Goal: Task Accomplishment & Management: Manage account settings

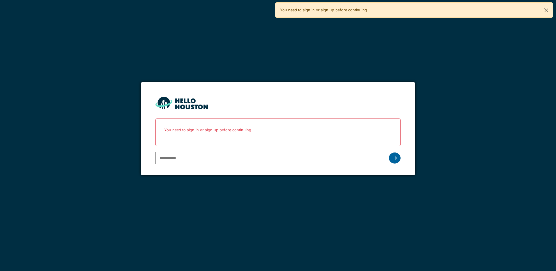
type input "**********"
click at [397, 158] on div at bounding box center [395, 158] width 12 height 11
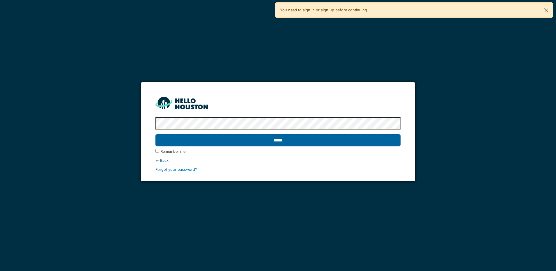
click at [362, 141] on input "******" at bounding box center [277, 140] width 245 height 12
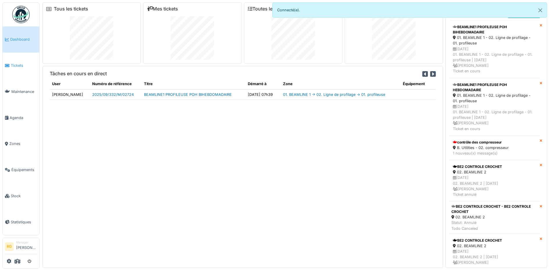
click at [16, 66] on span "Tickets" at bounding box center [24, 66] width 26 height 6
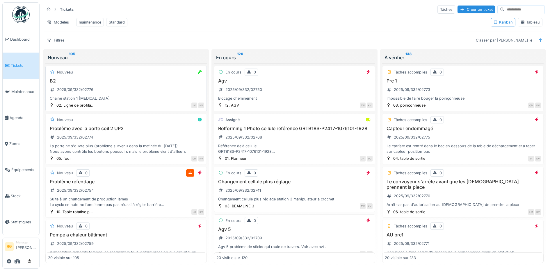
click at [108, 97] on div "B2 2025/09/332/02776 Chaîne station 1 rouleaux" at bounding box center [126, 89] width 156 height 23
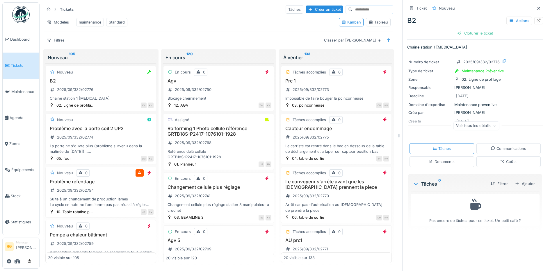
click at [494, 127] on icon at bounding box center [495, 126] width 2 height 1
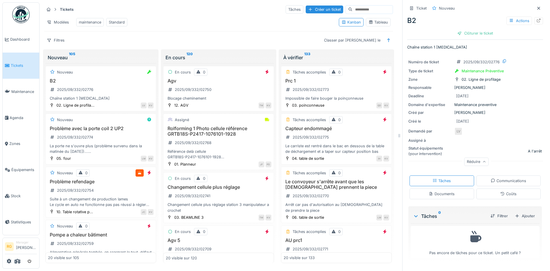
scroll to position [6, 0]
click at [437, 191] on div "Documents" at bounding box center [442, 194] width 26 height 6
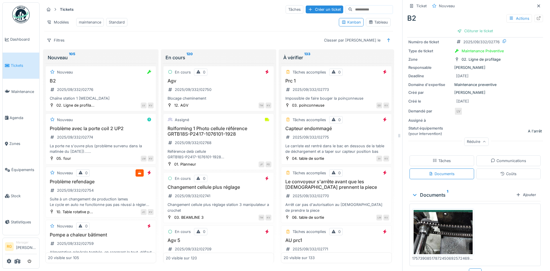
scroll to position [31, 0]
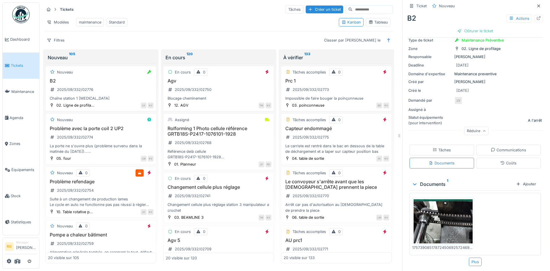
click at [435, 216] on img at bounding box center [443, 222] width 59 height 44
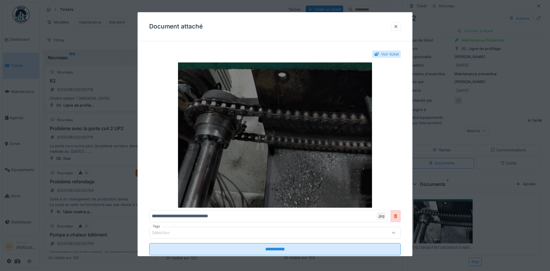
click at [310, 112] on img at bounding box center [275, 135] width 252 height 145
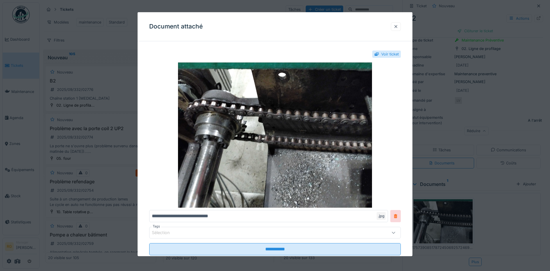
click at [398, 28] on div at bounding box center [396, 27] width 5 height 6
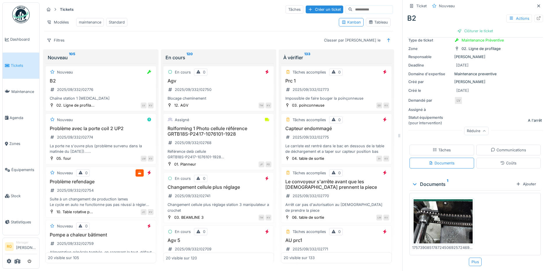
click at [434, 147] on div "Tâches" at bounding box center [442, 150] width 18 height 6
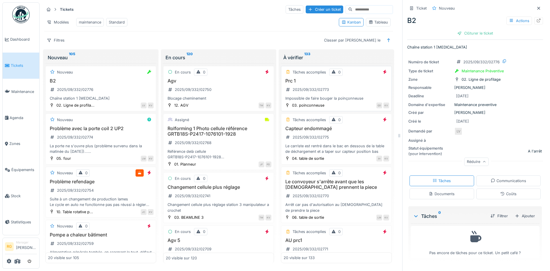
click at [341, 84] on div "Prc 1 2025/09/332/02773 Impossible de faire bouger la poinçonneuse" at bounding box center [337, 89] width 106 height 23
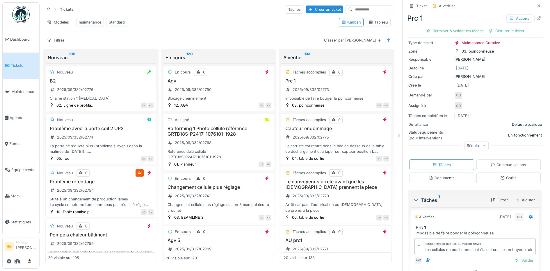
scroll to position [66, 0]
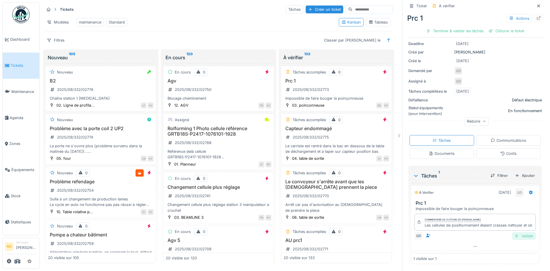
click at [515, 232] on div "Valider" at bounding box center [524, 236] width 24 height 8
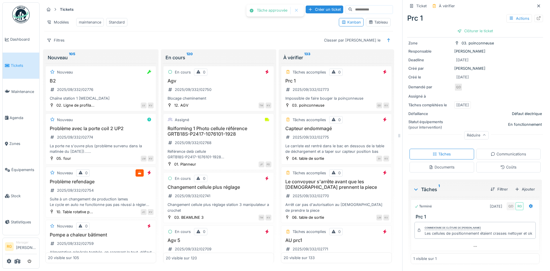
scroll to position [50, 0]
click at [465, 27] on div "Clôturer le ticket" at bounding box center [475, 31] width 40 height 8
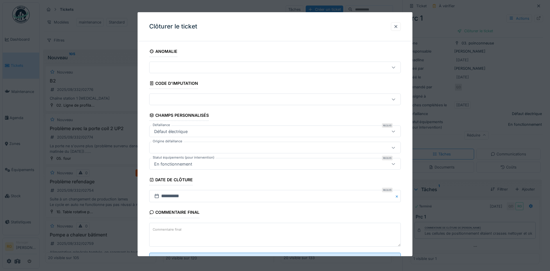
click at [165, 228] on label "Commentaire final" at bounding box center [167, 229] width 31 height 7
click at [165, 228] on textarea "Commentaire final" at bounding box center [275, 235] width 252 height 24
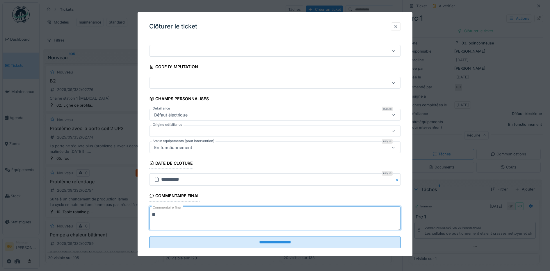
scroll to position [25, 0]
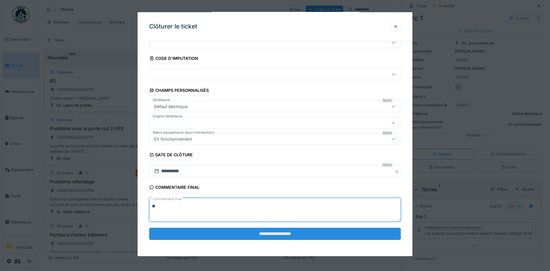
type textarea "**"
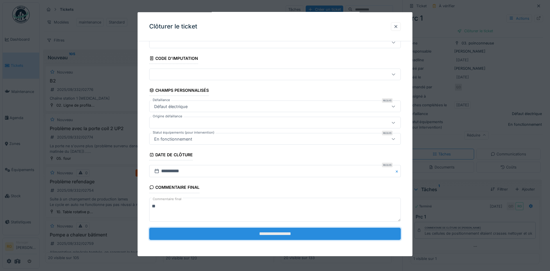
click at [292, 236] on input "**********" at bounding box center [275, 234] width 252 height 12
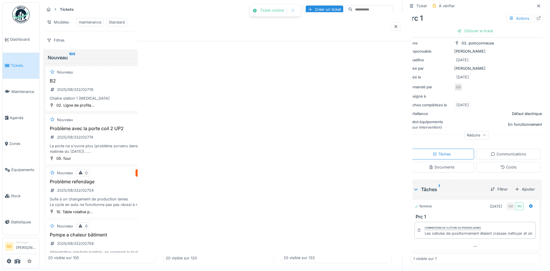
scroll to position [0, 0]
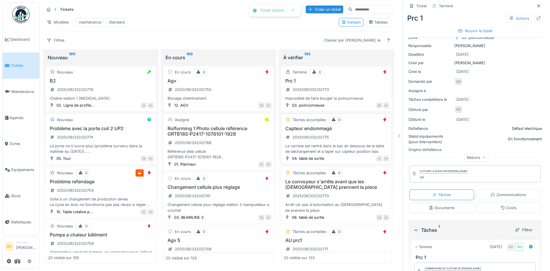
click at [335, 136] on div "Capteur endommagé 2025/09/332/02775 Le carriste est rentré dans le bac en desso…" at bounding box center [337, 140] width 106 height 29
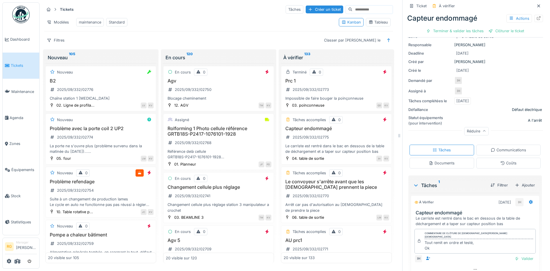
scroll to position [77, 0]
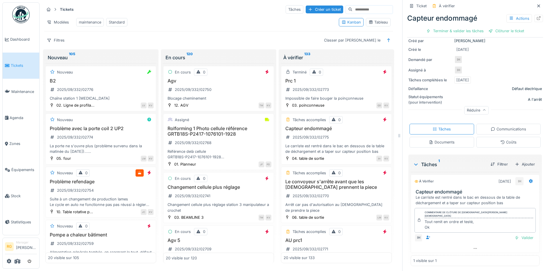
click at [444, 140] on div "Documents" at bounding box center [442, 143] width 26 height 6
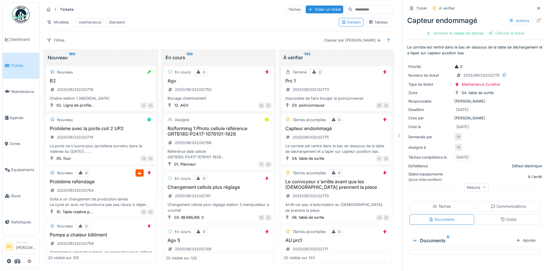
click at [440, 204] on div "Tâches" at bounding box center [442, 207] width 18 height 6
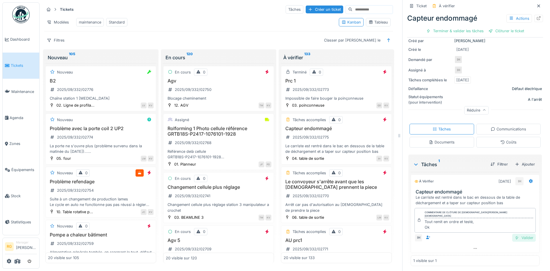
click at [515, 234] on div "Valider" at bounding box center [524, 238] width 24 height 8
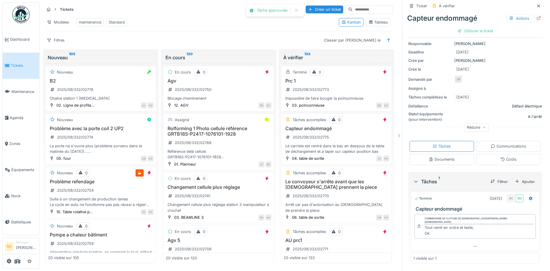
scroll to position [56, 0]
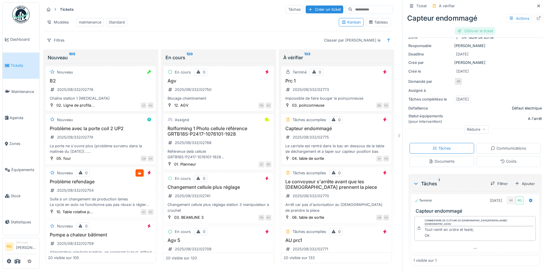
click at [466, 27] on div "Clôturer le ticket" at bounding box center [475, 31] width 40 height 8
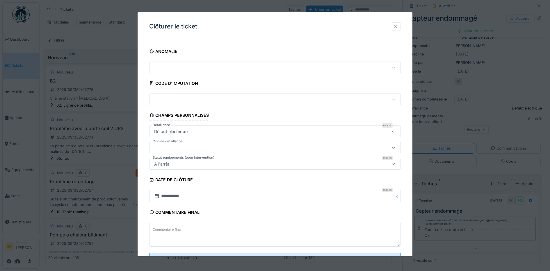
click at [158, 229] on label "Commentaire final" at bounding box center [167, 229] width 31 height 7
click at [158, 229] on textarea "Commentaire final" at bounding box center [275, 235] width 252 height 24
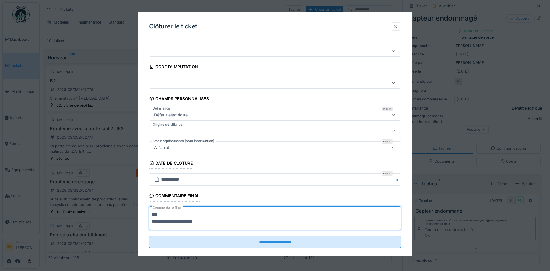
scroll to position [25, 0]
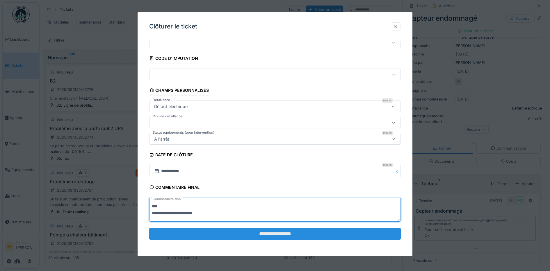
type textarea "**********"
click at [271, 234] on input "**********" at bounding box center [275, 234] width 252 height 12
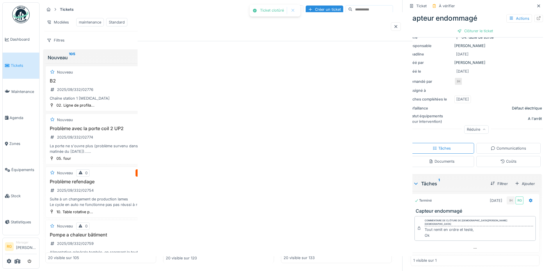
scroll to position [0, 0]
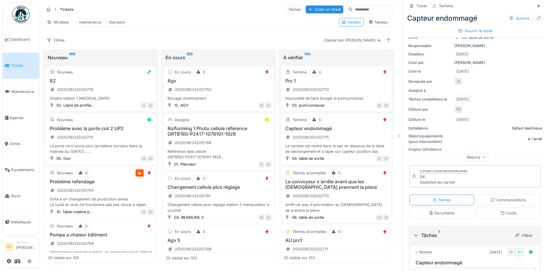
click at [352, 192] on div "Le convoyeur s'arrête avant que les pèlerins prennent la piece 2025/09/332/0277…" at bounding box center [337, 196] width 106 height 34
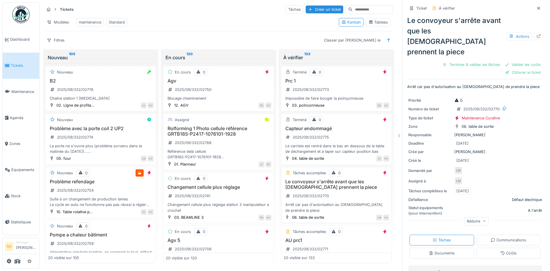
click at [344, 195] on div "Le convoyeur s'arrête avant que les pèlerins prennent la piece 2025/09/332/0277…" at bounding box center [337, 196] width 106 height 34
click at [319, 191] on div "Le convoyeur s'arrête avant que les pèlerins prennent la piece 2025/09/332/0277…" at bounding box center [337, 196] width 106 height 34
click at [320, 140] on div "2025/09/332/02775" at bounding box center [307, 137] width 47 height 7
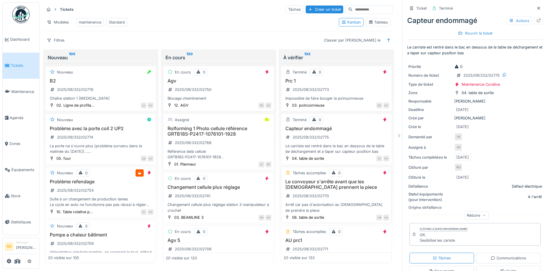
click at [319, 191] on div "Le convoyeur s'arrête avant que les pèlerins prennent la piece 2025/09/332/0277…" at bounding box center [337, 196] width 106 height 34
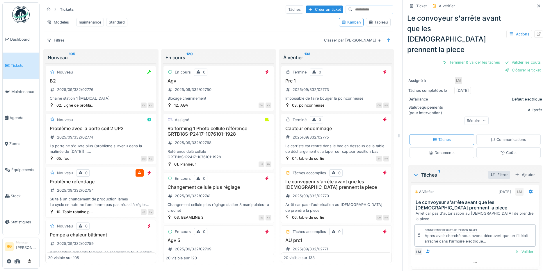
scroll to position [6, 0]
click at [517, 248] on div "Valider" at bounding box center [524, 252] width 24 height 8
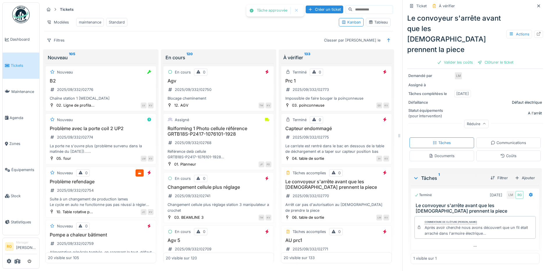
scroll to position [77, 0]
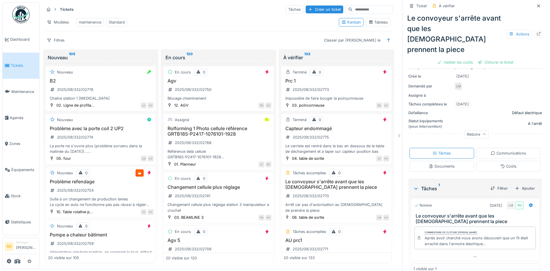
click at [503, 164] on div "Coûts" at bounding box center [508, 167] width 16 height 6
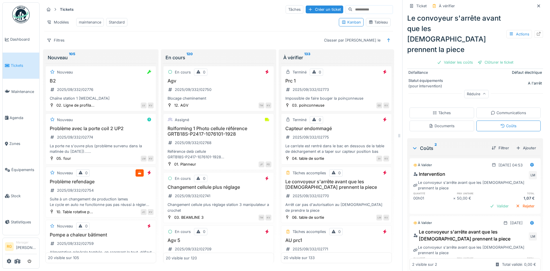
scroll to position [126, 0]
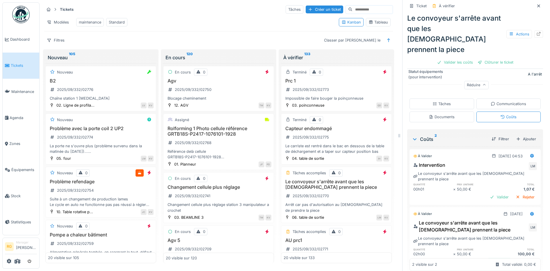
click at [491, 258] on div "Valider" at bounding box center [500, 262] width 24 height 8
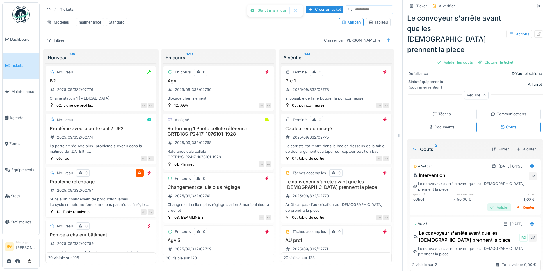
click at [489, 204] on div "Valider" at bounding box center [500, 208] width 24 height 8
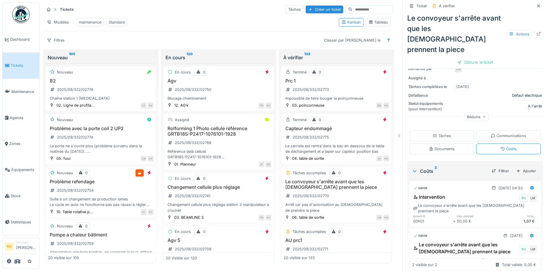
scroll to position [106, 0]
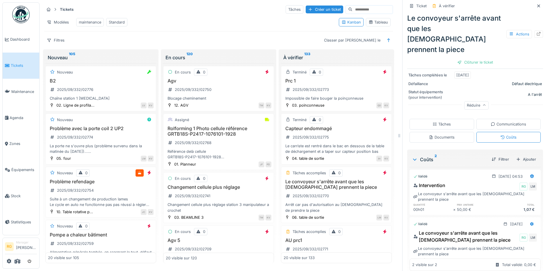
click at [440, 122] on div "Tâches" at bounding box center [442, 125] width 18 height 6
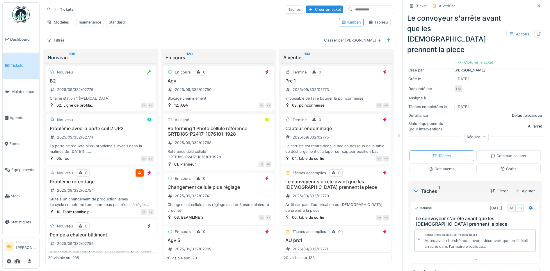
scroll to position [77, 0]
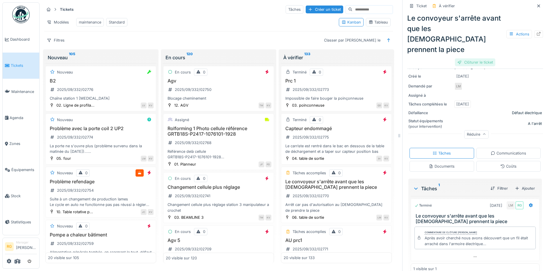
click at [469, 58] on div "Clôturer le ticket" at bounding box center [475, 62] width 40 height 8
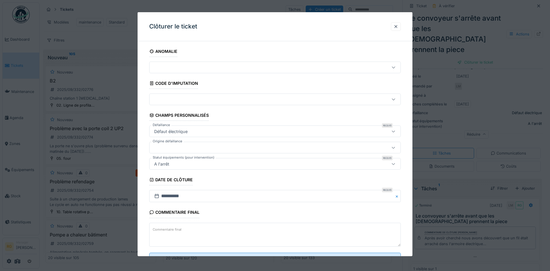
click at [170, 229] on label "Commentaire final" at bounding box center [167, 229] width 31 height 7
click at [170, 229] on textarea "Commentaire final" at bounding box center [275, 235] width 252 height 24
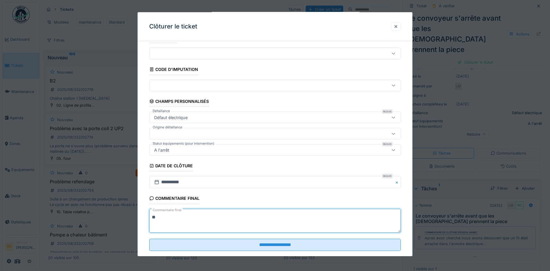
scroll to position [25, 0]
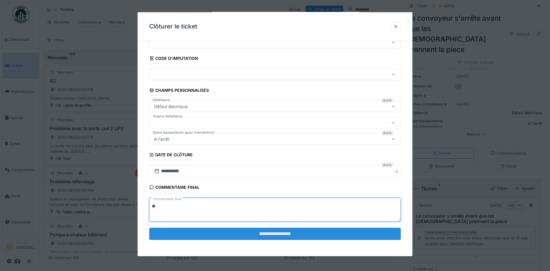
type textarea "**"
click at [291, 232] on input "**********" at bounding box center [275, 234] width 252 height 12
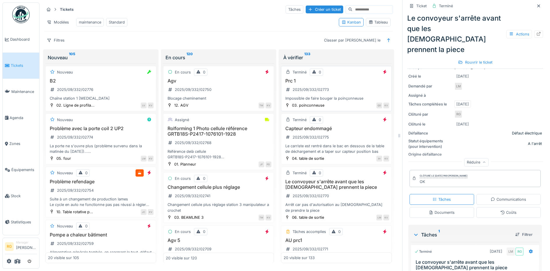
scroll to position [0, 0]
click at [341, 95] on div "Prc 1 2025/09/332/02773 Impossible de faire bouger la poinçonneuse" at bounding box center [337, 89] width 106 height 23
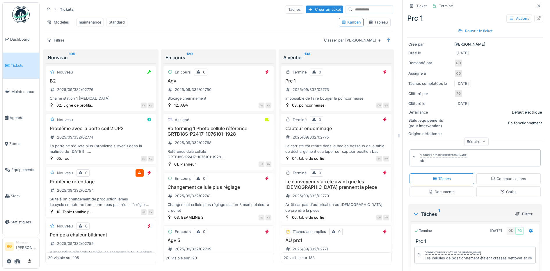
scroll to position [73, 0]
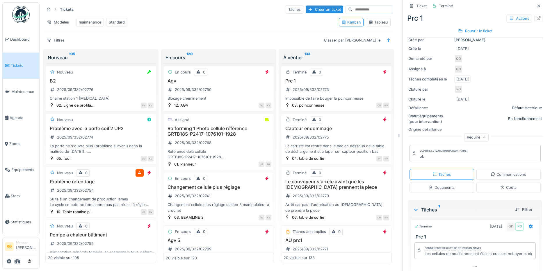
click at [500, 189] on div "Coûts" at bounding box center [508, 188] width 16 height 6
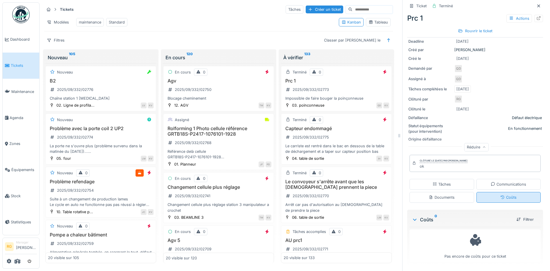
scroll to position [6, 0]
click at [433, 182] on div "Tâches" at bounding box center [442, 185] width 18 height 6
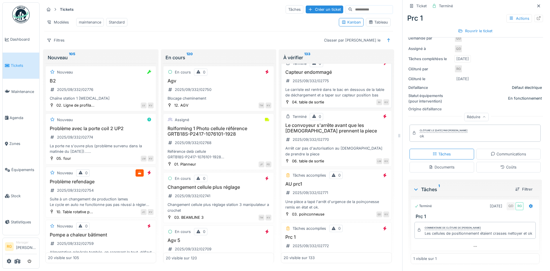
scroll to position [73, 0]
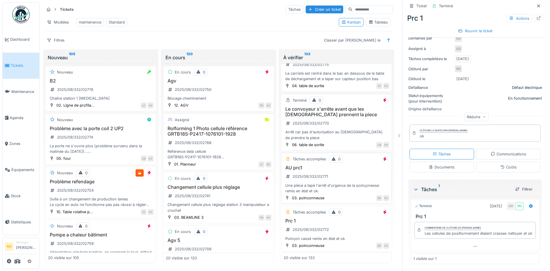
click at [342, 174] on div "AU prc1 2025/09/332/02771 Une pièce a tapé l'arrêt d'urgence de la poinçonesse …" at bounding box center [337, 179] width 106 height 29
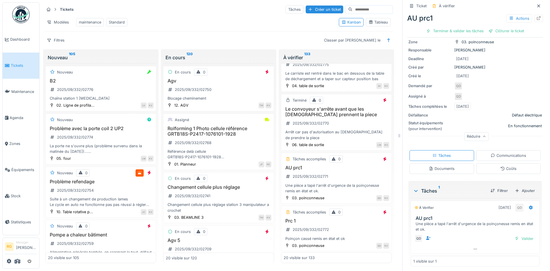
scroll to position [48, 0]
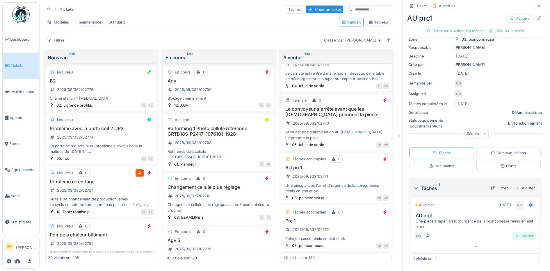
click at [513, 233] on div "Valider" at bounding box center [524, 236] width 24 height 8
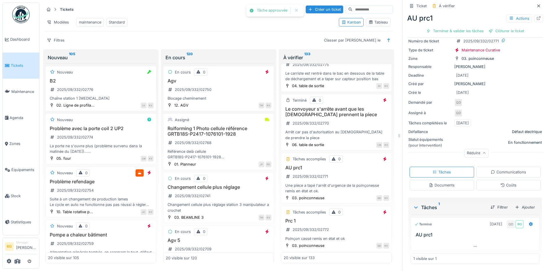
scroll to position [26, 0]
click at [500, 183] on div "Coûts" at bounding box center [508, 186] width 16 height 6
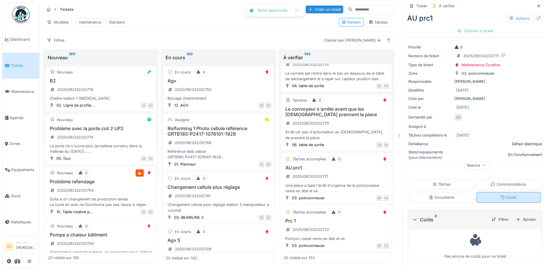
scroll to position [0, 0]
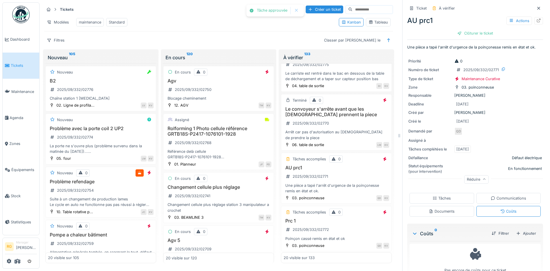
click at [441, 196] on div "Tâches" at bounding box center [442, 199] width 18 height 6
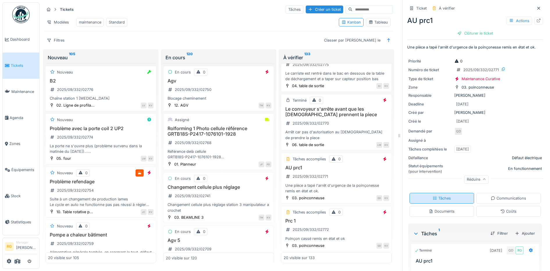
scroll to position [14, 0]
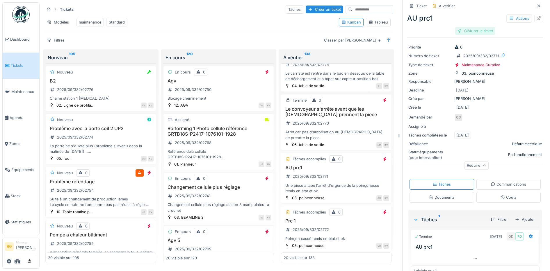
click at [469, 27] on div "Clôturer le ticket" at bounding box center [475, 31] width 40 height 8
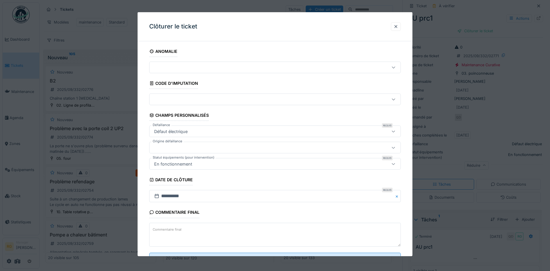
click at [158, 229] on label "Commentaire final" at bounding box center [167, 229] width 31 height 7
click at [158, 229] on textarea "Commentaire final" at bounding box center [275, 235] width 252 height 24
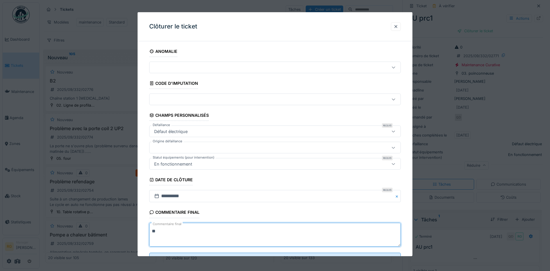
scroll to position [25, 0]
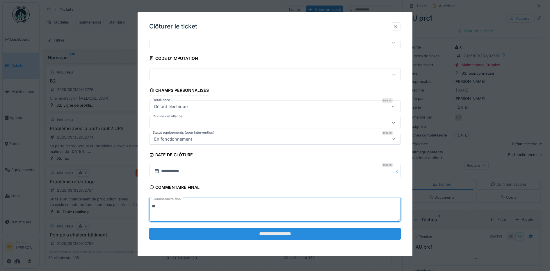
type textarea "**"
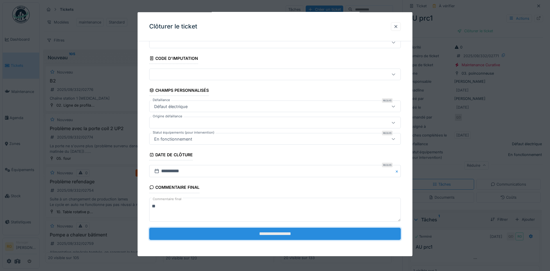
click at [265, 236] on input "**********" at bounding box center [275, 234] width 252 height 12
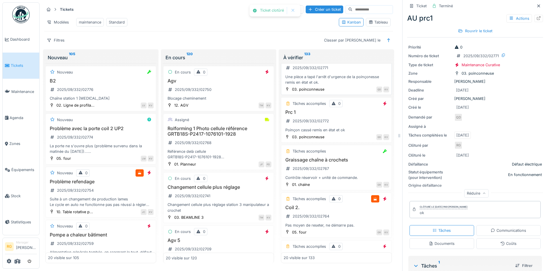
scroll to position [182, 0]
click at [333, 120] on div "Prc 1 2025/09/332/02772 Poinçon cassé remis en état et ok" at bounding box center [337, 120] width 106 height 23
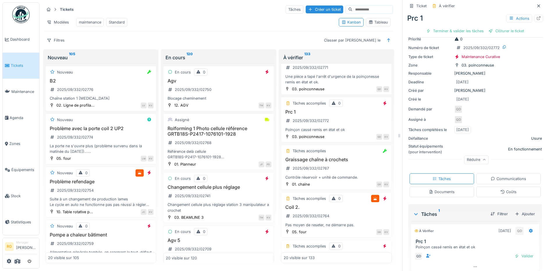
scroll to position [42, 0]
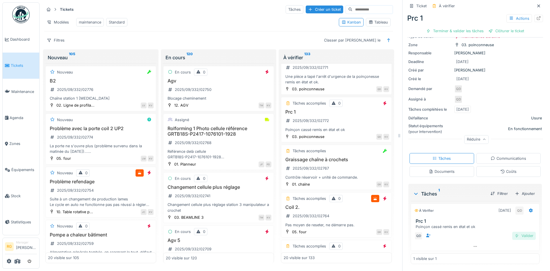
click at [515, 232] on div "Valider" at bounding box center [524, 236] width 24 height 8
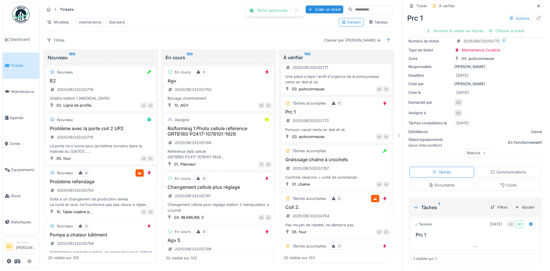
scroll to position [26, 0]
click at [467, 27] on div "Clôturer le ticket" at bounding box center [475, 31] width 40 height 8
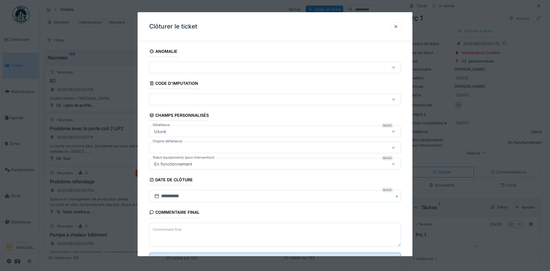
click at [199, 229] on textarea "Commentaire final" at bounding box center [275, 235] width 252 height 24
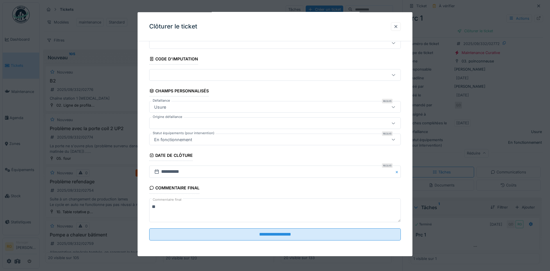
scroll to position [25, 0]
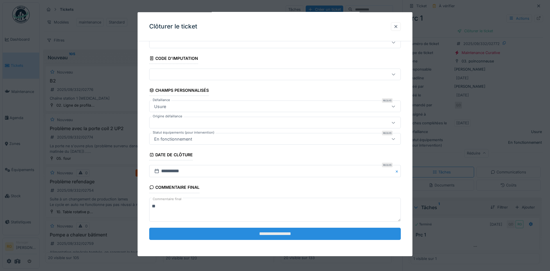
type textarea "**"
click at [280, 234] on input "**********" at bounding box center [275, 234] width 252 height 12
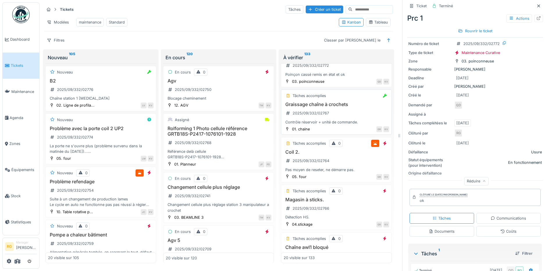
scroll to position [255, 0]
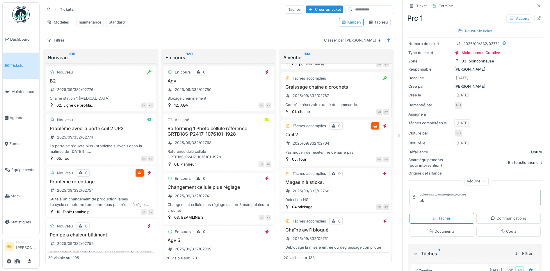
click at [354, 95] on div "Graissage chaîne à crochets 2025/09/332/02767 Contrôle réservoir + unité de com…" at bounding box center [337, 95] width 106 height 23
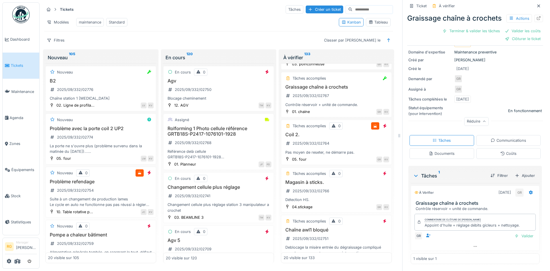
scroll to position [72, 0]
click at [517, 232] on div "Valider" at bounding box center [524, 236] width 24 height 8
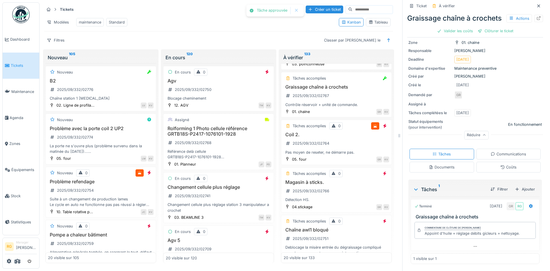
click at [503, 165] on div "Coûts" at bounding box center [508, 168] width 16 height 6
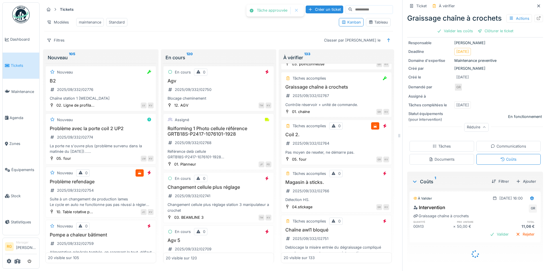
scroll to position [48, 0]
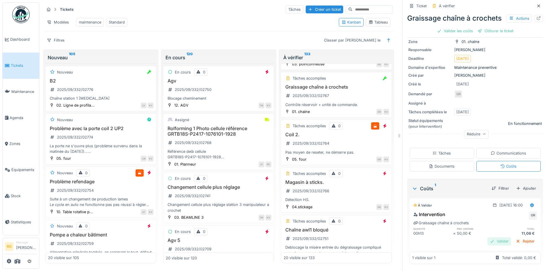
click at [492, 238] on div "Valider" at bounding box center [500, 242] width 24 height 8
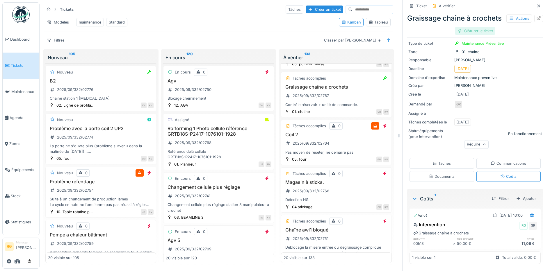
click at [467, 35] on div "Clôturer le ticket" at bounding box center [475, 31] width 40 height 8
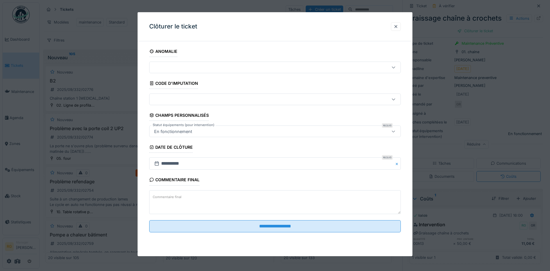
click at [196, 197] on textarea "Commentaire final" at bounding box center [275, 203] width 252 height 24
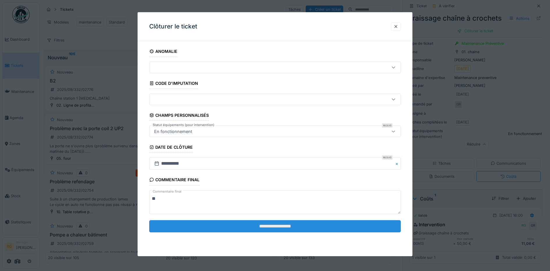
type textarea "**"
click at [312, 227] on input "**********" at bounding box center [275, 226] width 252 height 12
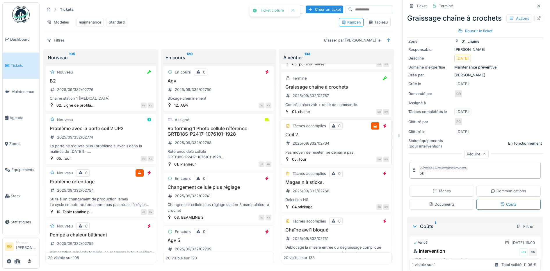
click at [343, 136] on h3 "Coil 2." at bounding box center [337, 135] width 106 height 6
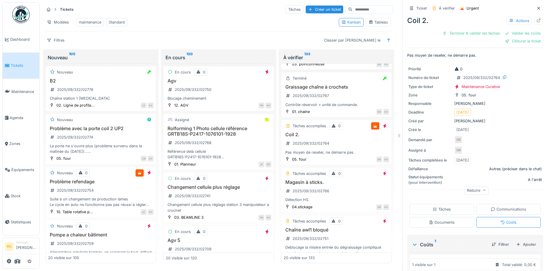
scroll to position [56, 0]
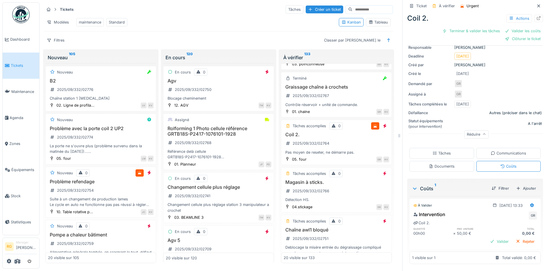
click at [440, 151] on div "Tâches" at bounding box center [442, 154] width 18 height 6
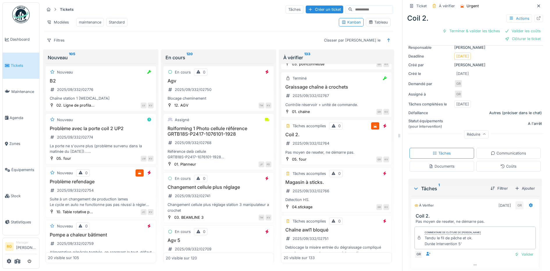
click at [500, 164] on div "Coûts" at bounding box center [508, 167] width 16 height 6
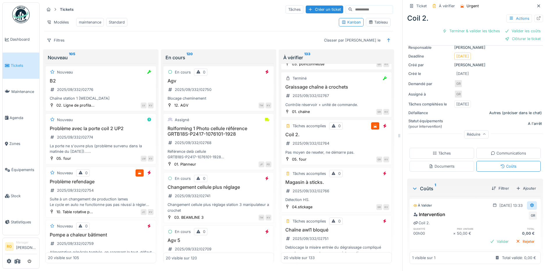
click at [530, 204] on icon at bounding box center [532, 206] width 4 height 4
click at [507, 214] on div "Modifier" at bounding box center [504, 218] width 28 height 9
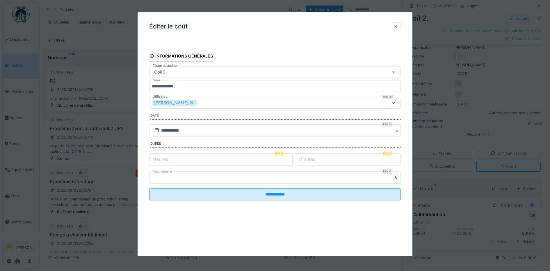
click at [159, 159] on label "Heures" at bounding box center [161, 159] width 18 height 7
click at [159, 159] on input "*" at bounding box center [220, 160] width 143 height 12
click at [311, 159] on label "Minutes" at bounding box center [306, 159] width 19 height 7
click at [311, 159] on input "*" at bounding box center [348, 160] width 106 height 12
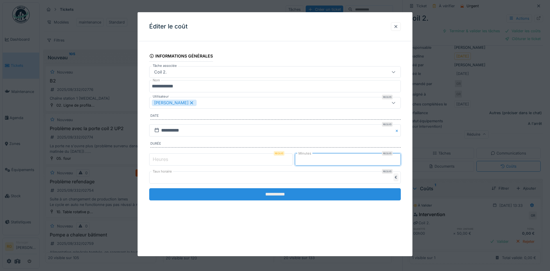
type input "*"
click at [298, 196] on input "**********" at bounding box center [275, 194] width 252 height 12
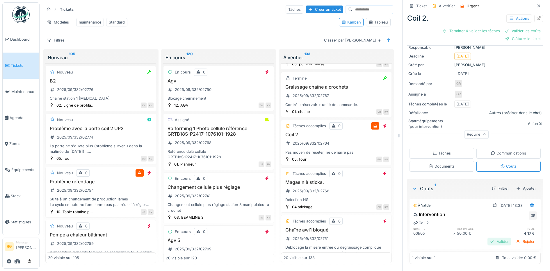
click at [491, 239] on div "Valider" at bounding box center [500, 242] width 24 height 8
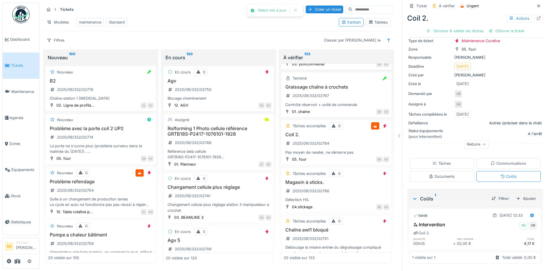
scroll to position [38, 0]
click at [437, 161] on div "Tâches" at bounding box center [442, 164] width 18 height 6
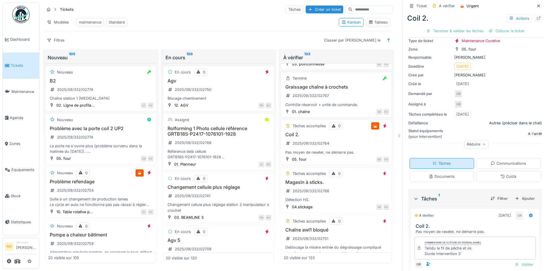
scroll to position [48, 0]
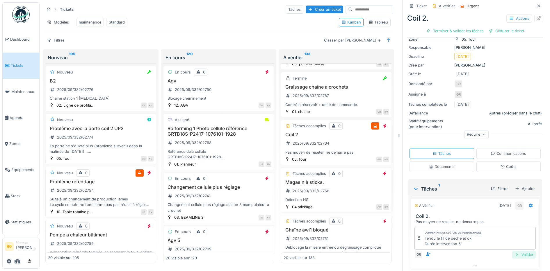
click at [513, 251] on div "Valider" at bounding box center [524, 255] width 24 height 8
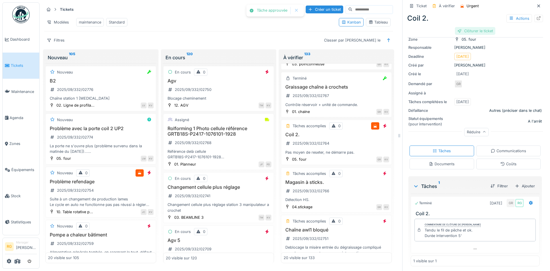
click at [467, 27] on div "Clôturer le ticket" at bounding box center [475, 31] width 40 height 8
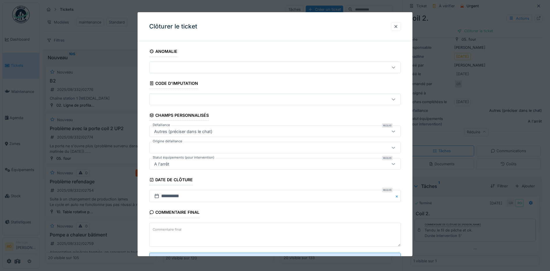
click at [213, 226] on textarea "Commentaire final" at bounding box center [275, 235] width 252 height 24
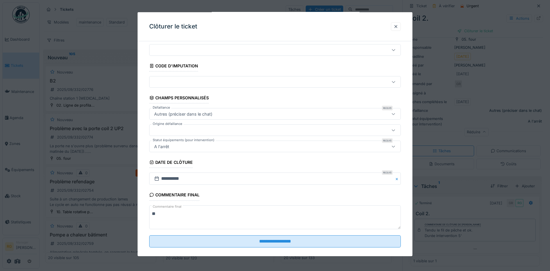
scroll to position [25, 0]
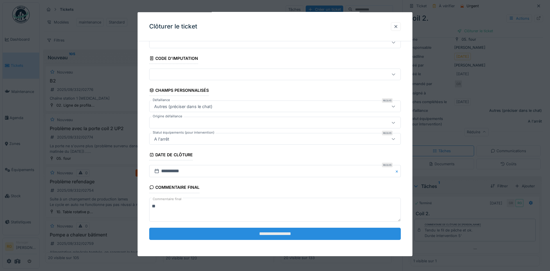
type textarea "**"
click at [270, 236] on input "**********" at bounding box center [275, 234] width 252 height 12
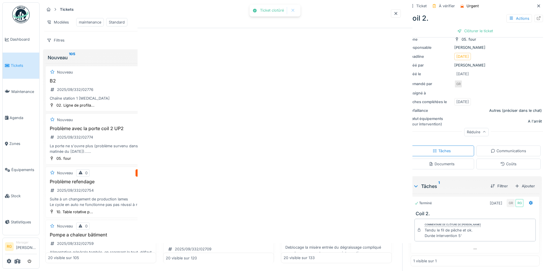
scroll to position [0, 0]
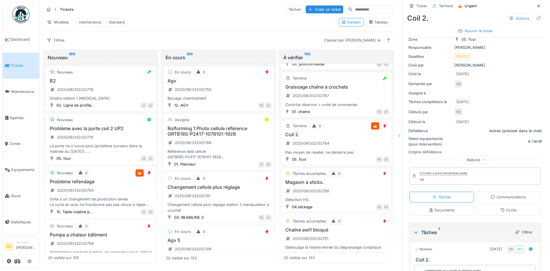
click at [333, 193] on div "Magasin à sticks. 2025/09/332/02766 Détection HS." at bounding box center [337, 191] width 106 height 23
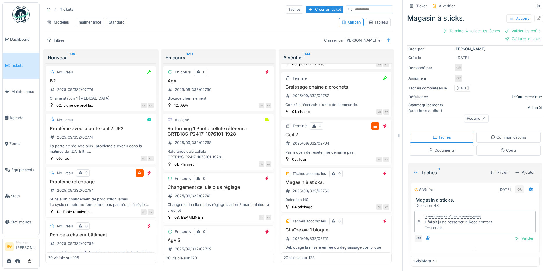
scroll to position [75, 0]
click at [504, 145] on div "Coûts" at bounding box center [508, 148] width 16 height 6
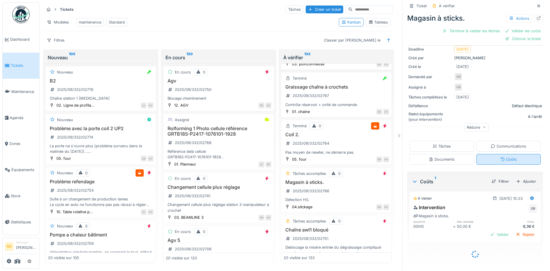
scroll to position [56, 0]
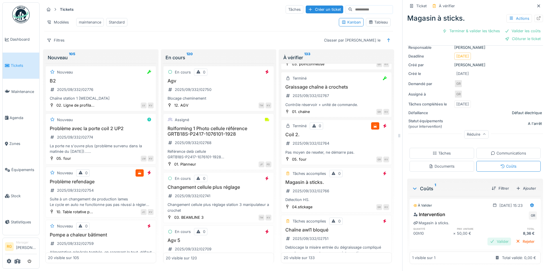
click at [489, 239] on div "Valider" at bounding box center [500, 242] width 24 height 8
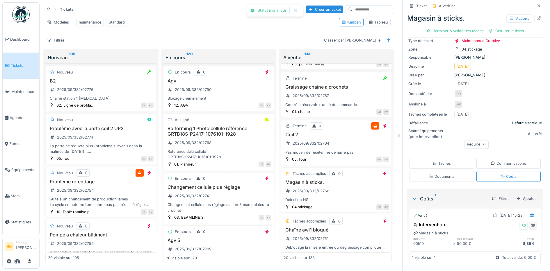
click at [439, 161] on div "Tâches" at bounding box center [442, 164] width 18 height 6
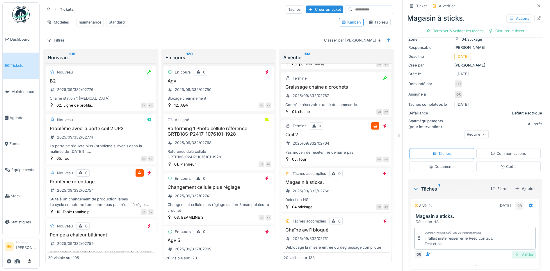
click at [517, 251] on div "Valider" at bounding box center [524, 255] width 24 height 8
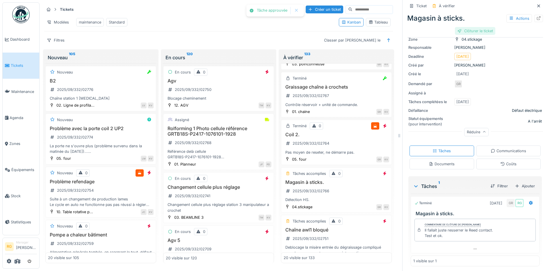
click at [471, 27] on div "Clôturer le ticket" at bounding box center [475, 31] width 40 height 8
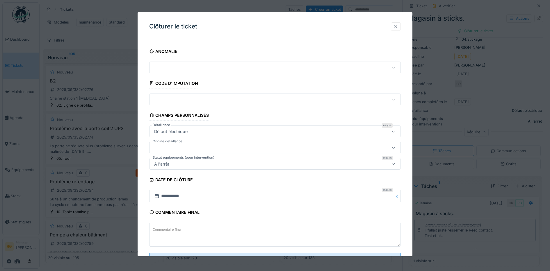
click at [198, 231] on textarea "Commentaire final" at bounding box center [275, 235] width 252 height 24
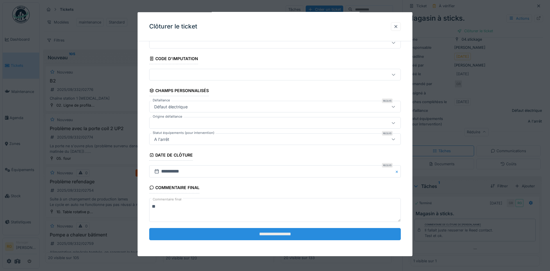
scroll to position [25, 0]
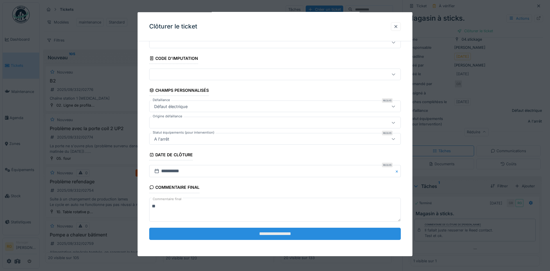
type textarea "**"
click at [240, 235] on input "**********" at bounding box center [275, 234] width 252 height 12
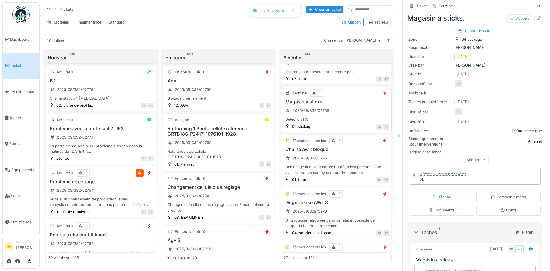
scroll to position [400, 0]
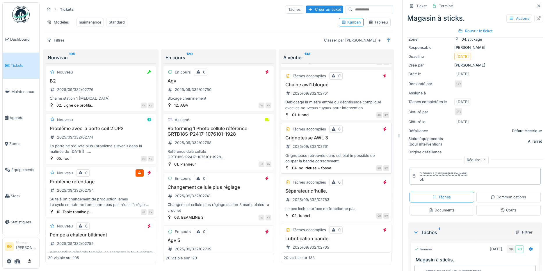
click at [334, 146] on div "Grignoteuse AWL 3 2025/09/332/02761 Grignoteuse retrouvée dans cet état impossi…" at bounding box center [337, 149] width 106 height 29
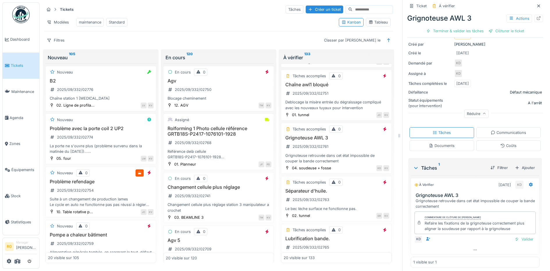
scroll to position [78, 0]
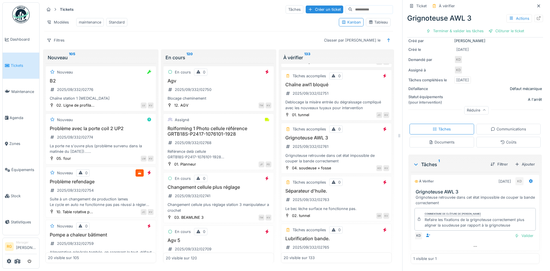
click at [437, 140] on div "Documents" at bounding box center [442, 143] width 26 height 6
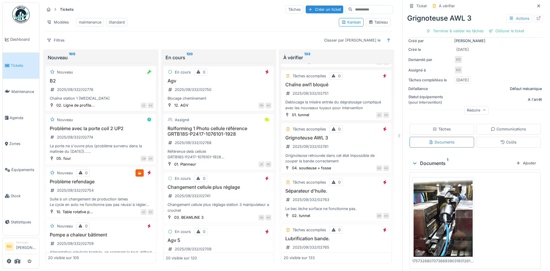
click at [439, 209] on img at bounding box center [443, 218] width 59 height 79
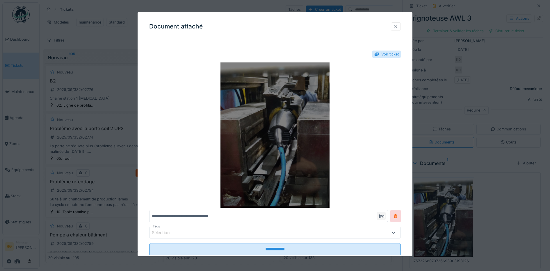
click at [304, 130] on img at bounding box center [275, 135] width 252 height 145
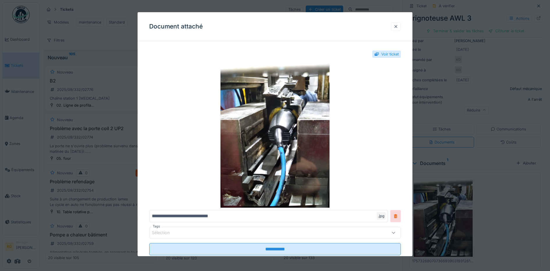
click at [398, 26] on div at bounding box center [396, 27] width 5 height 6
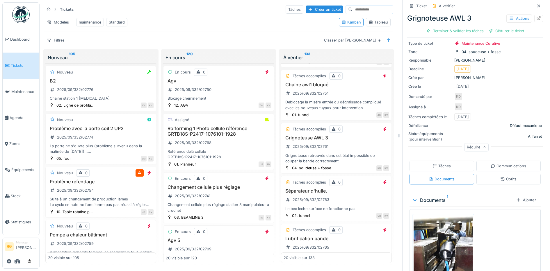
scroll to position [90, 0]
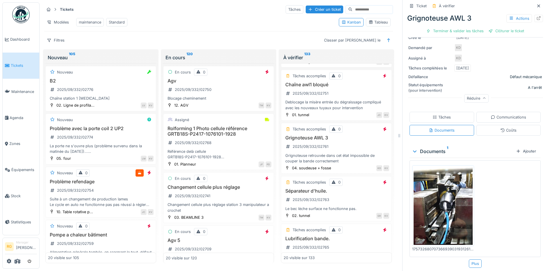
click at [442, 115] on div "Tâches" at bounding box center [442, 118] width 18 height 6
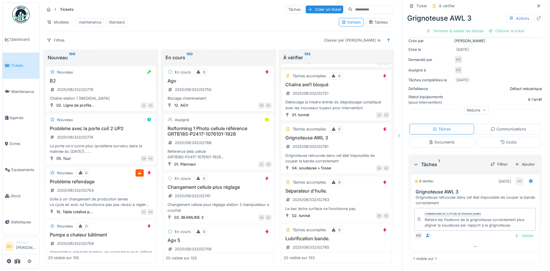
scroll to position [78, 0]
click at [436, 140] on div "Documents" at bounding box center [442, 143] width 26 height 6
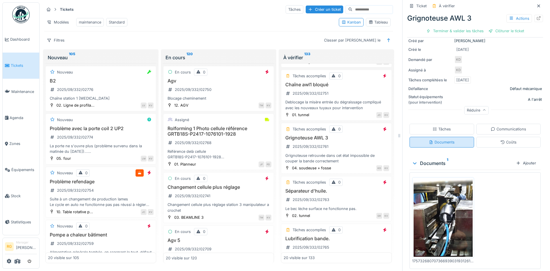
scroll to position [90, 0]
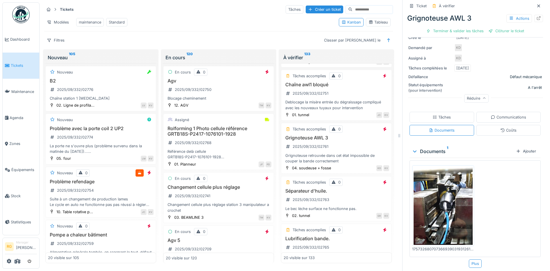
click at [433, 196] on img at bounding box center [443, 206] width 59 height 79
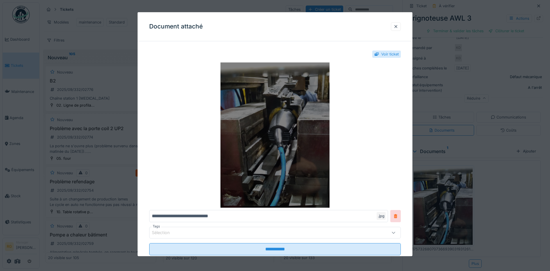
click at [351, 128] on img at bounding box center [275, 135] width 252 height 145
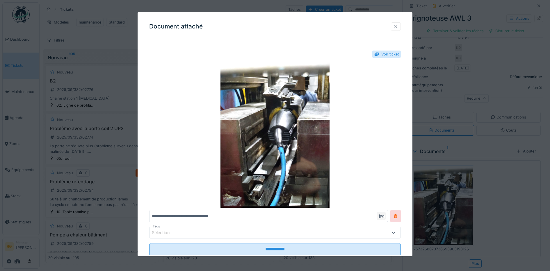
click at [398, 26] on div at bounding box center [396, 27] width 5 height 6
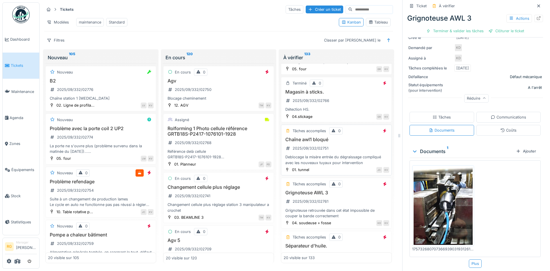
scroll to position [327, 0]
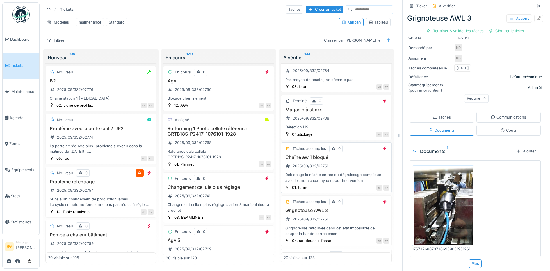
click at [347, 167] on div "Chaîne awl1 bloqué 2025/09/332/02751 Deblocage la misère entrée du dégraissage …" at bounding box center [337, 169] width 106 height 29
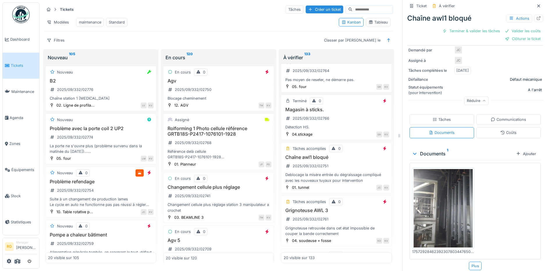
scroll to position [98, 0]
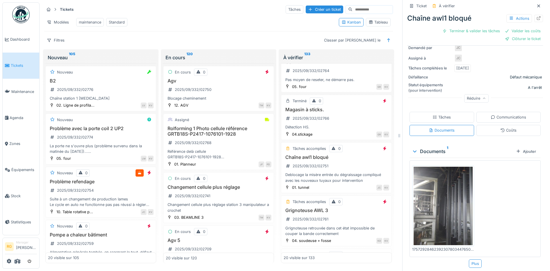
click at [437, 115] on div "Tâches" at bounding box center [442, 118] width 18 height 6
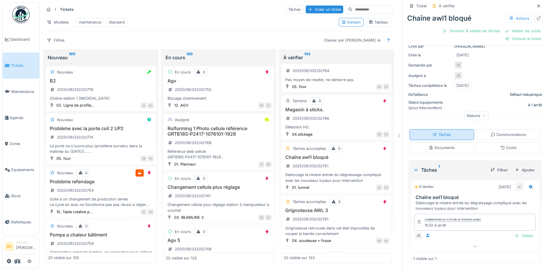
scroll to position [80, 0]
click at [508, 143] on div "Coûts" at bounding box center [508, 148] width 65 height 11
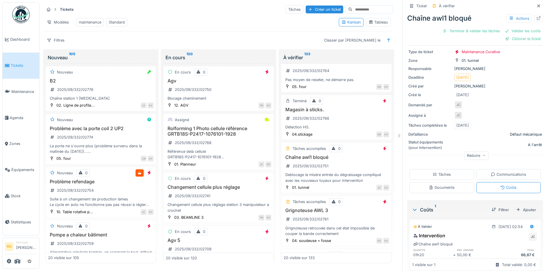
scroll to position [62, 0]
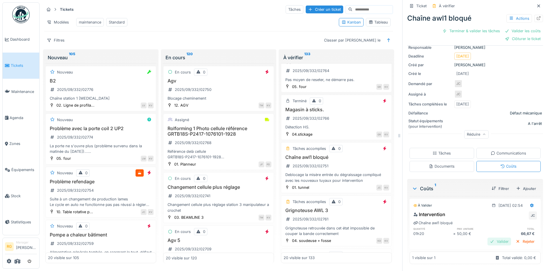
click at [492, 238] on div "Valider" at bounding box center [500, 242] width 24 height 8
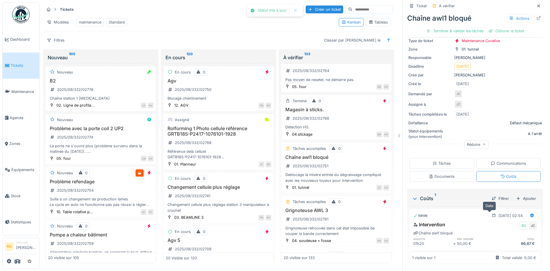
scroll to position [44, 0]
click at [440, 161] on div "Tâches" at bounding box center [442, 164] width 18 height 6
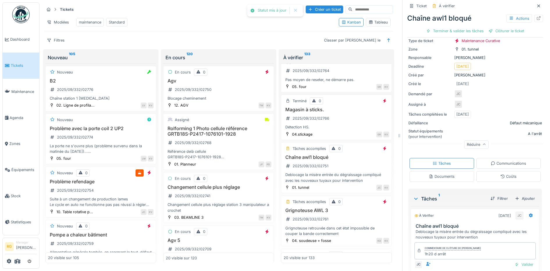
scroll to position [54, 0]
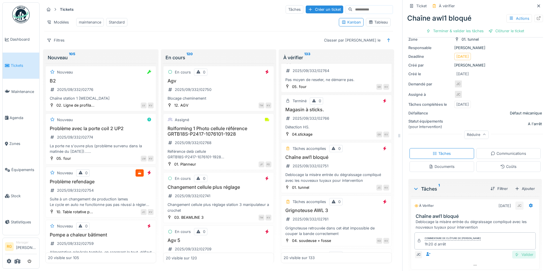
click at [513, 251] on div "Valider" at bounding box center [524, 255] width 24 height 8
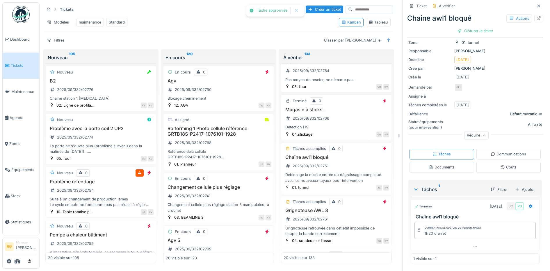
scroll to position [50, 0]
click at [466, 27] on div "Clôturer le ticket" at bounding box center [475, 31] width 40 height 8
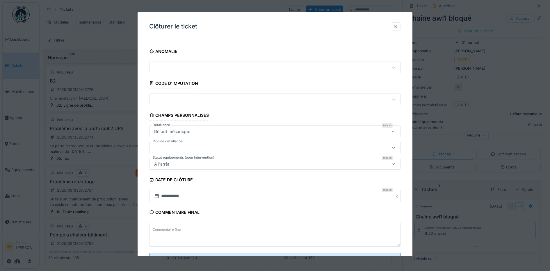
click at [214, 229] on textarea "Commentaire final" at bounding box center [275, 235] width 252 height 24
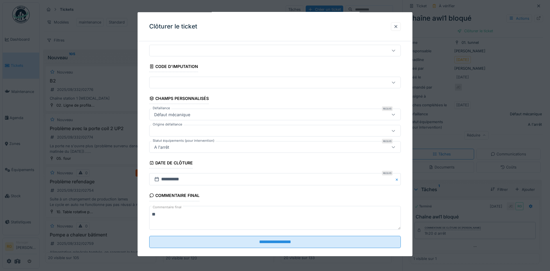
scroll to position [25, 0]
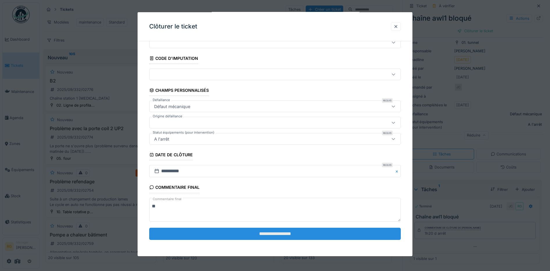
type textarea "**"
click at [252, 235] on input "**********" at bounding box center [275, 234] width 252 height 12
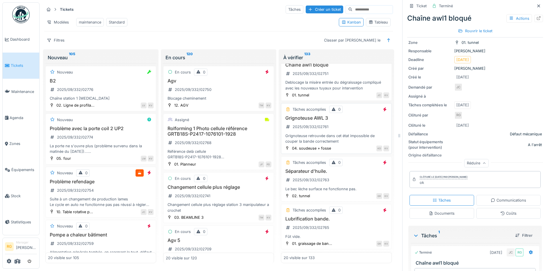
scroll to position [436, 0]
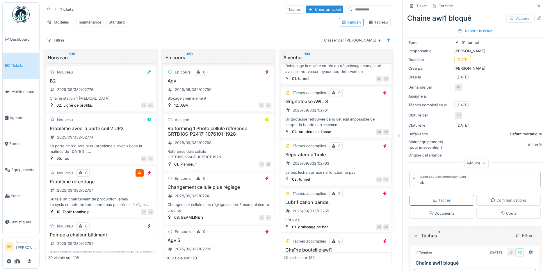
click at [344, 161] on div "Séparateur d'huile. 2025/09/332/02763 Le bec lèche surface ne fonctionne pas." at bounding box center [337, 163] width 106 height 23
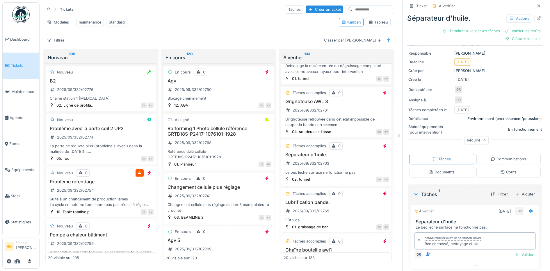
scroll to position [69, 0]
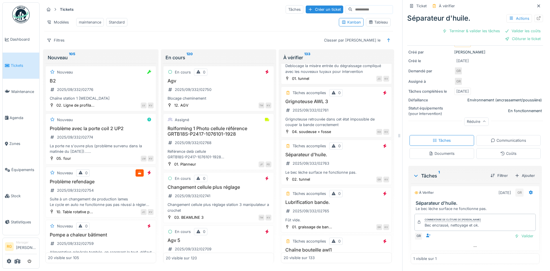
click at [501, 151] on div "Coûts" at bounding box center [508, 154] width 16 height 6
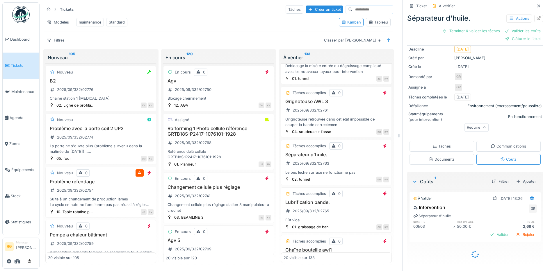
scroll to position [56, 0]
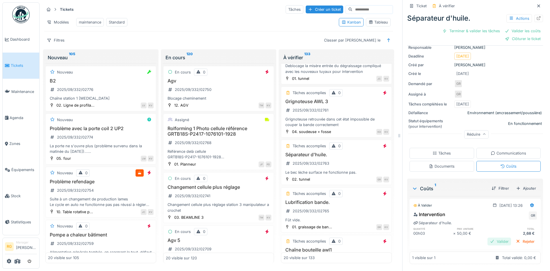
click at [490, 238] on div "Valider" at bounding box center [500, 242] width 24 height 8
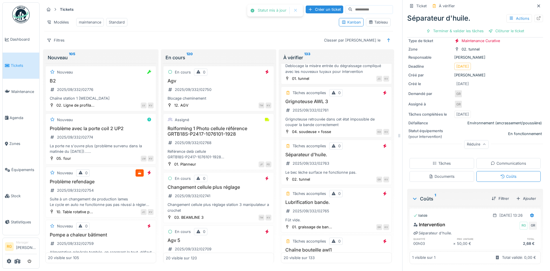
click at [437, 161] on div "Tâches" at bounding box center [442, 164] width 18 height 6
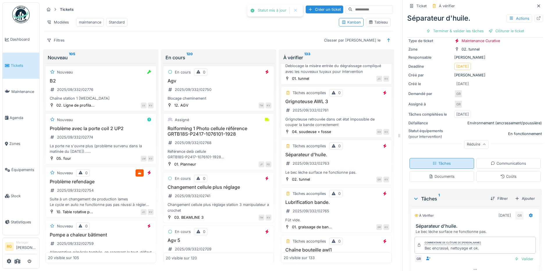
scroll to position [48, 0]
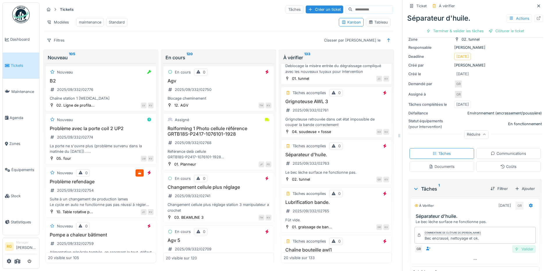
click at [516, 246] on div "Valider" at bounding box center [524, 250] width 24 height 8
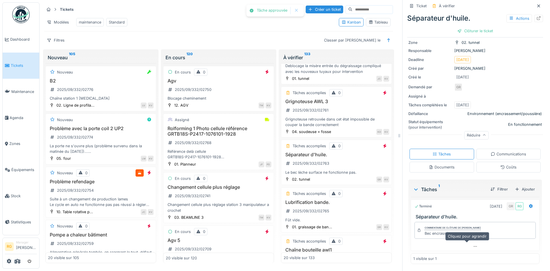
scroll to position [45, 0]
click at [478, 27] on div "Clôturer le ticket" at bounding box center [475, 31] width 40 height 8
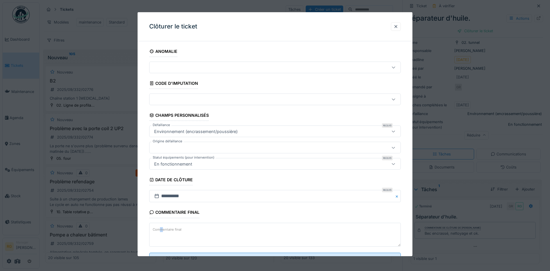
click at [161, 232] on label "Commentaire final" at bounding box center [167, 229] width 31 height 7
click at [161, 232] on textarea "Commentaire final" at bounding box center [275, 235] width 252 height 24
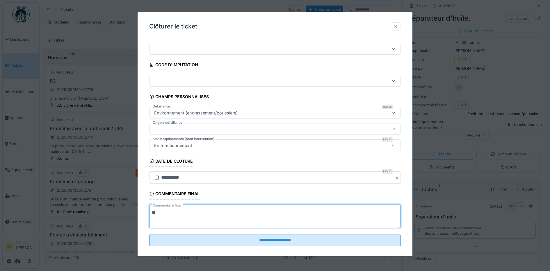
scroll to position [25, 0]
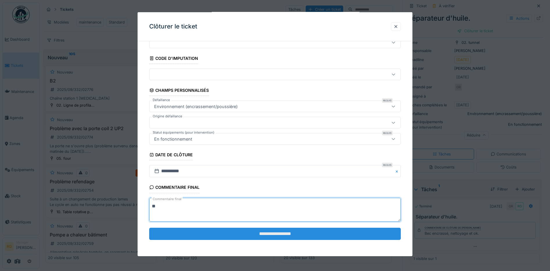
type textarea "**"
click at [261, 234] on input "**********" at bounding box center [275, 234] width 252 height 12
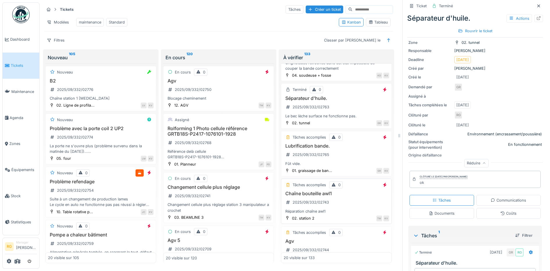
scroll to position [509, 0]
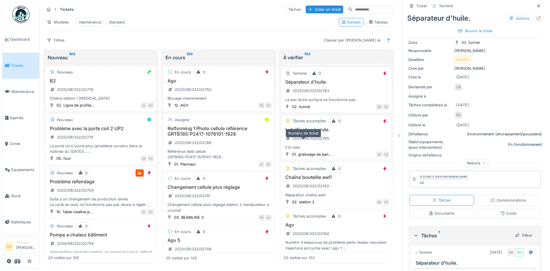
click at [323, 139] on div "2025/09/332/02765" at bounding box center [311, 139] width 37 height 6
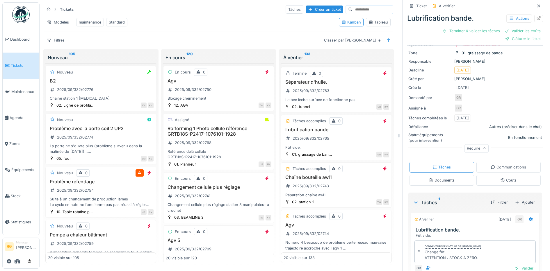
scroll to position [75, 0]
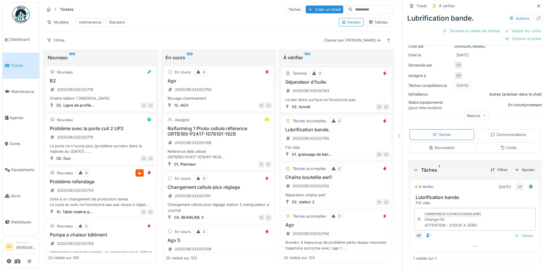
click at [503, 145] on div "Coûts" at bounding box center [508, 148] width 16 height 6
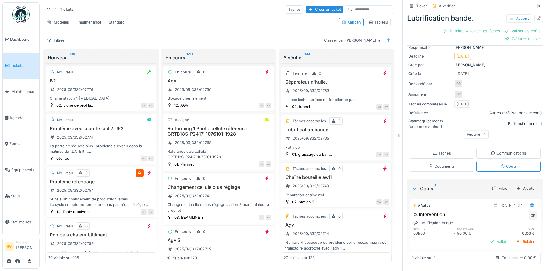
scroll to position [56, 0]
click at [437, 151] on div "Tâches" at bounding box center [442, 154] width 18 height 6
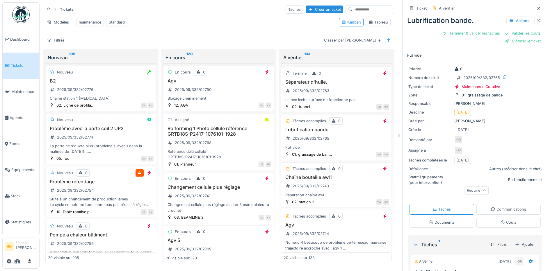
scroll to position [75, 0]
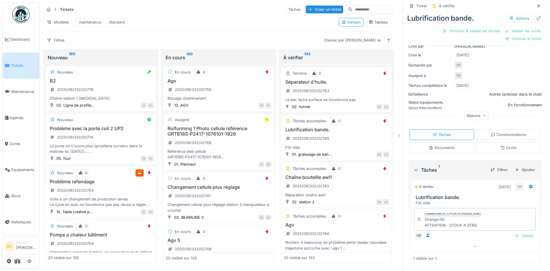
click at [506, 132] on div "Communications" at bounding box center [508, 135] width 35 height 6
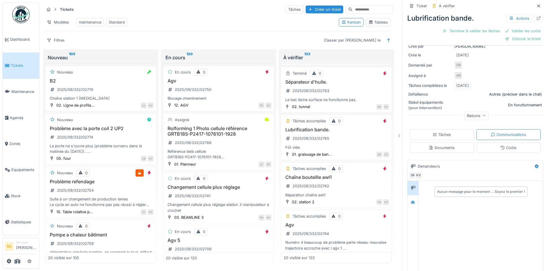
scroll to position [109, 0]
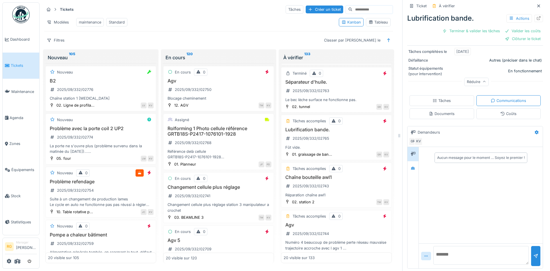
click at [456, 252] on textarea at bounding box center [480, 255] width 95 height 19
type textarea "**********"
click at [531, 254] on div at bounding box center [535, 256] width 9 height 20
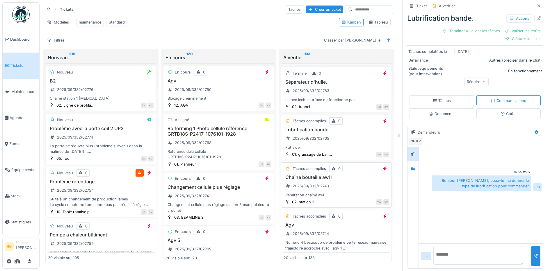
click at [334, 185] on div "Chaîne bouteille awl1 2025/09/332/02743 Réparation chaîne awl1" at bounding box center [337, 186] width 106 height 23
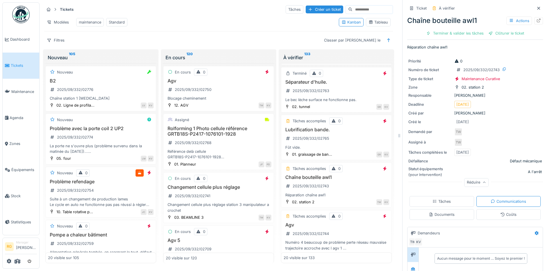
click at [435, 199] on div "Tâches" at bounding box center [442, 202] width 18 height 6
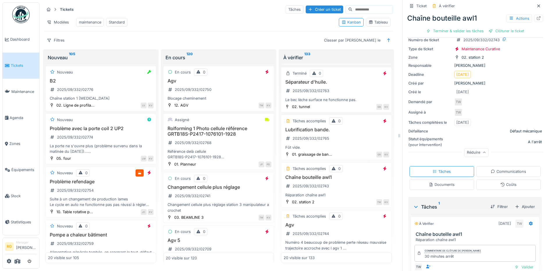
scroll to position [61, 0]
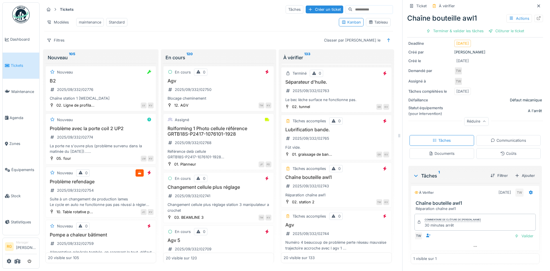
click at [447, 151] on div "Documents" at bounding box center [442, 154] width 26 height 6
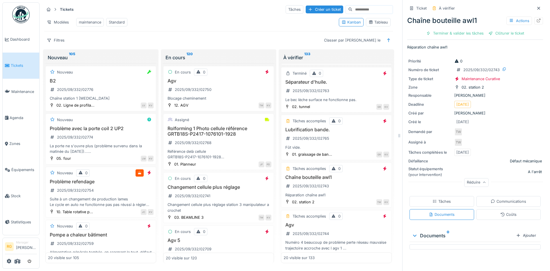
scroll to position [0, 0]
click at [433, 200] on icon at bounding box center [434, 201] width 3 height 3
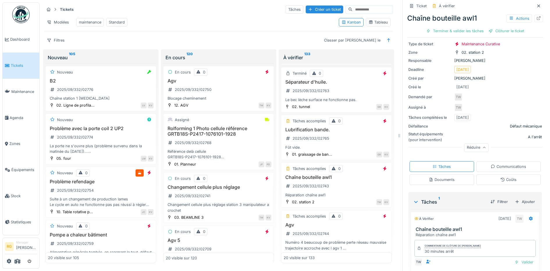
scroll to position [61, 0]
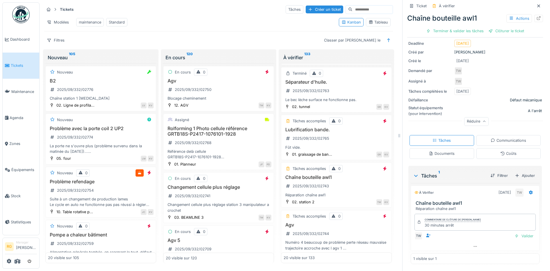
click at [512, 151] on div "Coûts" at bounding box center [508, 153] width 65 height 11
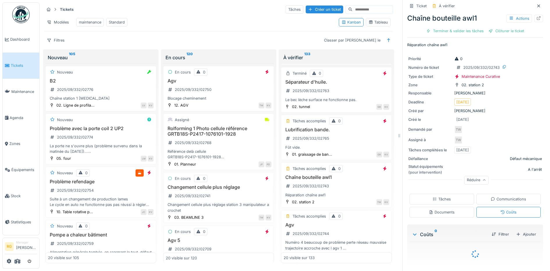
scroll to position [17, 0]
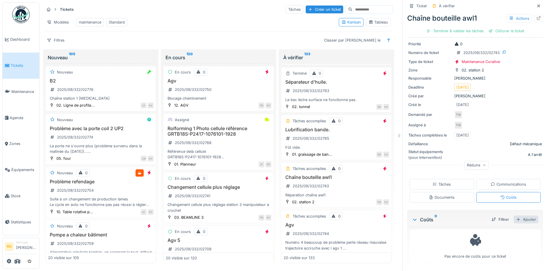
click at [515, 216] on div "Ajouter" at bounding box center [526, 220] width 25 height 8
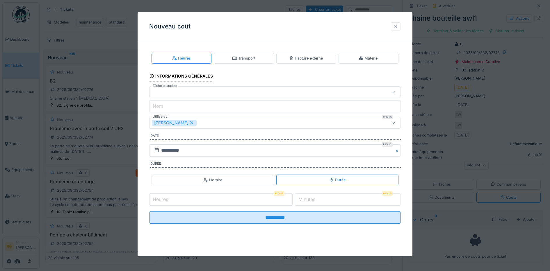
click at [309, 199] on label "Minutes" at bounding box center [306, 199] width 19 height 7
click at [309, 199] on input "*" at bounding box center [348, 200] width 106 height 12
type input "**"
click at [396, 91] on icon at bounding box center [393, 92] width 5 height 4
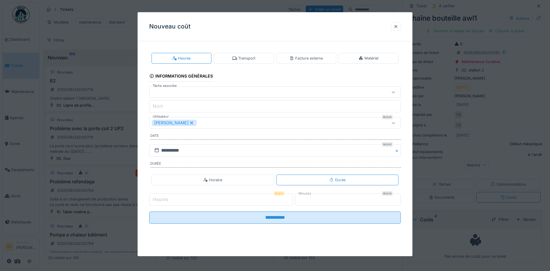
click at [236, 182] on div "Horaire" at bounding box center [213, 180] width 122 height 11
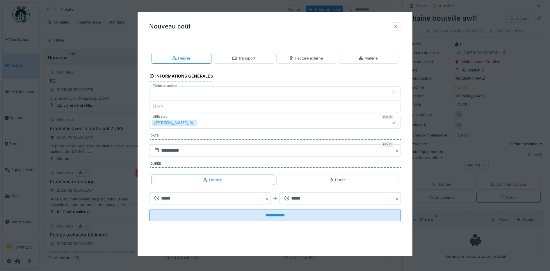
click at [313, 182] on div "Durée" at bounding box center [337, 180] width 122 height 11
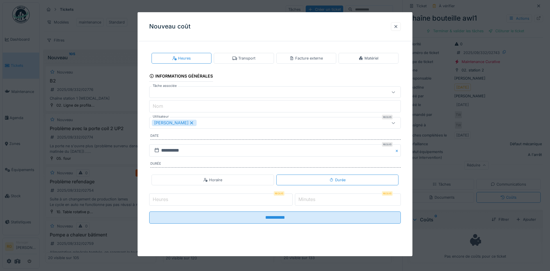
click at [311, 199] on label "Minutes" at bounding box center [306, 199] width 19 height 7
click at [311, 199] on input "*" at bounding box center [348, 200] width 106 height 12
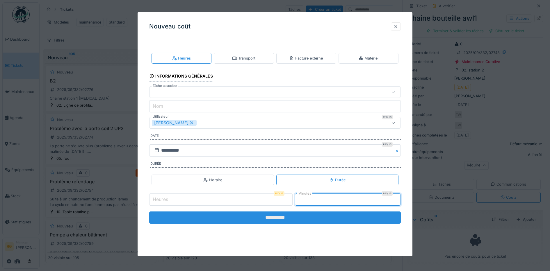
type input "**"
click at [316, 217] on input "**********" at bounding box center [275, 218] width 252 height 12
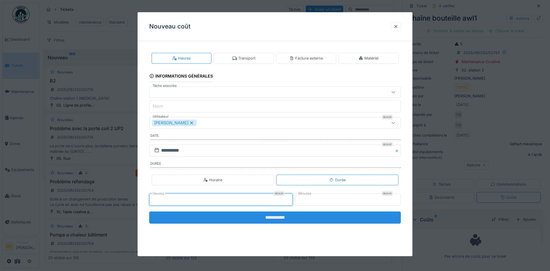
type input "*"
click at [227, 216] on input "**********" at bounding box center [275, 218] width 252 height 12
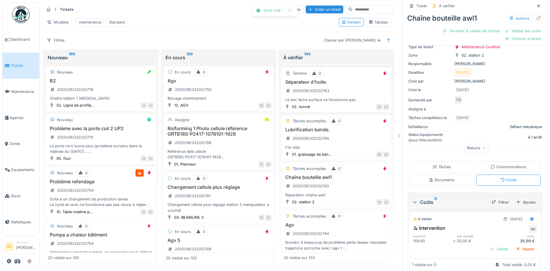
scroll to position [47, 0]
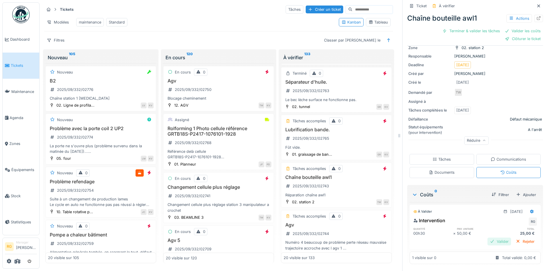
click at [490, 238] on div "Valider" at bounding box center [500, 242] width 24 height 8
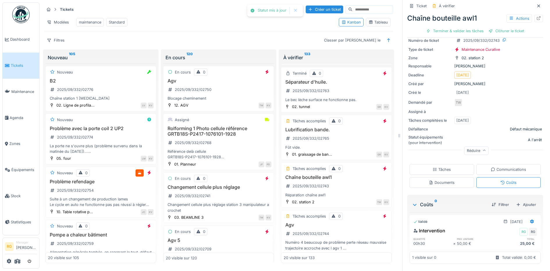
scroll to position [29, 0]
click at [437, 167] on div "Tâches" at bounding box center [442, 170] width 18 height 6
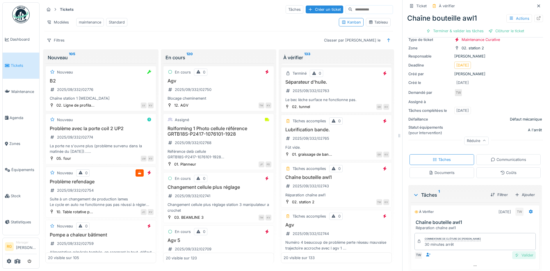
click at [512, 252] on div "Valider" at bounding box center [524, 256] width 24 height 8
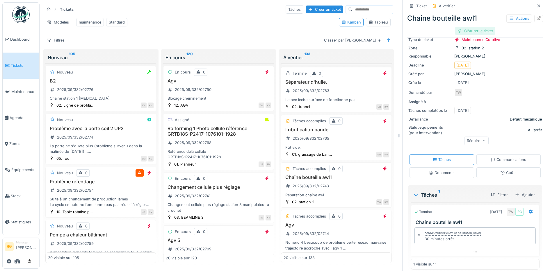
click at [474, 27] on div "Clôturer le ticket" at bounding box center [475, 31] width 40 height 8
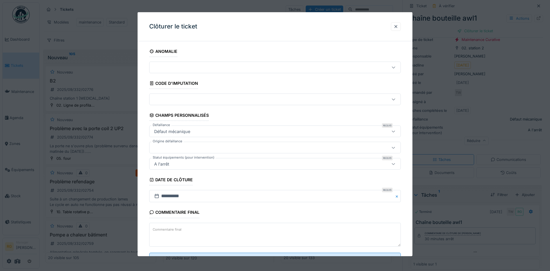
click at [272, 231] on textarea "Commentaire final" at bounding box center [275, 235] width 252 height 24
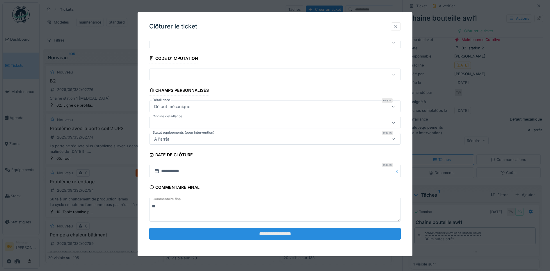
type textarea "**"
click at [298, 234] on input "**********" at bounding box center [275, 234] width 252 height 12
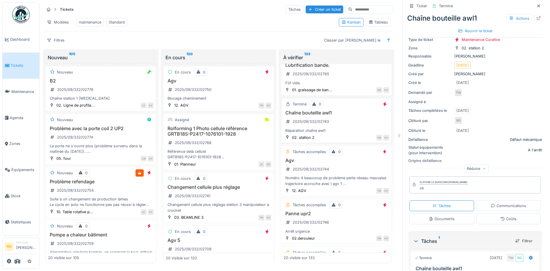
scroll to position [582, 0]
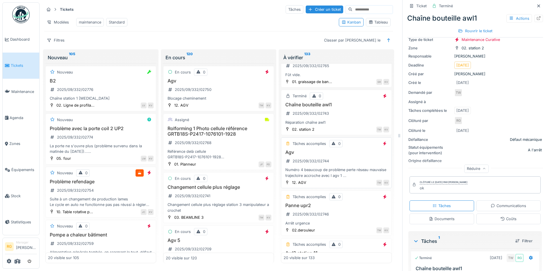
click at [330, 164] on div "Agv 2025/09/332/02744 Numéro 4 beaucoup de problème perte réseau mauvaise traje…" at bounding box center [337, 164] width 106 height 29
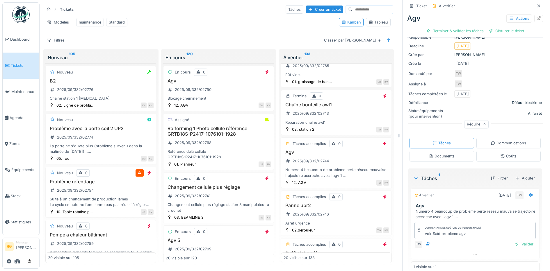
scroll to position [72, 0]
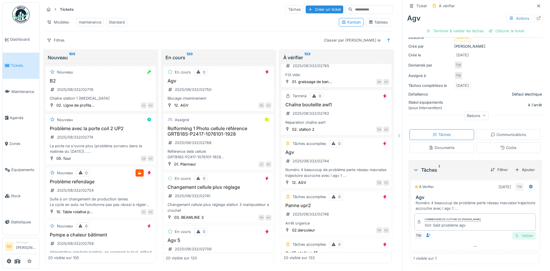
click at [517, 232] on div "Valider" at bounding box center [524, 236] width 24 height 8
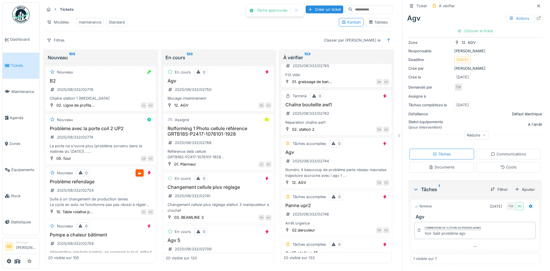
scroll to position [50, 0]
click at [467, 27] on div "Clôturer le ticket" at bounding box center [475, 31] width 40 height 8
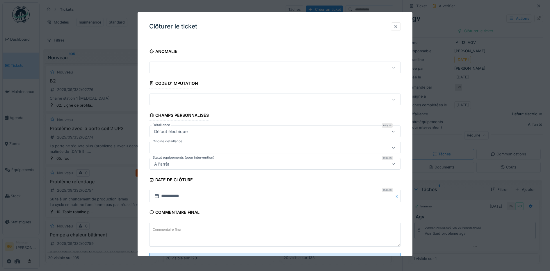
click at [175, 229] on label "Commentaire final" at bounding box center [167, 229] width 31 height 7
click at [175, 229] on textarea "Commentaire final" at bounding box center [275, 235] width 252 height 24
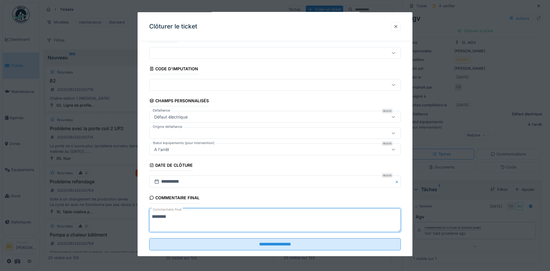
scroll to position [25, 0]
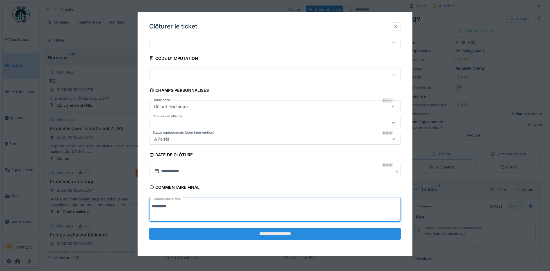
type textarea "********"
click at [299, 233] on input "**********" at bounding box center [275, 234] width 252 height 12
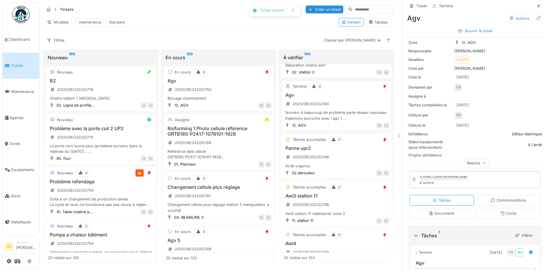
scroll to position [691, 0]
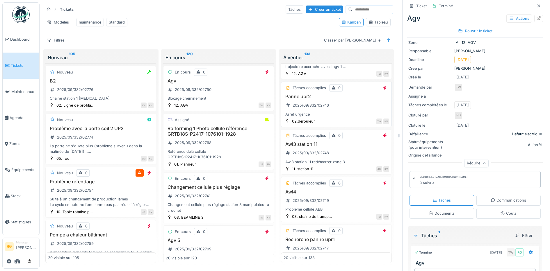
click at [333, 103] on div "Panne upr2 2025/09/332/02746 Arrêt urgence" at bounding box center [337, 105] width 106 height 23
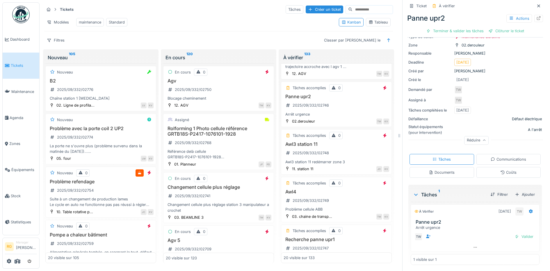
scroll to position [43, 0]
click at [445, 169] on div "Documents" at bounding box center [442, 172] width 26 height 6
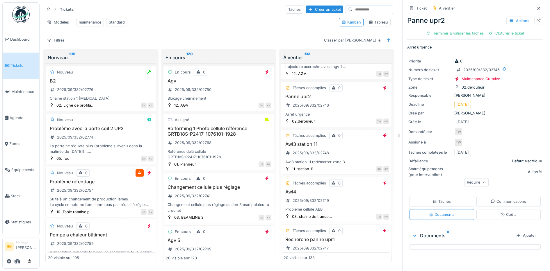
click at [436, 199] on div "Tâches" at bounding box center [442, 202] width 18 height 6
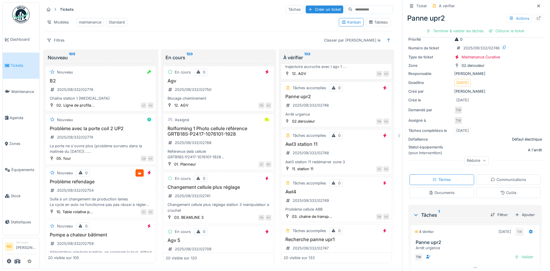
scroll to position [43, 0]
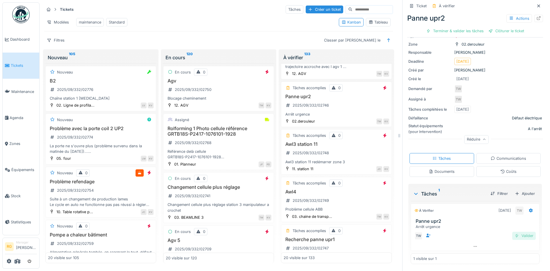
click at [517, 232] on div "Valider" at bounding box center [524, 236] width 24 height 8
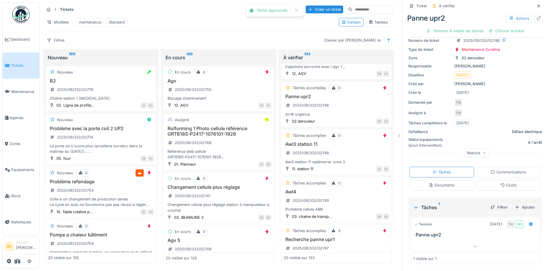
scroll to position [27, 0]
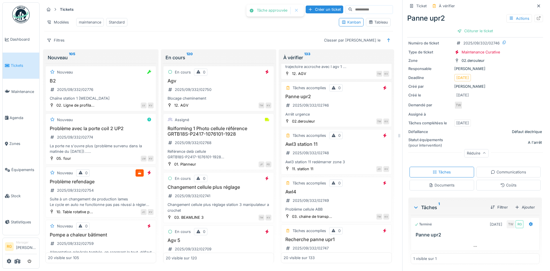
drag, startPoint x: 467, startPoint y: 26, endPoint x: 467, endPoint y: 30, distance: 3.5
click at [469, 27] on div "Clôturer le ticket" at bounding box center [475, 31] width 40 height 8
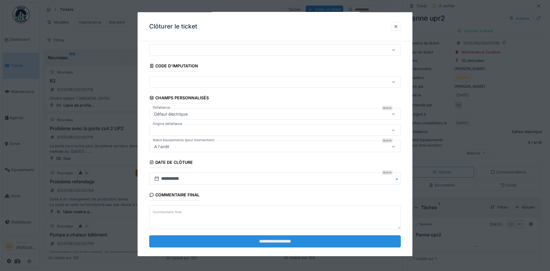
scroll to position [25, 0]
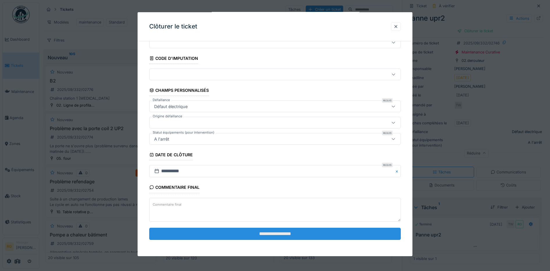
click at [275, 234] on input "**********" at bounding box center [275, 234] width 252 height 12
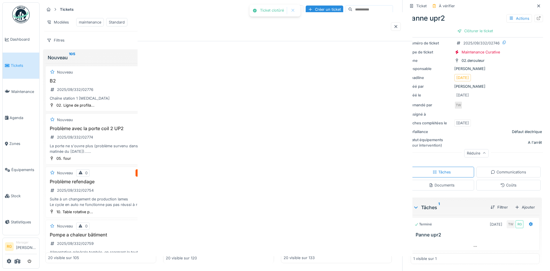
scroll to position [0, 0]
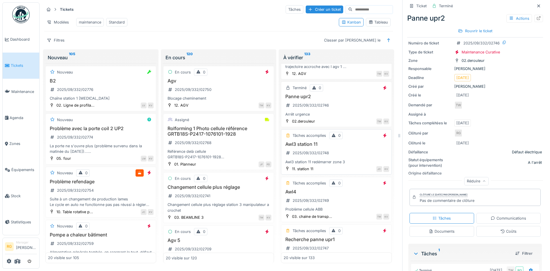
click at [342, 152] on div "Awl3 station 11 2025/09/332/02748 Awl3 station 11 redémarrer zone 3" at bounding box center [337, 153] width 106 height 23
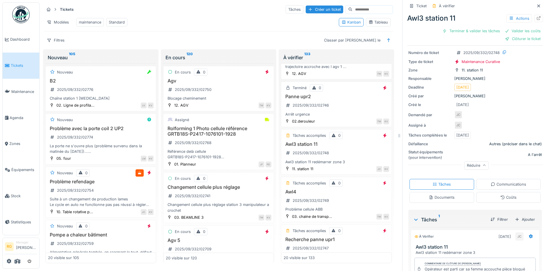
scroll to position [75, 0]
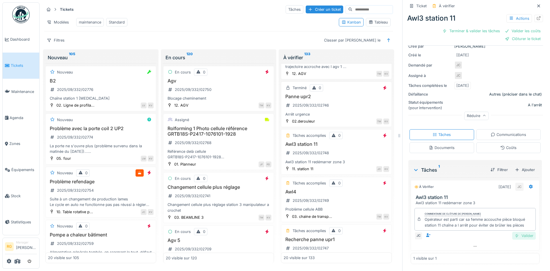
click at [516, 232] on div "Valider" at bounding box center [524, 236] width 24 height 8
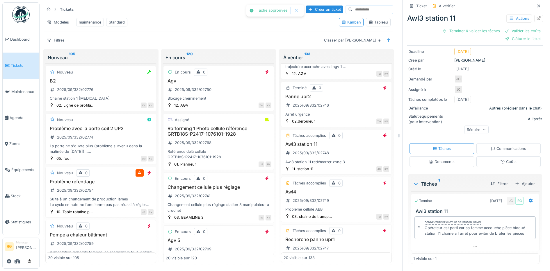
scroll to position [50, 0]
click at [500, 159] on div "Coûts" at bounding box center [508, 162] width 16 height 6
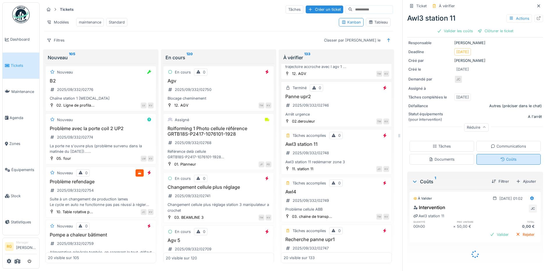
scroll to position [46, 0]
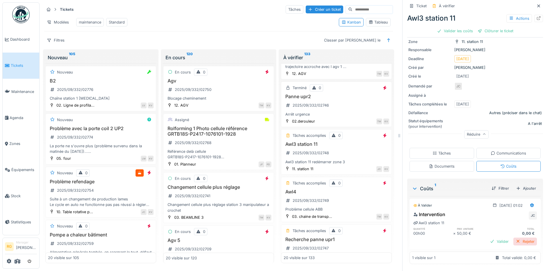
click at [517, 238] on div "Rejeter" at bounding box center [525, 242] width 24 height 8
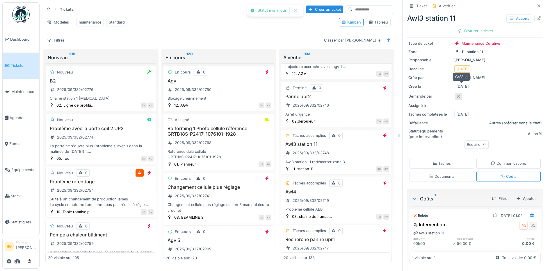
scroll to position [35, 0]
click at [472, 27] on div "Clôturer le ticket" at bounding box center [475, 31] width 40 height 8
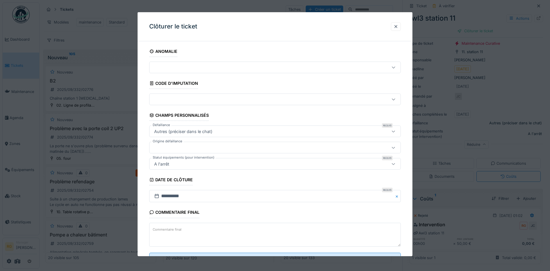
click at [219, 233] on textarea "Commentaire final" at bounding box center [275, 235] width 252 height 24
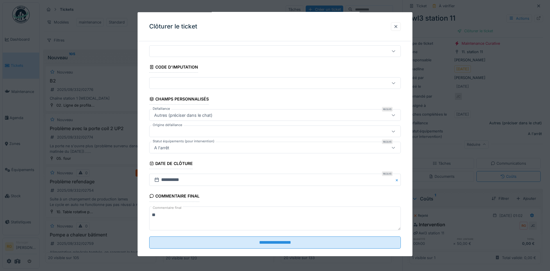
scroll to position [25, 0]
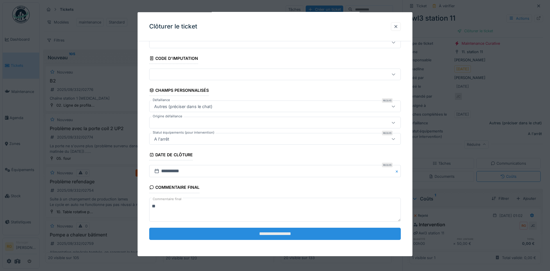
type textarea "**"
click at [243, 236] on input "**********" at bounding box center [275, 234] width 252 height 12
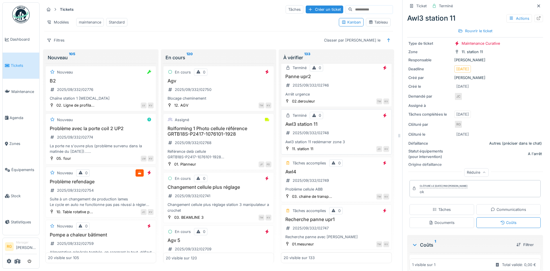
scroll to position [764, 0]
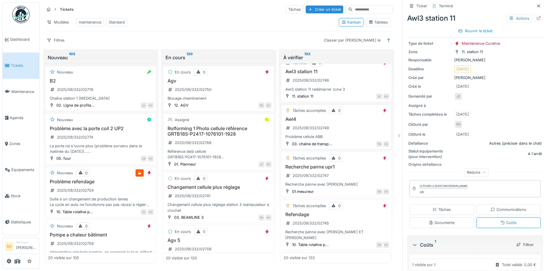
click at [341, 127] on div "Awl4 2025/09/332/02749 Problème cellule ABB" at bounding box center [337, 128] width 106 height 23
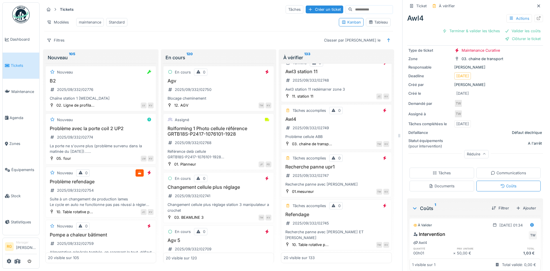
scroll to position [56, 0]
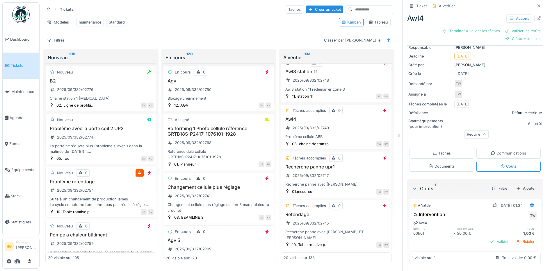
click at [433, 152] on icon at bounding box center [435, 154] width 5 height 4
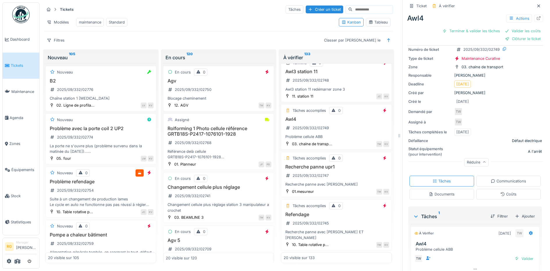
scroll to position [51, 0]
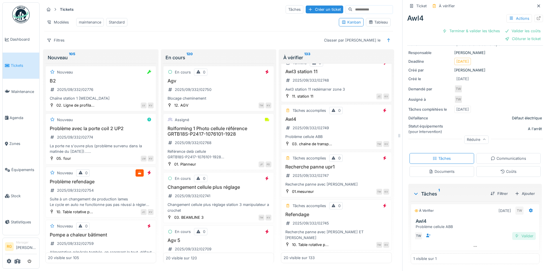
click at [515, 232] on div "Valider" at bounding box center [524, 236] width 24 height 8
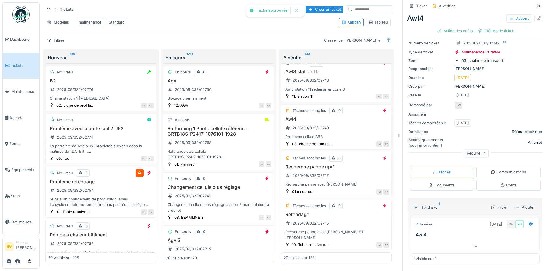
scroll to position [27, 0]
click at [502, 183] on div "Coûts" at bounding box center [508, 186] width 16 height 6
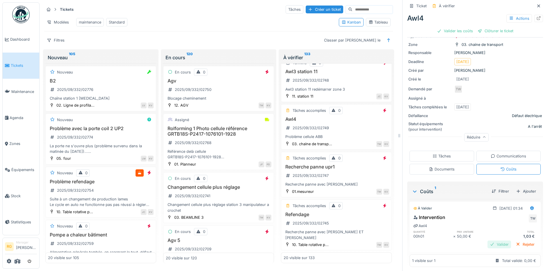
click at [494, 241] on div "Valider" at bounding box center [500, 245] width 24 height 8
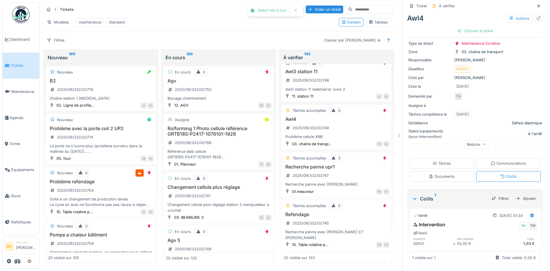
scroll to position [35, 0]
click at [467, 27] on div "Clôturer le ticket" at bounding box center [475, 31] width 40 height 8
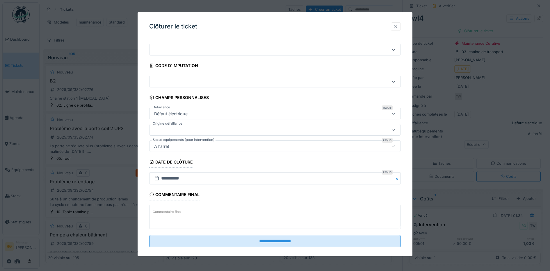
scroll to position [25, 0]
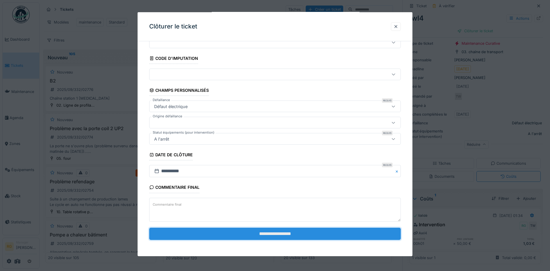
click at [312, 232] on input "**********" at bounding box center [275, 234] width 252 height 12
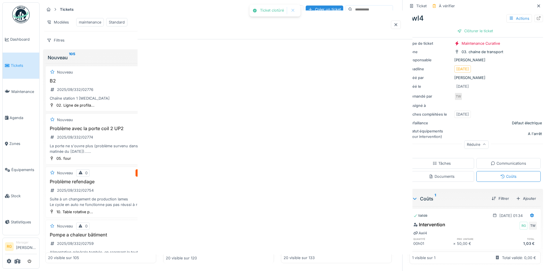
scroll to position [0, 0]
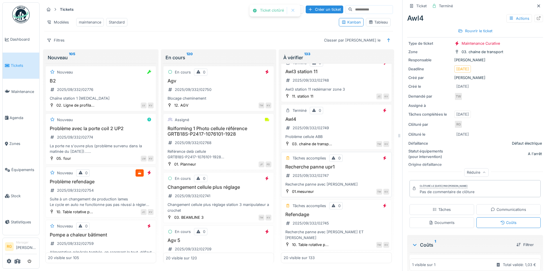
click at [339, 172] on div "Recherche panne upr1 2025/09/332/02747 Recherche panne avec maati" at bounding box center [337, 175] width 106 height 23
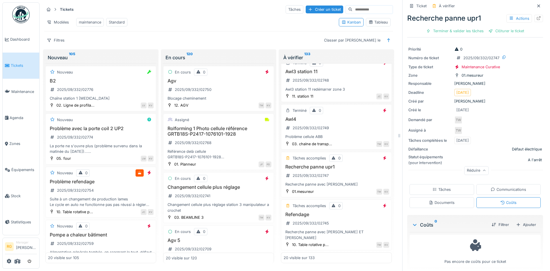
scroll to position [17, 0]
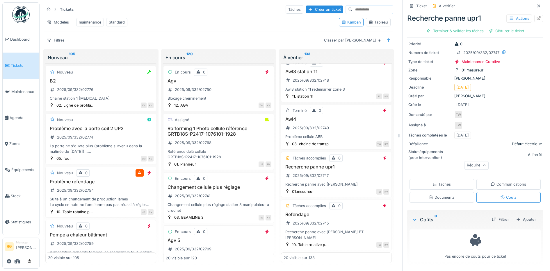
click at [441, 182] on div "Tâches" at bounding box center [442, 185] width 18 height 6
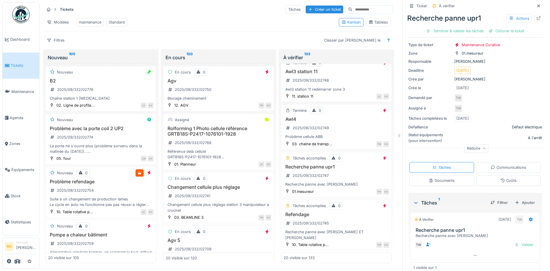
scroll to position [43, 0]
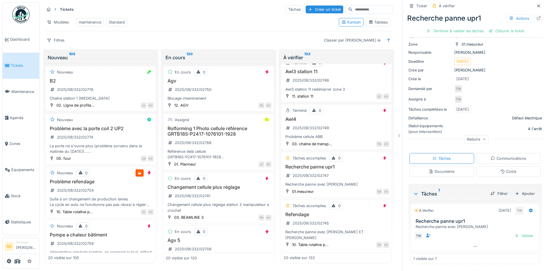
click at [435, 169] on div "Documents" at bounding box center [442, 172] width 26 height 6
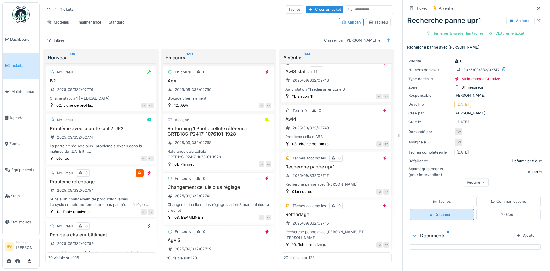
scroll to position [0, 0]
click at [437, 199] on div "Tâches" at bounding box center [442, 202] width 18 height 6
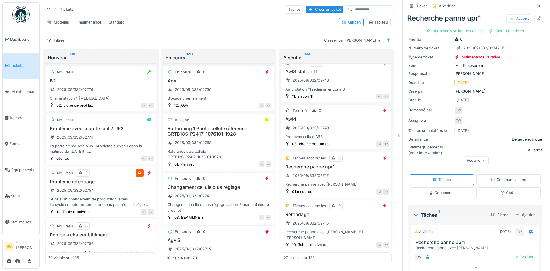
scroll to position [43, 0]
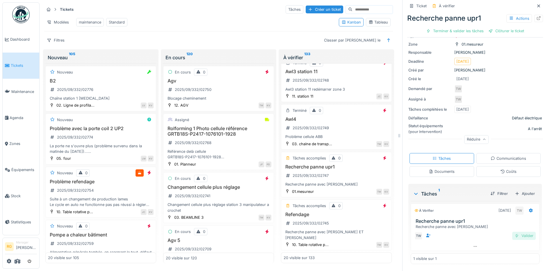
click at [517, 232] on div "Valider" at bounding box center [524, 236] width 24 height 8
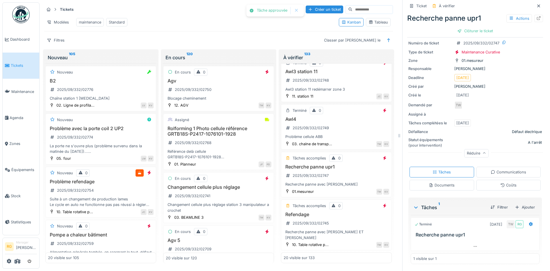
scroll to position [27, 0]
click at [471, 27] on div "Clôturer le ticket" at bounding box center [475, 31] width 40 height 8
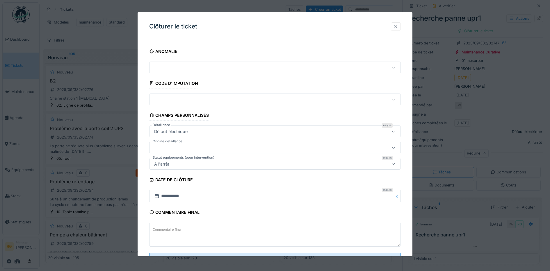
drag, startPoint x: 193, startPoint y: 232, endPoint x: 192, endPoint y: 227, distance: 4.8
click at [193, 232] on textarea "Commentaire final" at bounding box center [275, 235] width 252 height 24
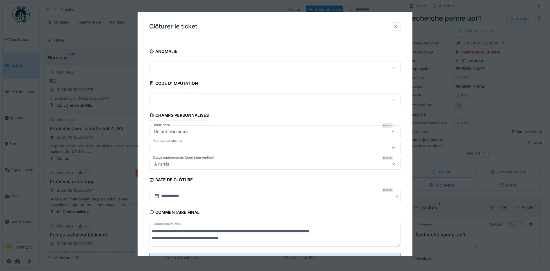
drag, startPoint x: 188, startPoint y: 232, endPoint x: 190, endPoint y: 227, distance: 4.7
click at [188, 232] on textarea "**********" at bounding box center [275, 235] width 252 height 24
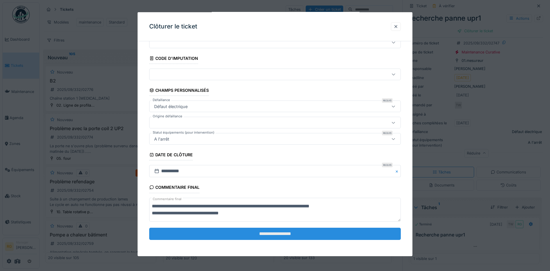
type textarea "**********"
click at [290, 235] on input "**********" at bounding box center [275, 234] width 252 height 12
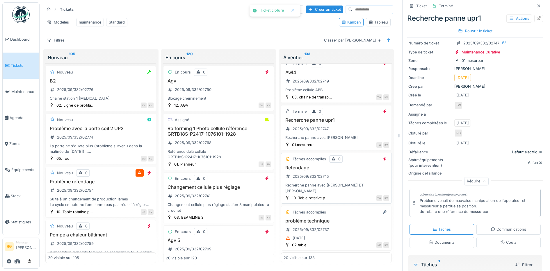
scroll to position [819, 0]
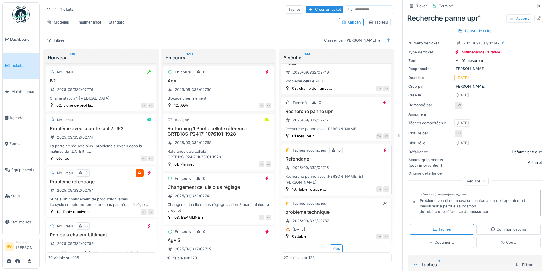
click at [346, 163] on div "Refendage 2025/09/332/02745 Recherche panne avec Jeremy ET maati" at bounding box center [337, 170] width 106 height 29
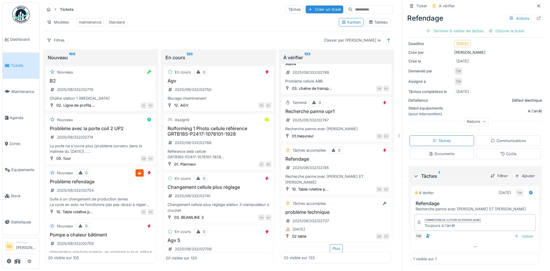
scroll to position [61, 0]
click at [333, 210] on h3 "problème technique" at bounding box center [337, 213] width 106 height 6
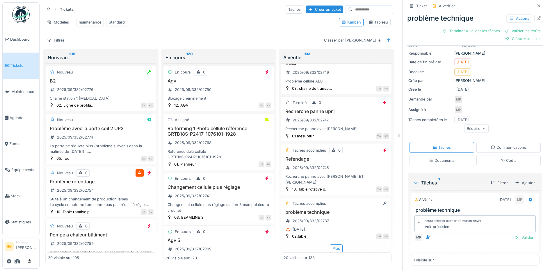
scroll to position [38, 0]
click at [449, 156] on div "Documents" at bounding box center [442, 159] width 65 height 11
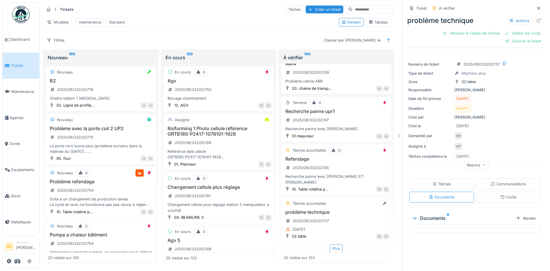
scroll to position [0, 0]
click at [437, 182] on div "Tâches" at bounding box center [442, 185] width 18 height 6
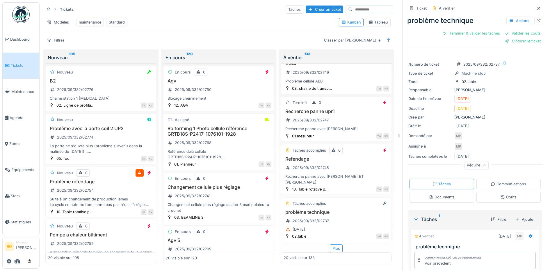
click at [487, 192] on div "Coûts" at bounding box center [508, 197] width 65 height 11
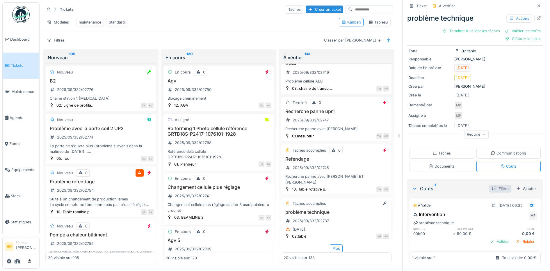
scroll to position [31, 0]
click at [496, 151] on div "Communications" at bounding box center [508, 154] width 35 height 6
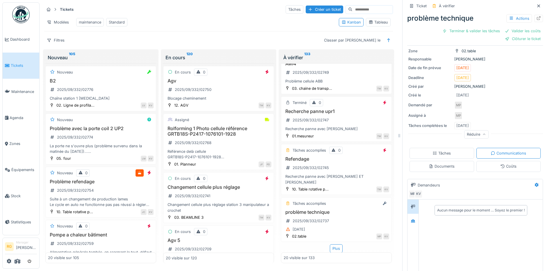
scroll to position [38, 0]
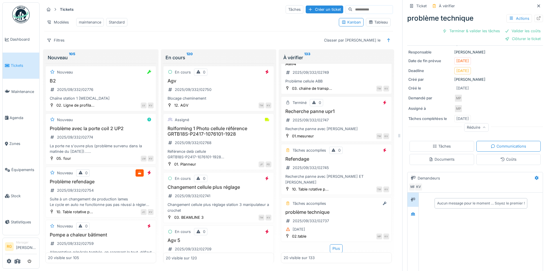
click at [444, 141] on div "Tâches" at bounding box center [442, 146] width 65 height 11
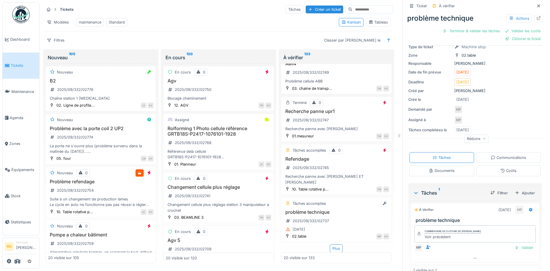
scroll to position [38, 0]
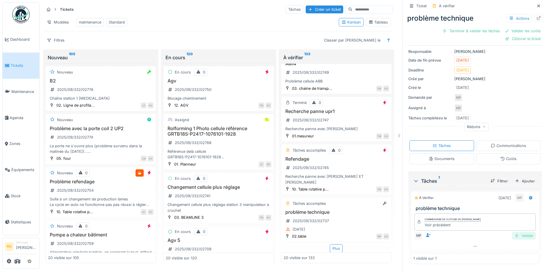
click at [516, 232] on div "Valider" at bounding box center [524, 236] width 24 height 8
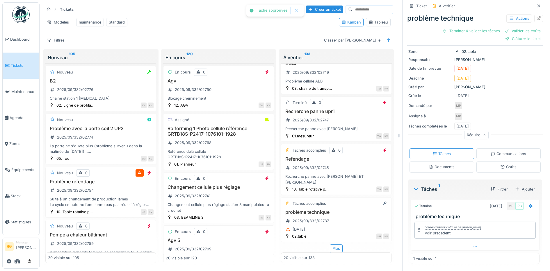
scroll to position [20, 0]
click at [508, 162] on div "Coûts" at bounding box center [508, 167] width 65 height 11
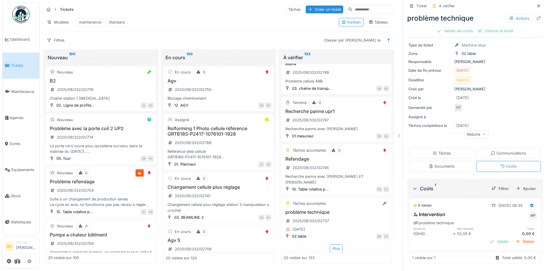
scroll to position [20, 0]
click at [515, 239] on div "Rejeter" at bounding box center [525, 242] width 24 height 8
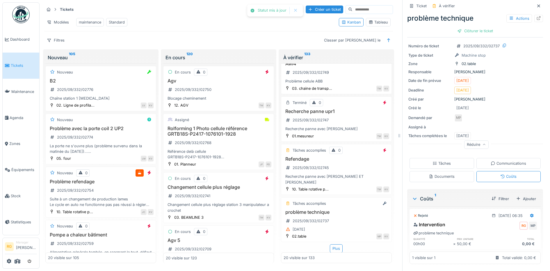
scroll to position [10, 0]
click at [468, 27] on div "Clôturer le ticket" at bounding box center [475, 31] width 40 height 8
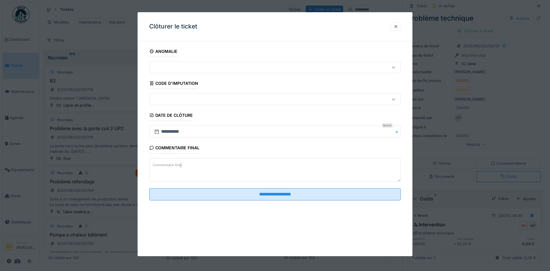
drag, startPoint x: 160, startPoint y: 164, endPoint x: 181, endPoint y: 167, distance: 20.9
click at [181, 167] on label "Commentaire final" at bounding box center [167, 165] width 31 height 7
click at [181, 167] on textarea "Commentaire final" at bounding box center [275, 170] width 252 height 24
drag, startPoint x: 173, startPoint y: 167, endPoint x: 170, endPoint y: 170, distance: 4.3
click at [170, 170] on div "Commentaire final" at bounding box center [275, 170] width 252 height 25
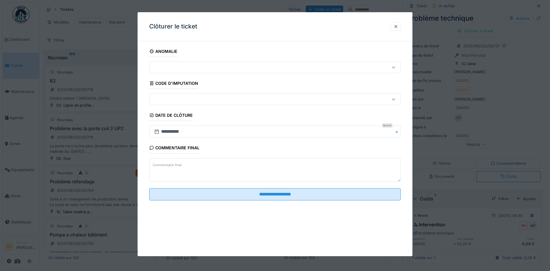
click at [216, 168] on textarea "Commentaire final" at bounding box center [275, 170] width 252 height 24
drag, startPoint x: 213, startPoint y: 167, endPoint x: 181, endPoint y: 166, distance: 31.7
click at [181, 166] on label "Commentaire final" at bounding box center [167, 165] width 31 height 7
click at [181, 166] on textarea "Commentaire final" at bounding box center [275, 170] width 252 height 24
click at [181, 167] on textarea "**********" at bounding box center [275, 170] width 252 height 24
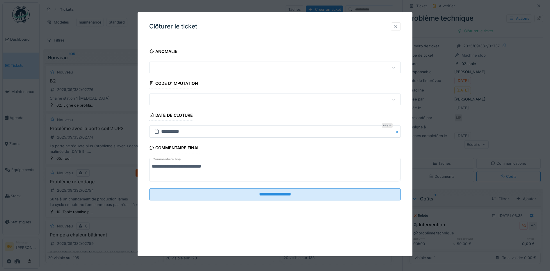
click at [167, 167] on textarea "**********" at bounding box center [275, 170] width 252 height 24
click at [201, 167] on textarea "**********" at bounding box center [275, 170] width 252 height 24
click at [210, 167] on textarea "**********" at bounding box center [275, 170] width 252 height 24
click at [240, 167] on textarea "**********" at bounding box center [275, 170] width 252 height 24
click at [263, 166] on textarea "**********" at bounding box center [275, 170] width 252 height 24
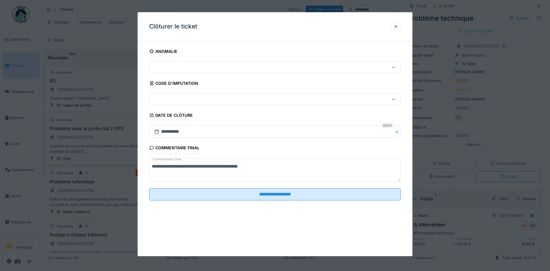
click at [186, 167] on textarea "**********" at bounding box center [275, 170] width 252 height 24
drag, startPoint x: 217, startPoint y: 168, endPoint x: 229, endPoint y: 182, distance: 18.6
click at [217, 168] on textarea "**********" at bounding box center [275, 170] width 252 height 24
click at [266, 168] on textarea "**********" at bounding box center [275, 170] width 252 height 24
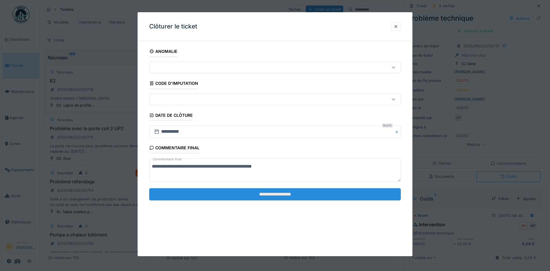
type textarea "**********"
click at [244, 195] on input "**********" at bounding box center [275, 194] width 252 height 12
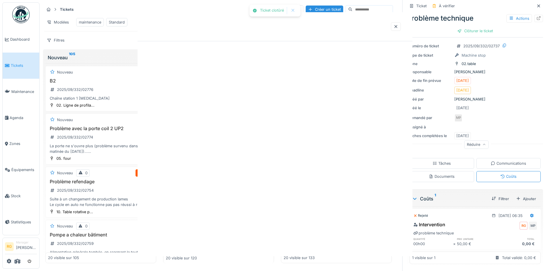
scroll to position [812, 0]
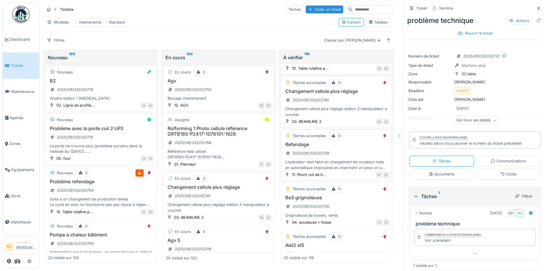
scroll to position [145, 0]
click at [342, 90] on div "Changement cellule plus réglage 2025/09/332/02740 Changement cellule plus régla…" at bounding box center [337, 102] width 106 height 29
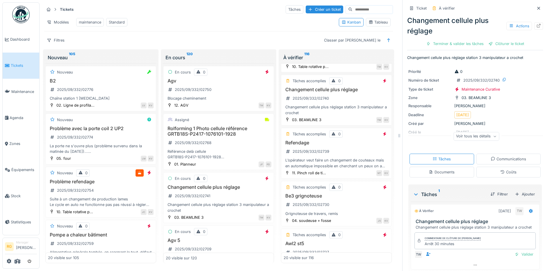
click at [508, 167] on div "Coûts" at bounding box center [508, 172] width 65 height 11
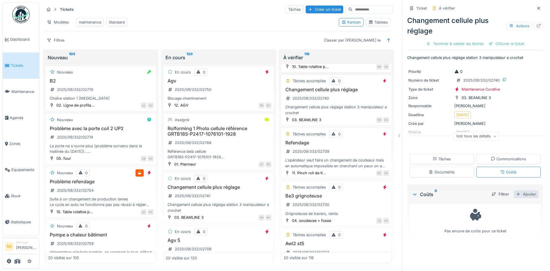
click at [515, 191] on div "Ajouter" at bounding box center [527, 195] width 24 height 8
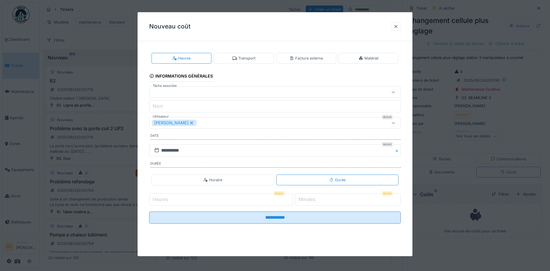
click at [216, 200] on input "Heures" at bounding box center [220, 200] width 143 height 12
type input "*"
click at [330, 202] on input "*" at bounding box center [348, 200] width 106 height 12
type input "**"
click at [396, 93] on icon at bounding box center [393, 92] width 5 height 4
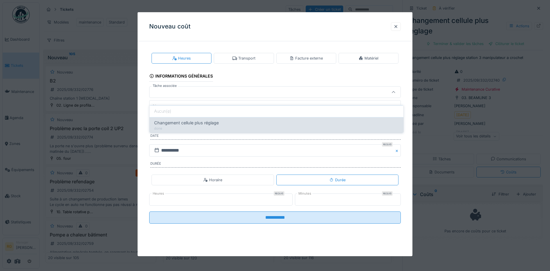
click at [191, 120] on span "Changement cellule plus réglage" at bounding box center [186, 123] width 65 height 6
type input "******"
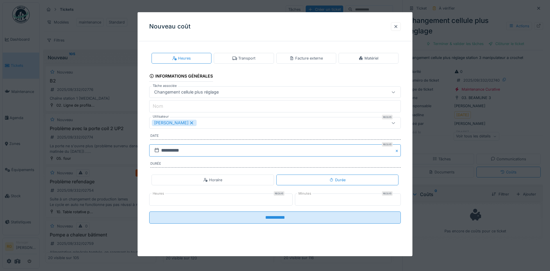
click at [185, 150] on input "**********" at bounding box center [275, 151] width 252 height 12
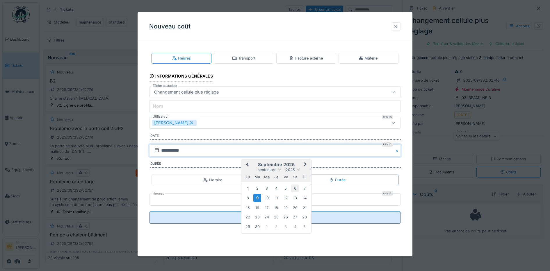
click at [296, 187] on div "6" at bounding box center [295, 189] width 8 height 8
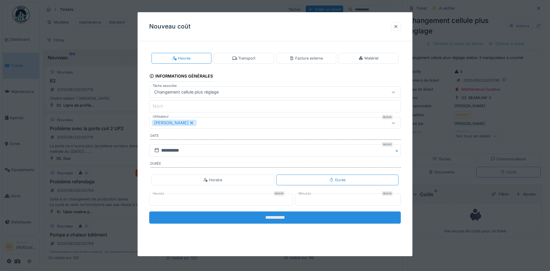
click at [279, 220] on input "**********" at bounding box center [275, 218] width 252 height 12
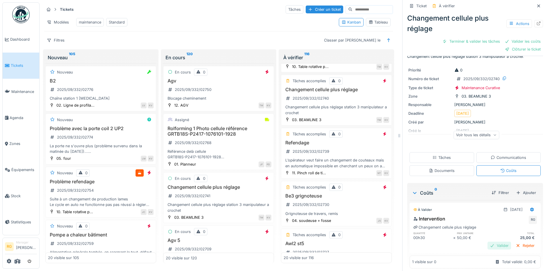
scroll to position [14, 0]
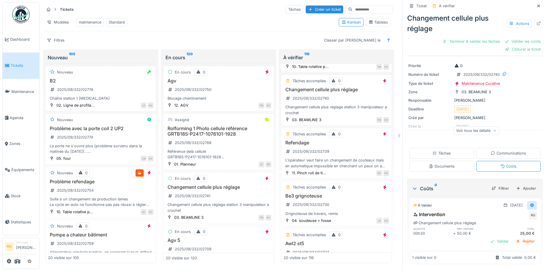
click at [527, 201] on div at bounding box center [532, 205] width 10 height 8
click at [511, 214] on div "Modifier" at bounding box center [504, 218] width 28 height 9
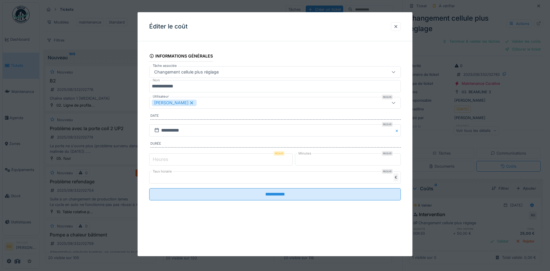
click at [393, 102] on div at bounding box center [394, 102] width 14 height 11
click at [189, 101] on icon at bounding box center [191, 103] width 5 height 4
click at [187, 101] on div "Utilisateurs" at bounding box center [260, 103] width 217 height 6
click at [179, 106] on div "Utilisateurs" at bounding box center [167, 103] width 30 height 6
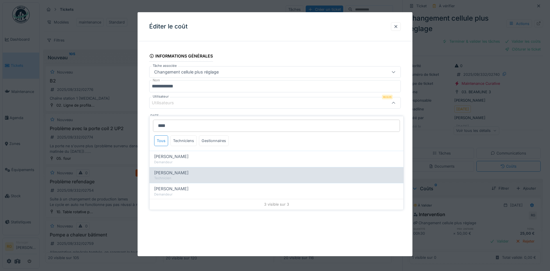
type input "****"
drag, startPoint x: 175, startPoint y: 169, endPoint x: 173, endPoint y: 166, distance: 3.7
click at [175, 170] on span "[PERSON_NAME]" at bounding box center [171, 173] width 34 height 6
type input "*****"
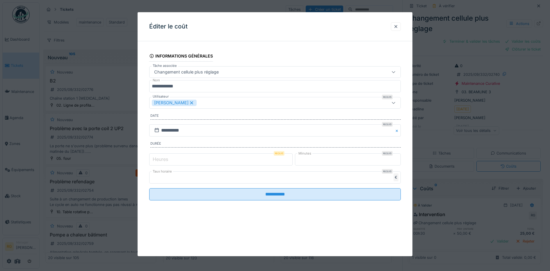
click at [208, 224] on div "**********" at bounding box center [275, 134] width 275 height 244
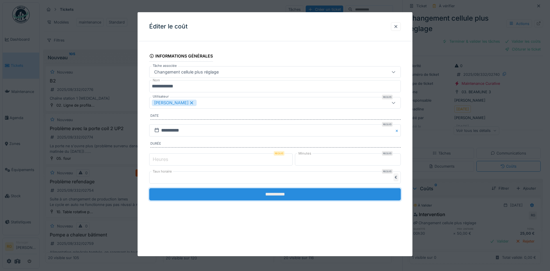
click at [265, 197] on input "**********" at bounding box center [275, 194] width 252 height 12
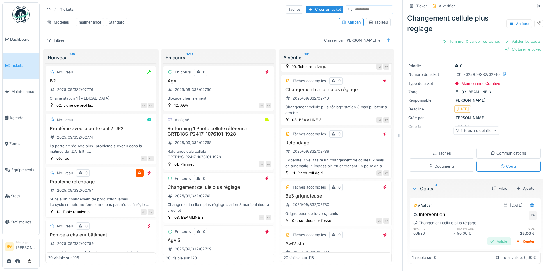
click at [492, 238] on div "Valider" at bounding box center [500, 242] width 24 height 8
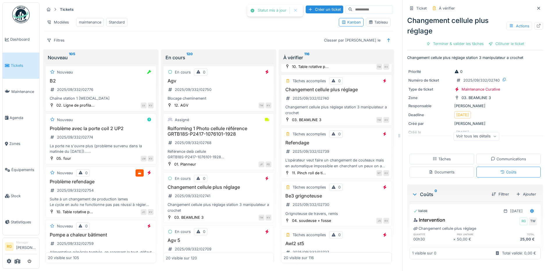
scroll to position [0, 0]
click at [437, 156] on div "Tâches" at bounding box center [442, 159] width 18 height 6
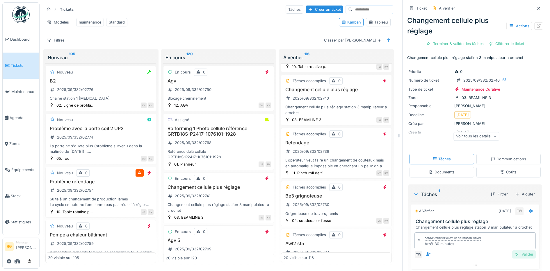
click at [516, 251] on div "Valider" at bounding box center [524, 255] width 24 height 8
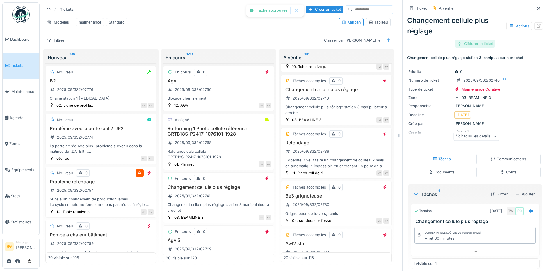
click at [465, 40] on div "Clôturer le ticket" at bounding box center [475, 44] width 40 height 8
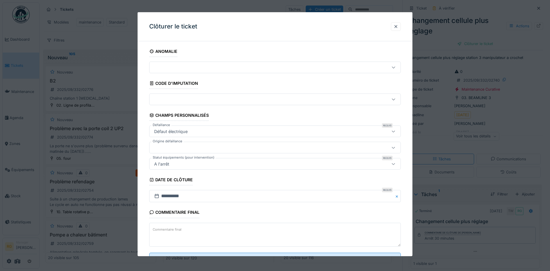
click at [239, 228] on textarea "Commentaire final" at bounding box center [275, 235] width 252 height 24
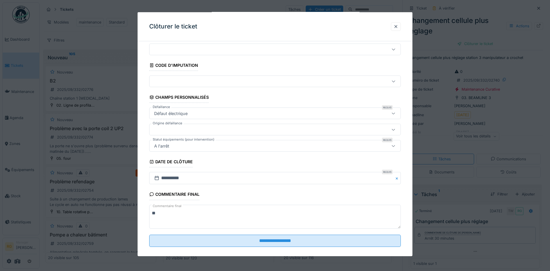
scroll to position [25, 0]
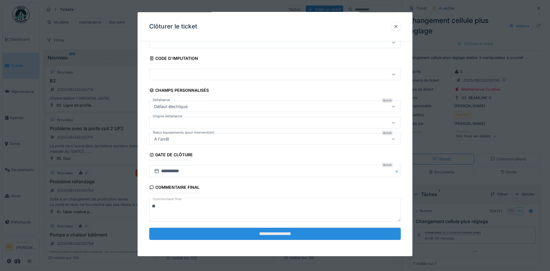
type textarea "**"
click at [279, 233] on input "**********" at bounding box center [275, 234] width 252 height 12
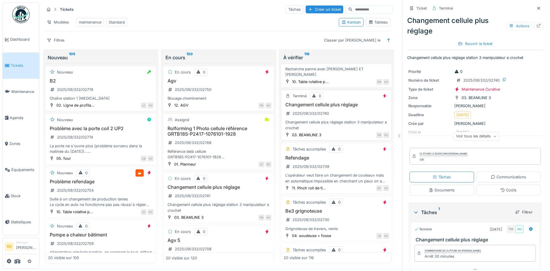
scroll to position [182, 0]
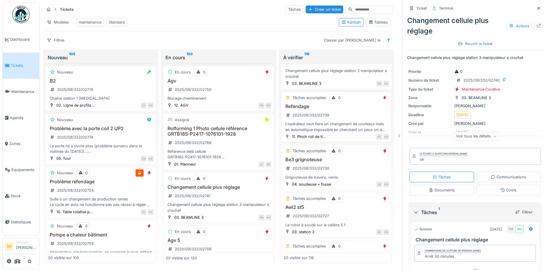
click at [334, 109] on div "Refendage 2025/09/332/02739 L’opérateur veut faire un changement de couteaux ma…" at bounding box center [337, 119] width 106 height 29
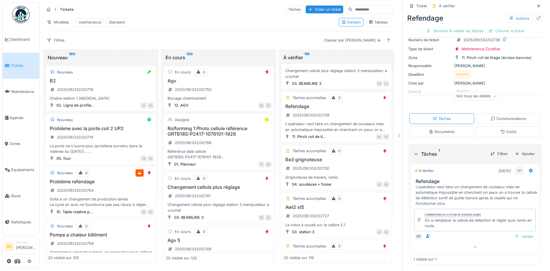
scroll to position [42, 0]
click at [502, 129] on div "Coûts" at bounding box center [508, 132] width 16 height 6
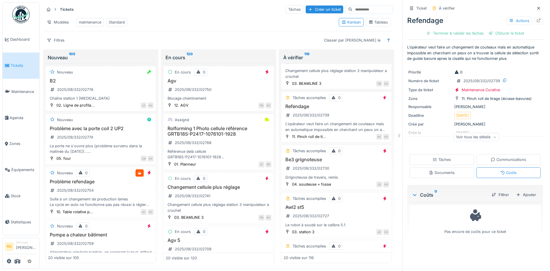
click at [435, 157] on div "Tâches" at bounding box center [442, 160] width 18 height 6
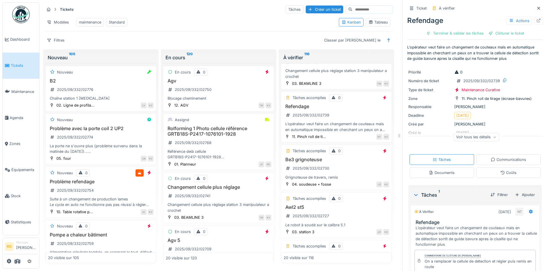
scroll to position [42, 0]
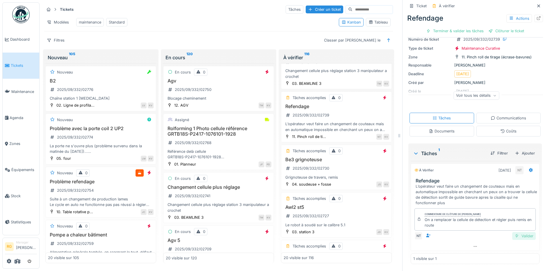
click at [514, 232] on div "Valider" at bounding box center [524, 236] width 24 height 8
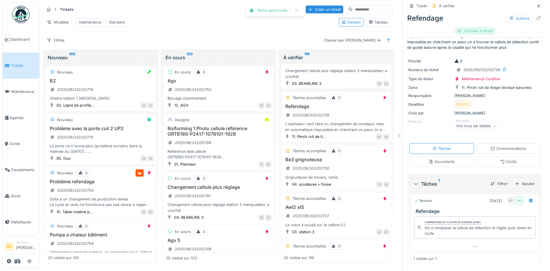
click at [475, 27] on div "Clôturer le ticket" at bounding box center [475, 31] width 40 height 8
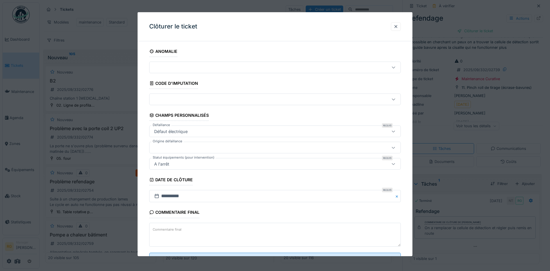
click at [246, 230] on textarea "Commentaire final" at bounding box center [275, 235] width 252 height 24
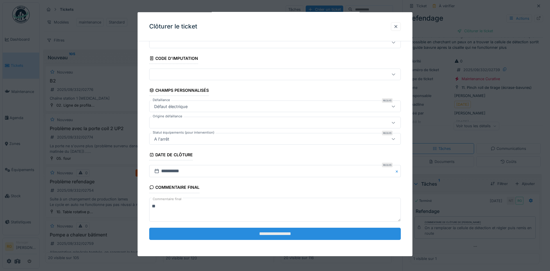
type textarea "**"
click at [283, 233] on input "**********" at bounding box center [275, 234] width 252 height 12
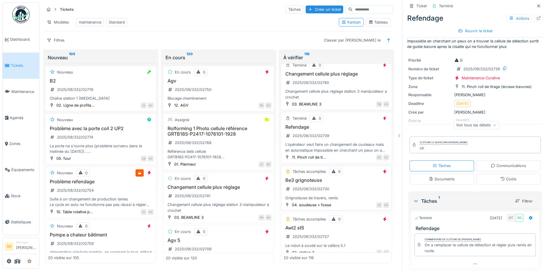
scroll to position [182, 0]
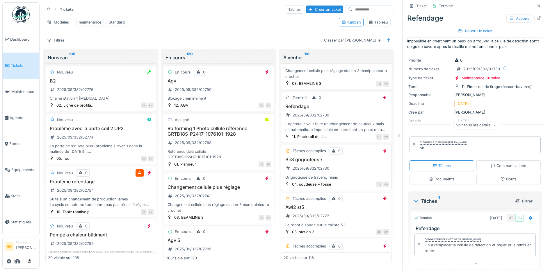
click at [340, 162] on div "Be3 grignoteuse 2025/09/332/02730 Grignoteuse de travers, remis" at bounding box center [337, 169] width 106 height 23
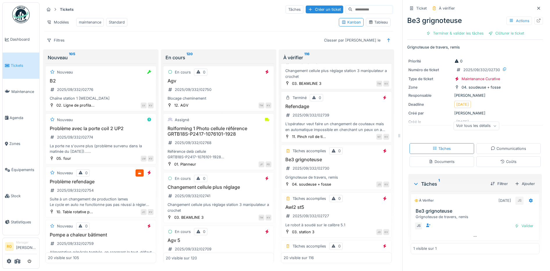
click at [500, 160] on div "Coûts" at bounding box center [508, 162] width 16 height 6
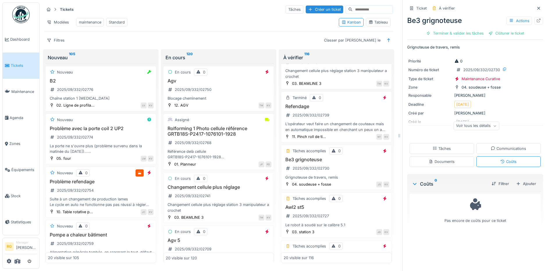
click at [448, 143] on div "Tâches" at bounding box center [442, 148] width 65 height 11
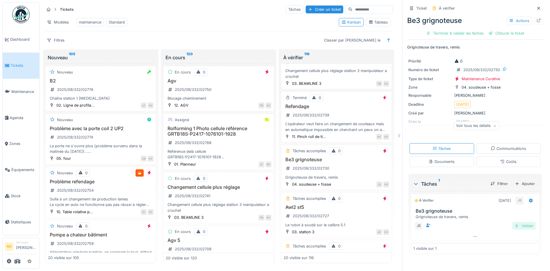
click at [515, 223] on div "Valider" at bounding box center [524, 226] width 24 height 8
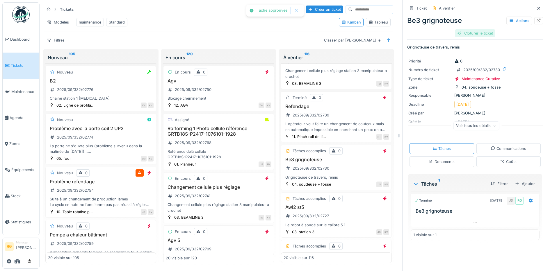
click at [465, 30] on div "Clôturer le ticket" at bounding box center [475, 33] width 40 height 8
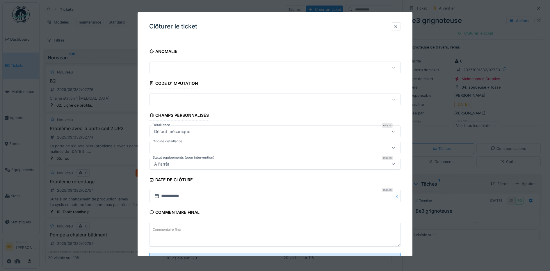
click at [228, 233] on textarea "Commentaire final" at bounding box center [275, 235] width 252 height 24
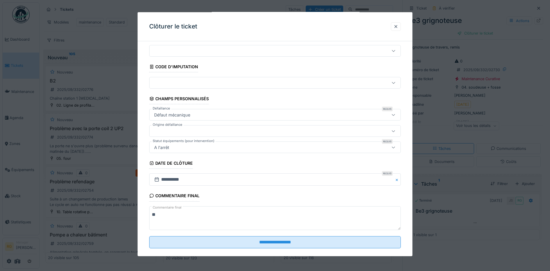
scroll to position [25, 0]
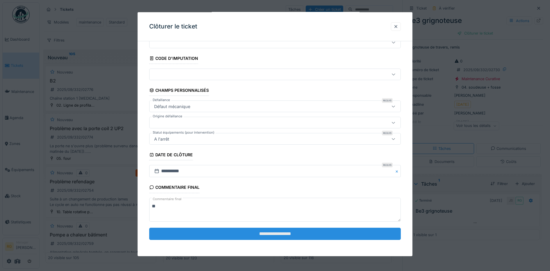
type textarea "**"
click at [250, 234] on input "**********" at bounding box center [275, 234] width 252 height 12
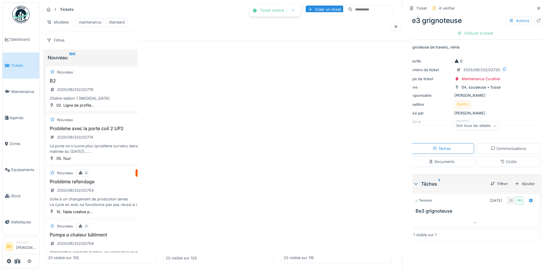
scroll to position [0, 0]
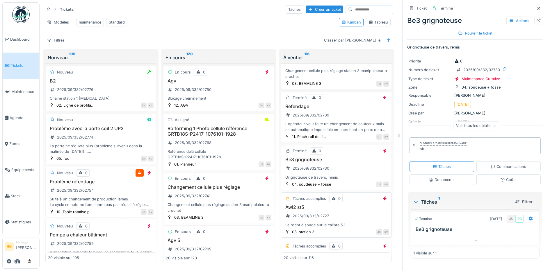
click at [344, 209] on div "Awl2 st5 2025/09/332/02727 Le robot à soudé sur le calibre 5.1" at bounding box center [337, 217] width 106 height 23
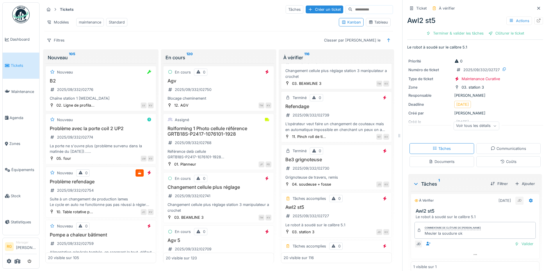
click at [501, 160] on icon at bounding box center [503, 162] width 4 height 4
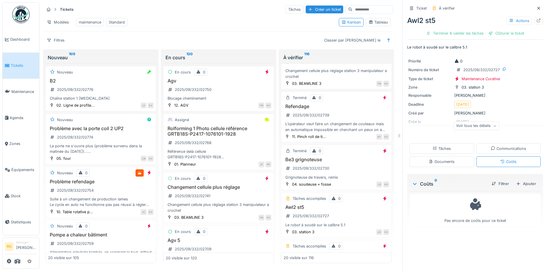
click at [450, 143] on div "Tâches" at bounding box center [442, 148] width 65 height 11
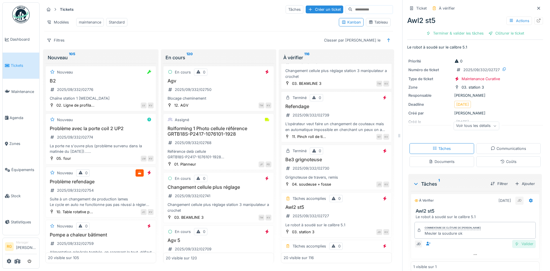
click at [515, 242] on div "Valider" at bounding box center [524, 244] width 24 height 8
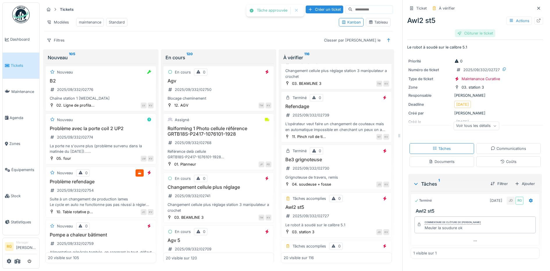
click at [467, 29] on div "Clôturer le ticket" at bounding box center [475, 33] width 40 height 8
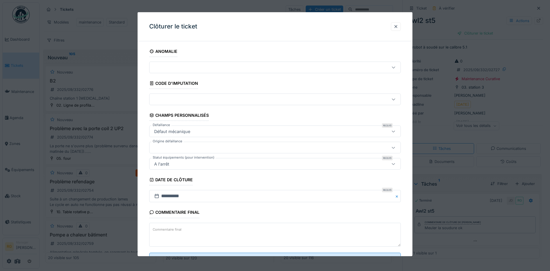
click at [228, 230] on textarea "Commentaire final" at bounding box center [275, 235] width 252 height 24
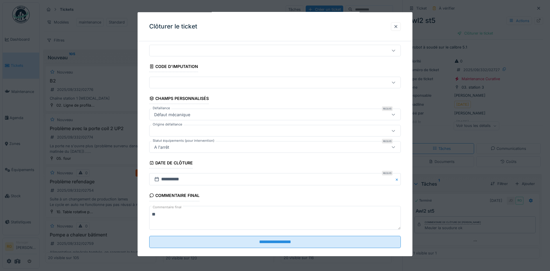
scroll to position [25, 0]
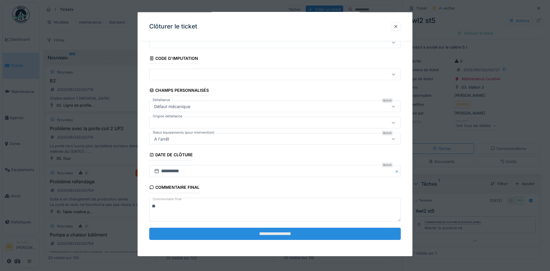
type textarea "**"
click at [271, 235] on input "**********" at bounding box center [275, 234] width 252 height 12
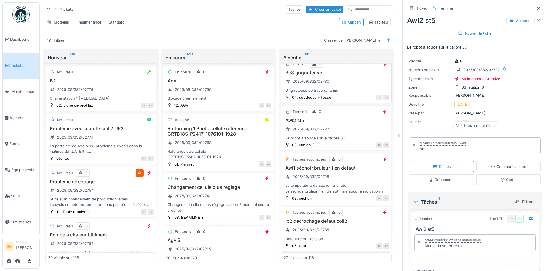
scroll to position [291, 0]
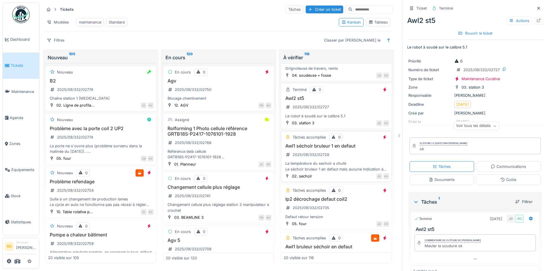
click at [345, 150] on div "Awl1 séchoir bruleur 1 en defaut 2025/09/332/02728 La température du sechoir a …" at bounding box center [337, 159] width 106 height 29
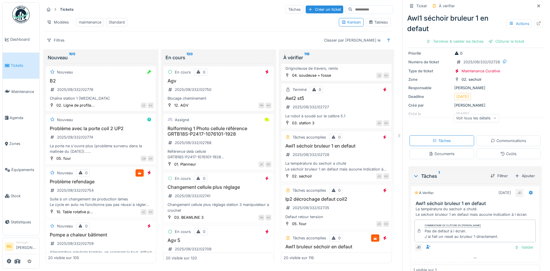
scroll to position [36, 0]
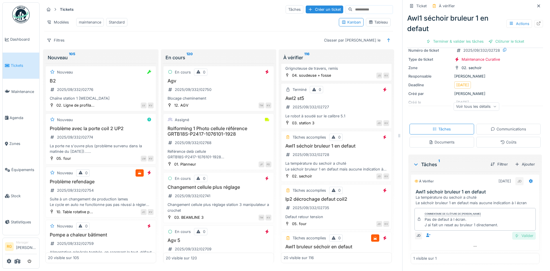
click at [514, 232] on div "Valider" at bounding box center [524, 236] width 24 height 8
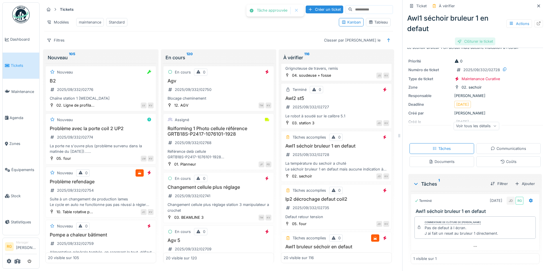
click at [465, 38] on div "Clôturer le ticket" at bounding box center [475, 42] width 40 height 8
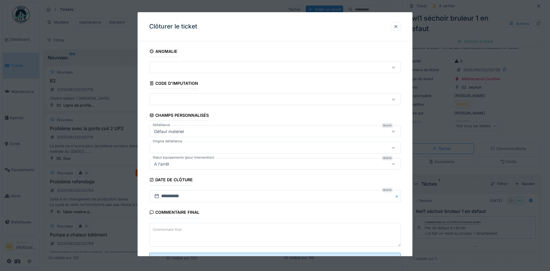
click at [172, 228] on label "Commentaire final" at bounding box center [167, 229] width 31 height 7
click at [172, 228] on textarea "Commentaire final" at bounding box center [275, 235] width 252 height 24
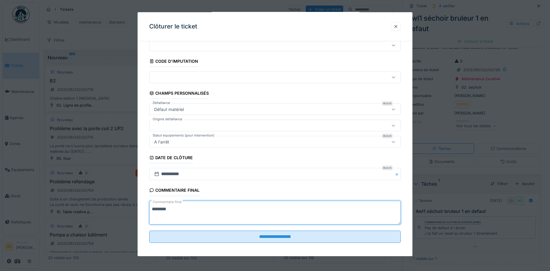
scroll to position [25, 0]
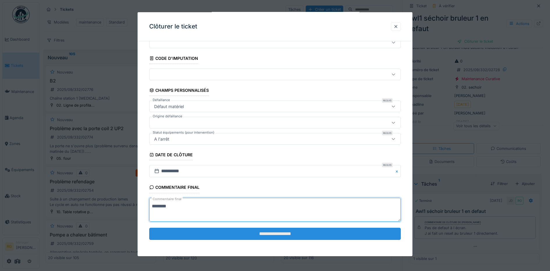
type textarea "********"
click at [241, 234] on input "**********" at bounding box center [275, 234] width 252 height 12
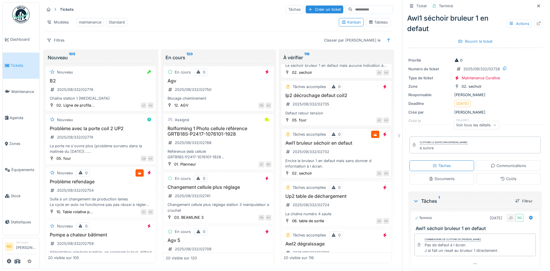
scroll to position [400, 0]
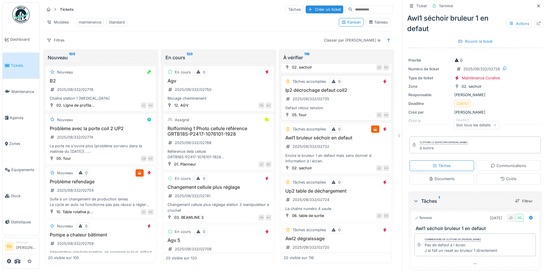
click at [335, 96] on div "Ip2 décrochage defaut coil2 2025/09/332/02735 Defaut retour tension" at bounding box center [337, 101] width 106 height 23
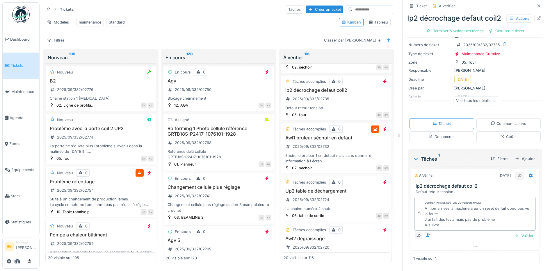
scroll to position [36, 0]
click at [517, 232] on div "Valider" at bounding box center [524, 236] width 24 height 8
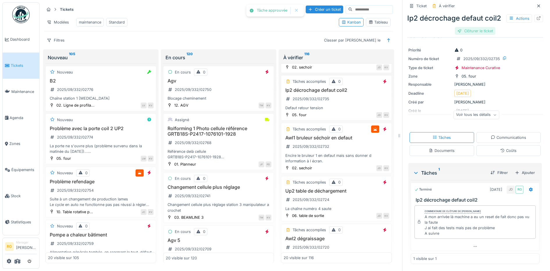
click at [475, 35] on div "Clôturer le ticket" at bounding box center [475, 31] width 40 height 8
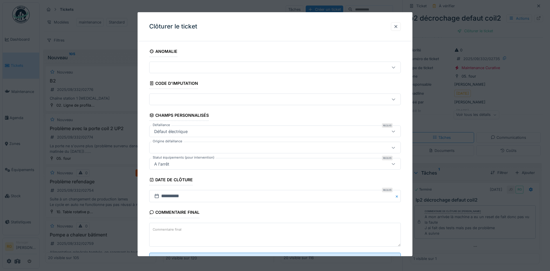
click at [158, 230] on label "Commentaire final" at bounding box center [167, 229] width 31 height 7
click at [158, 230] on textarea "Commentaire final" at bounding box center [275, 235] width 252 height 24
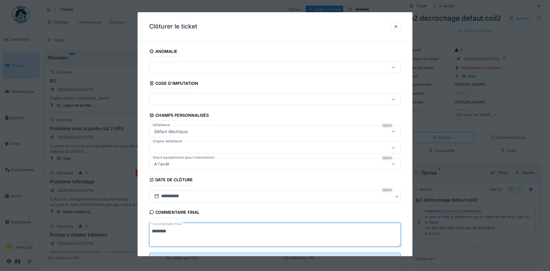
scroll to position [25, 0]
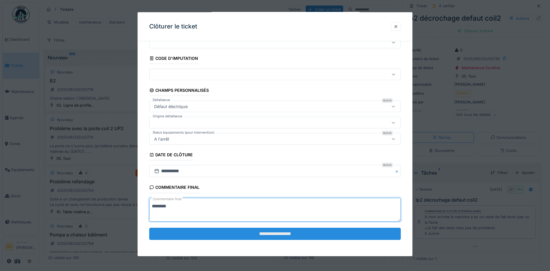
type textarea "********"
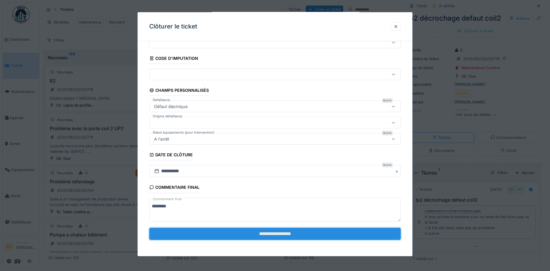
click at [273, 237] on input "**********" at bounding box center [275, 234] width 252 height 12
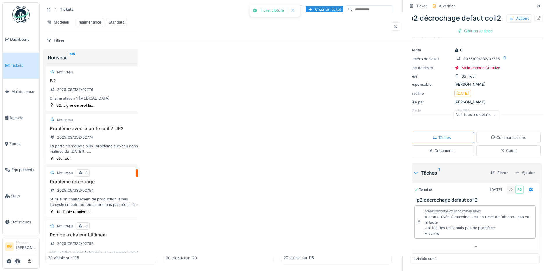
scroll to position [0, 0]
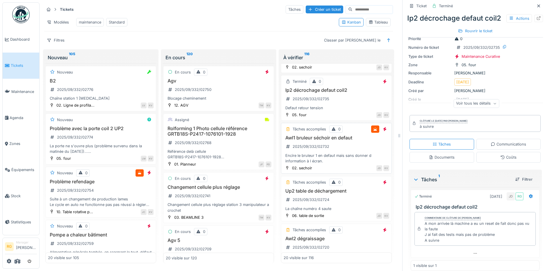
click at [343, 142] on div "Awl1 bruleur séchoir en defaut 2025/09/332/02732 Encire le bruleur 1 en defaut …" at bounding box center [337, 151] width 106 height 29
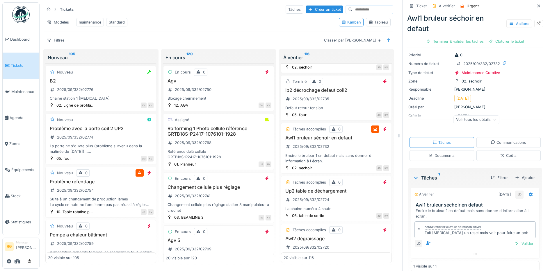
scroll to position [25, 0]
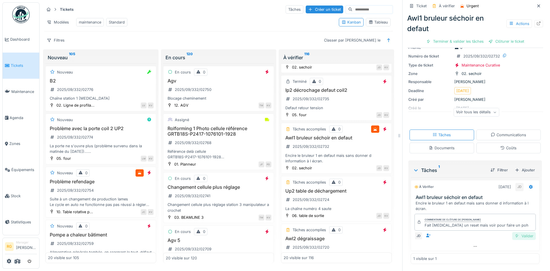
click at [516, 232] on div "Valider" at bounding box center [524, 236] width 24 height 8
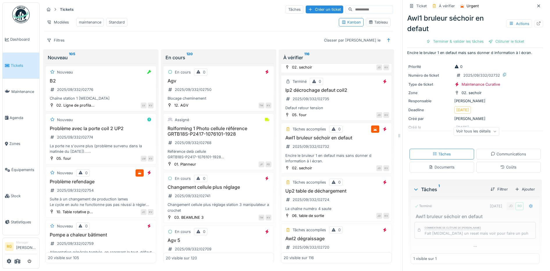
scroll to position [6, 0]
click at [467, 36] on div "Clôturer le ticket" at bounding box center [475, 33] width 40 height 8
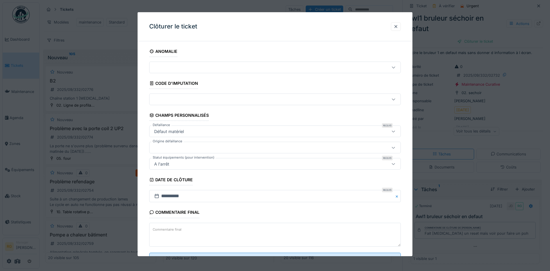
click at [227, 234] on textarea "Commentaire final" at bounding box center [275, 235] width 252 height 24
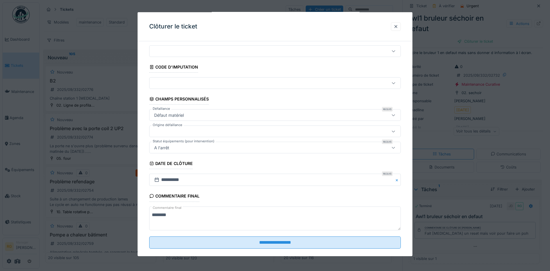
scroll to position [25, 0]
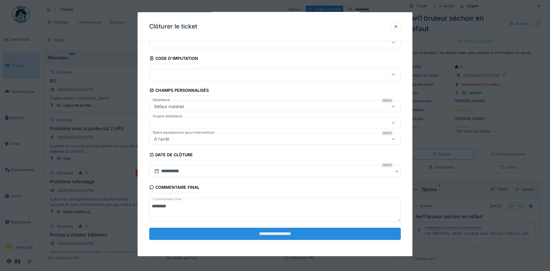
type textarea "********"
click at [252, 234] on input "**********" at bounding box center [275, 234] width 252 height 12
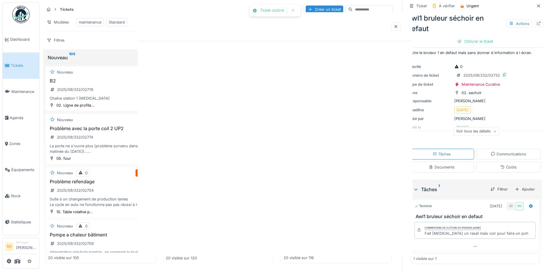
scroll to position [0, 0]
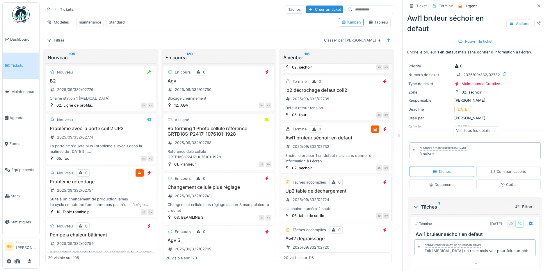
click at [344, 197] on div "Up2 table de déchargement 2025/09/332/02724 La chaîne numéro 4 saute" at bounding box center [337, 202] width 106 height 23
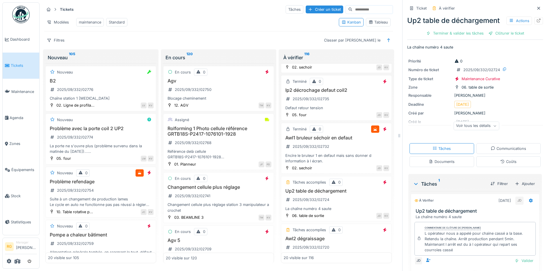
click at [493, 128] on icon at bounding box center [494, 126] width 3 height 3
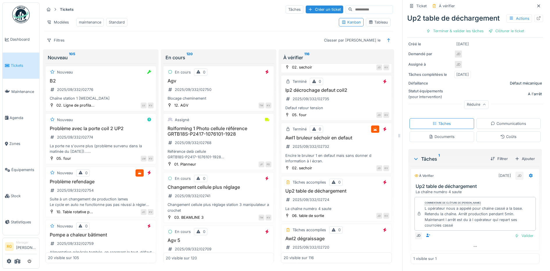
scroll to position [88, 0]
click at [519, 232] on div "Valider" at bounding box center [524, 236] width 24 height 8
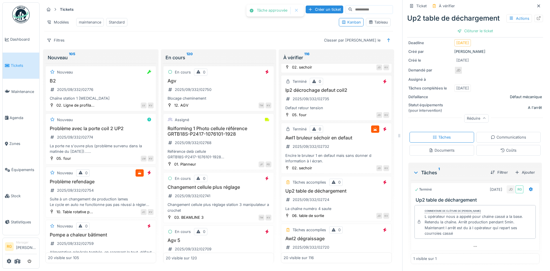
scroll to position [72, 0]
click at [504, 148] on div "Coûts" at bounding box center [508, 151] width 16 height 6
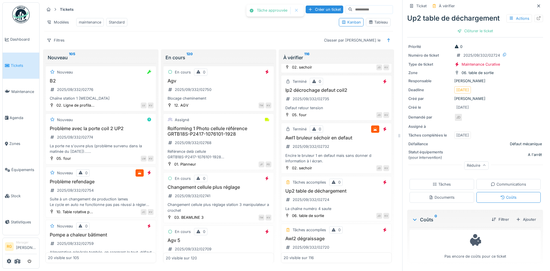
scroll to position [25, 0]
click at [448, 182] on div "Tâches" at bounding box center [442, 184] width 65 height 11
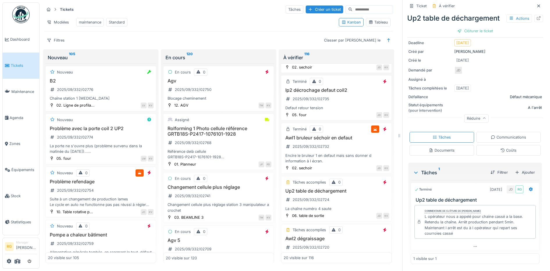
scroll to position [72, 0]
click at [470, 35] on div "Clôturer le ticket" at bounding box center [475, 31] width 40 height 8
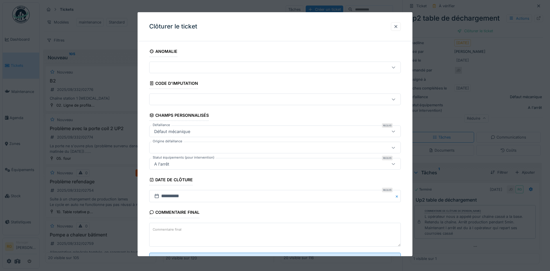
click at [184, 228] on textarea "Commentaire final" at bounding box center [275, 235] width 252 height 24
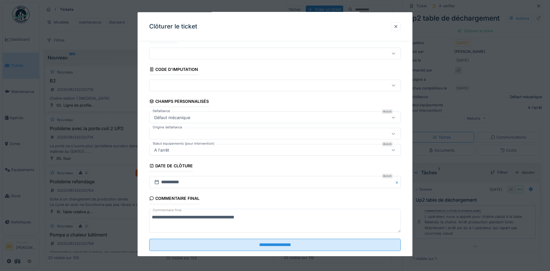
scroll to position [25, 0]
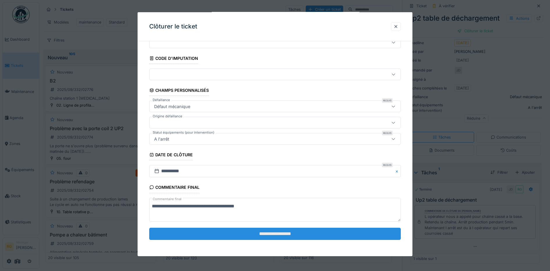
type textarea "**********"
click at [282, 235] on input "**********" at bounding box center [275, 234] width 252 height 12
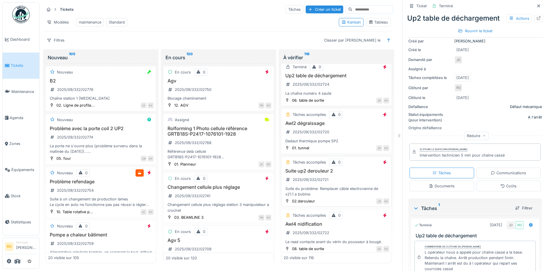
scroll to position [545, 0]
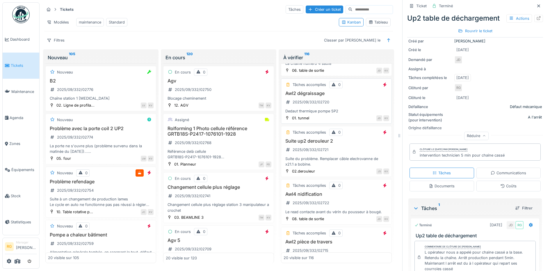
click at [343, 98] on div "Awl2 dégraissage 2025/09/332/02720 Dedaut thermique pompe 5P2" at bounding box center [337, 104] width 106 height 23
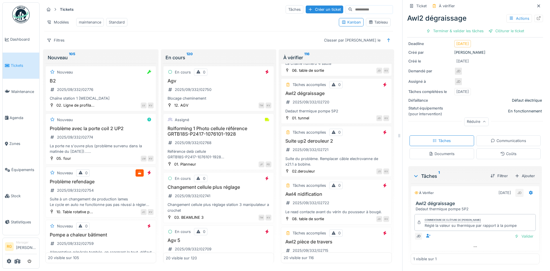
scroll to position [61, 0]
click at [517, 232] on div "Valider" at bounding box center [524, 236] width 24 height 8
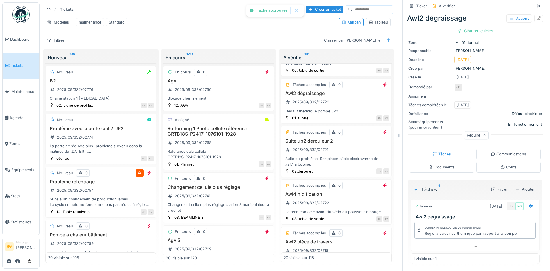
scroll to position [45, 0]
click at [475, 27] on div "Clôturer le ticket" at bounding box center [475, 31] width 40 height 8
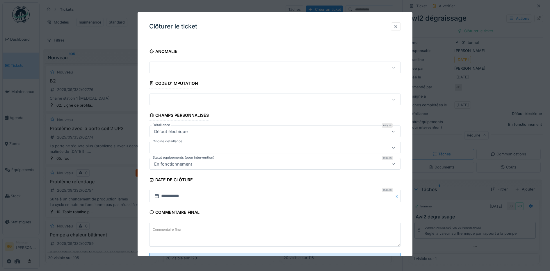
click at [167, 229] on label "Commentaire final" at bounding box center [167, 229] width 31 height 7
click at [167, 229] on textarea "Commentaire final" at bounding box center [275, 235] width 252 height 24
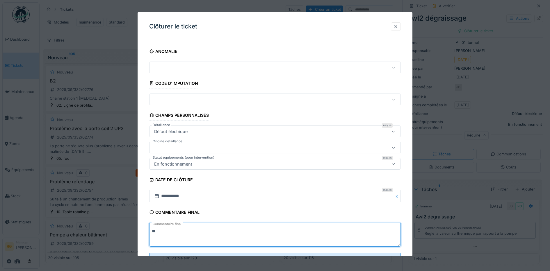
scroll to position [25, 0]
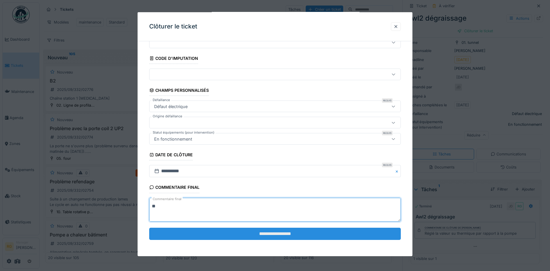
type textarea "**"
click at [275, 232] on input "**********" at bounding box center [275, 234] width 252 height 12
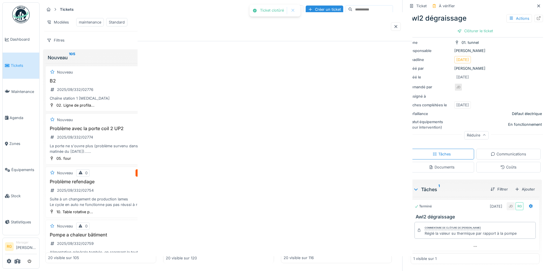
scroll to position [0, 0]
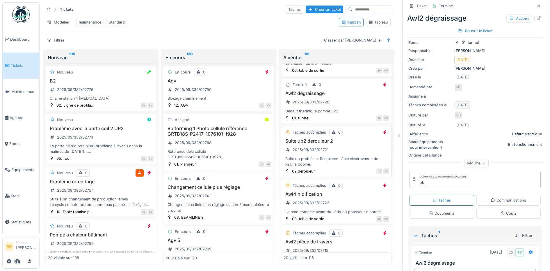
click at [336, 141] on div "Suite up2 derouleur 2 2025/09/332/02721 Suite du problème. Remplacer câble elec…" at bounding box center [337, 155] width 106 height 29
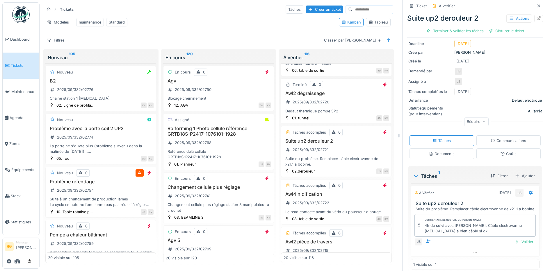
scroll to position [72, 0]
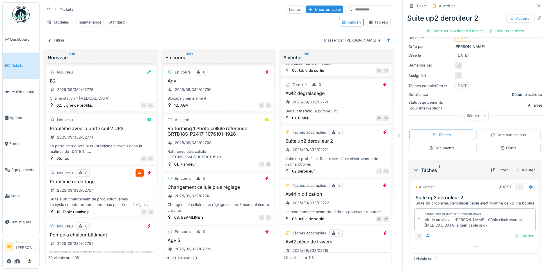
click at [507, 143] on div "Coûts" at bounding box center [508, 148] width 65 height 11
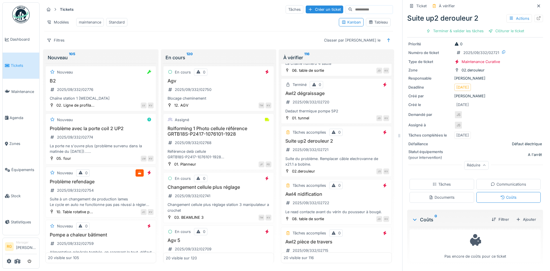
click at [443, 182] on div "Tâches" at bounding box center [442, 185] width 18 height 6
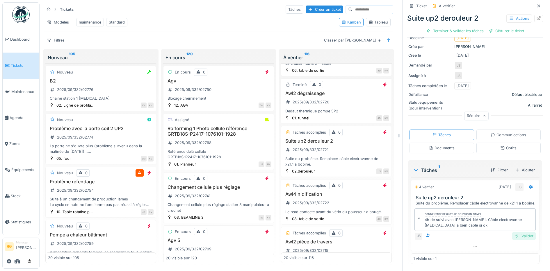
drag, startPoint x: 515, startPoint y: 232, endPoint x: 516, endPoint y: 227, distance: 4.1
click at [516, 232] on div "Valider" at bounding box center [524, 236] width 24 height 8
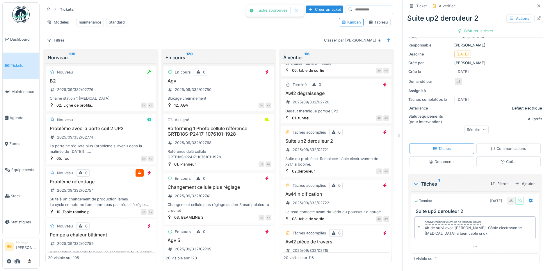
scroll to position [50, 0]
click at [474, 27] on div "Clôturer le ticket" at bounding box center [475, 31] width 40 height 8
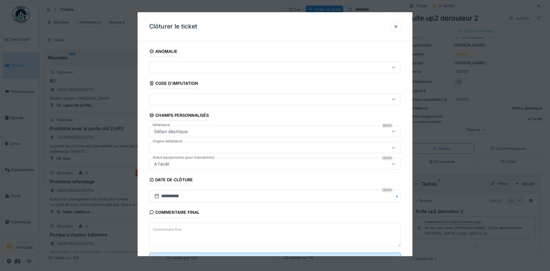
click at [246, 227] on textarea "Commentaire final" at bounding box center [275, 235] width 252 height 24
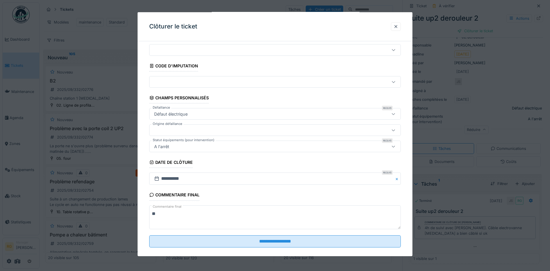
scroll to position [25, 0]
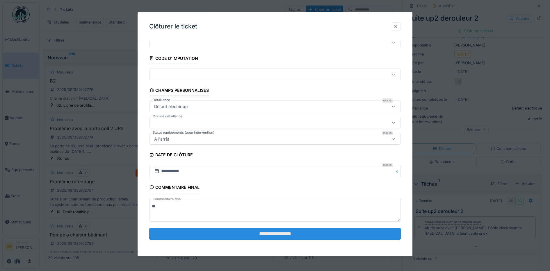
type textarea "**"
click at [259, 235] on input "**********" at bounding box center [275, 234] width 252 height 12
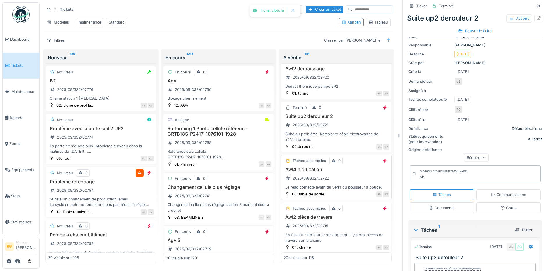
scroll to position [582, 0]
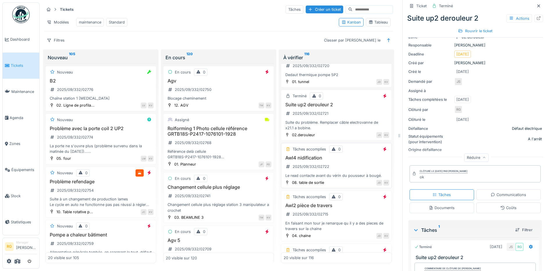
click at [340, 163] on div "Awl4 nidification 2025/09/332/02722 Le read contacte avant du vérin du pousseur…" at bounding box center [337, 170] width 106 height 23
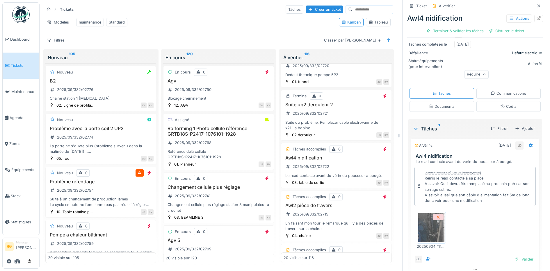
scroll to position [109, 0]
click at [340, 211] on div "Awl2 pièce de travers 2025/09/332/02715 En faisant mon tour je remarque qu il y…" at bounding box center [337, 221] width 106 height 29
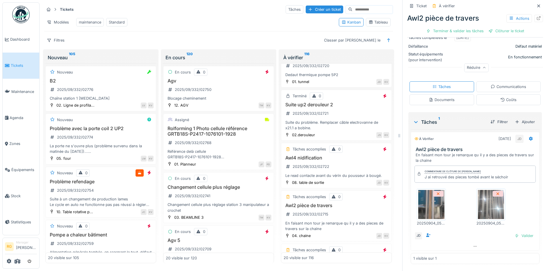
scroll to position [120, 0]
click at [428, 195] on img at bounding box center [431, 204] width 26 height 29
click at [483, 198] on img at bounding box center [491, 204] width 26 height 29
click at [515, 232] on div "Valider" at bounding box center [524, 236] width 24 height 8
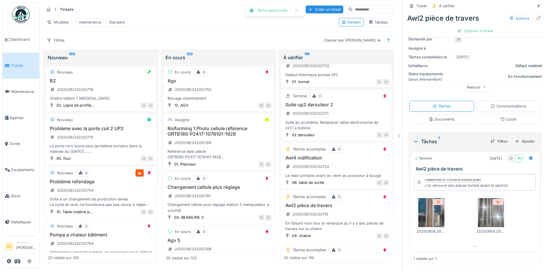
scroll to position [99, 0]
click at [472, 27] on div "Clôturer le ticket" at bounding box center [475, 31] width 40 height 8
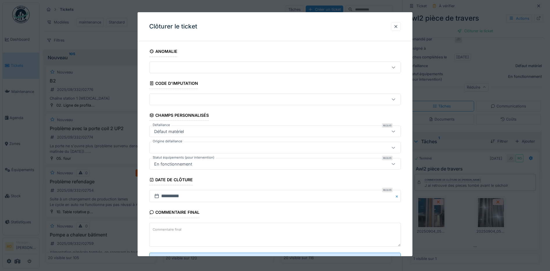
click at [214, 230] on textarea "Commentaire final" at bounding box center [275, 235] width 252 height 24
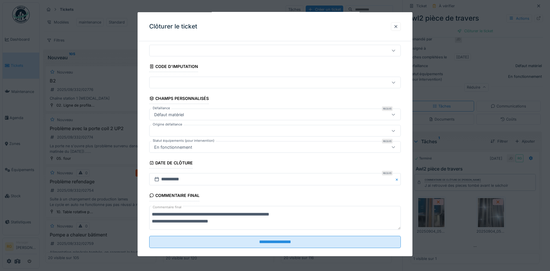
scroll to position [25, 0]
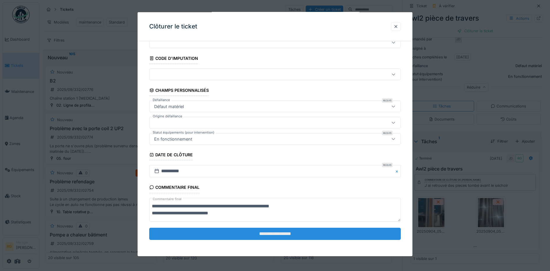
type textarea "**********"
click at [287, 233] on input "**********" at bounding box center [275, 234] width 252 height 12
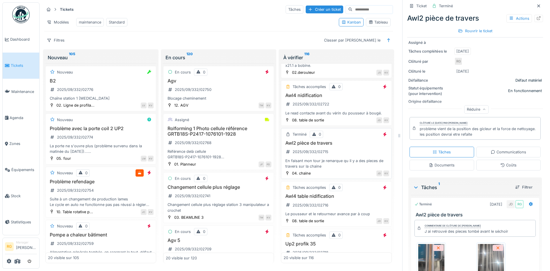
scroll to position [654, 0]
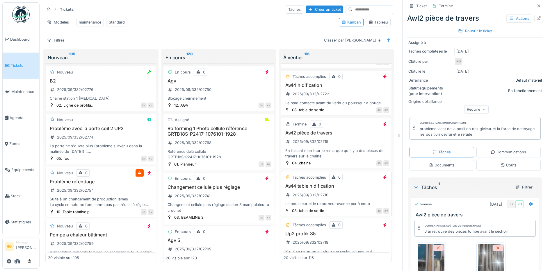
click at [339, 194] on div "Awl4 table nidification 2025/09/332/02716 Le pousseur et le retourneur avance p…" at bounding box center [337, 198] width 106 height 23
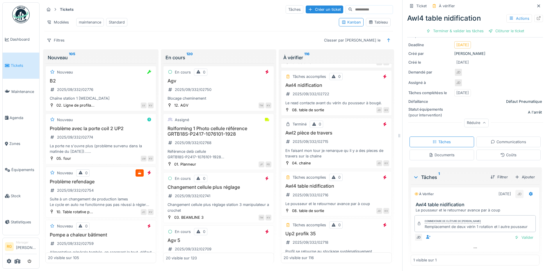
scroll to position [61, 0]
click at [443, 151] on div "Documents" at bounding box center [442, 154] width 26 height 6
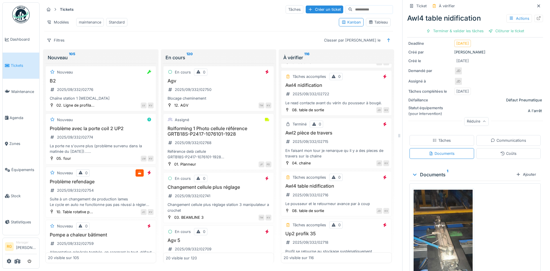
click at [442, 223] on img at bounding box center [443, 255] width 59 height 131
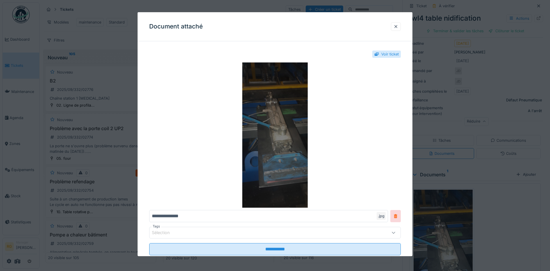
click at [280, 132] on img at bounding box center [275, 135] width 252 height 145
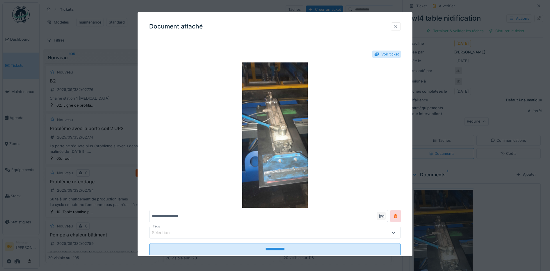
drag, startPoint x: 397, startPoint y: 26, endPoint x: 437, endPoint y: 38, distance: 42.0
click at [397, 26] on div at bounding box center [396, 27] width 5 height 6
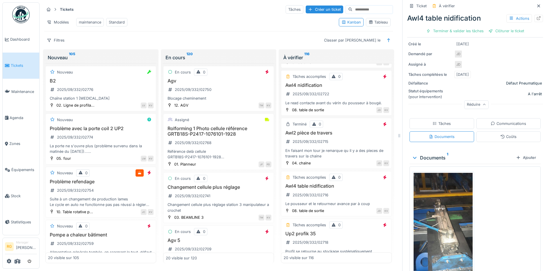
scroll to position [0, 0]
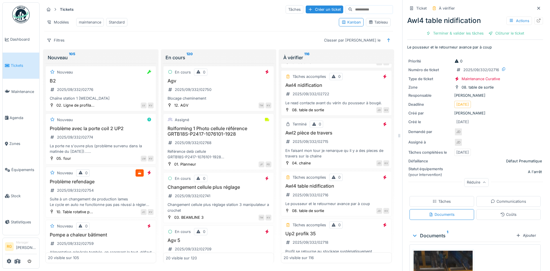
click at [505, 212] on div "Coûts" at bounding box center [508, 215] width 16 height 6
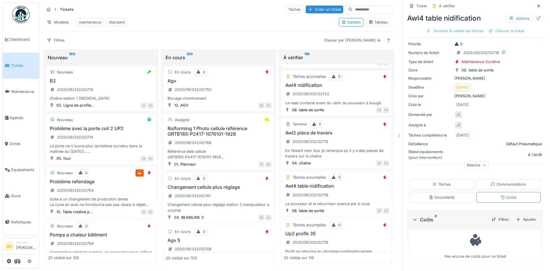
click at [440, 182] on div "Tâches" at bounding box center [442, 185] width 18 height 6
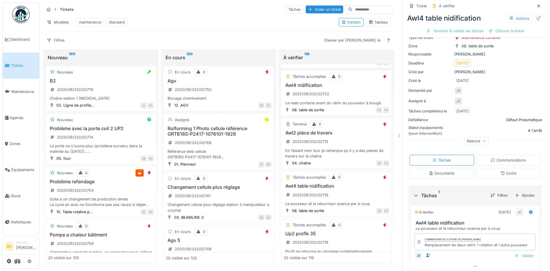
scroll to position [61, 0]
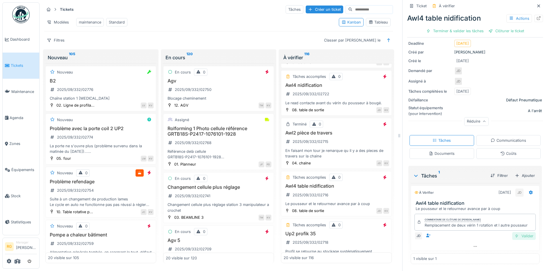
click at [517, 232] on div "Valider" at bounding box center [524, 236] width 24 height 8
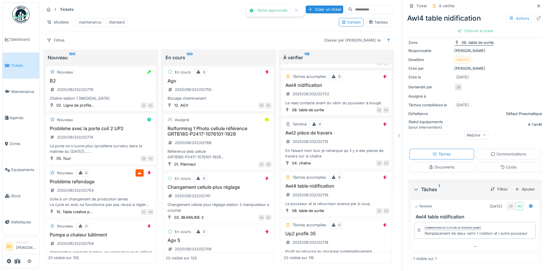
scroll to position [45, 0]
click at [468, 27] on div "Clôturer le ticket" at bounding box center [475, 31] width 40 height 8
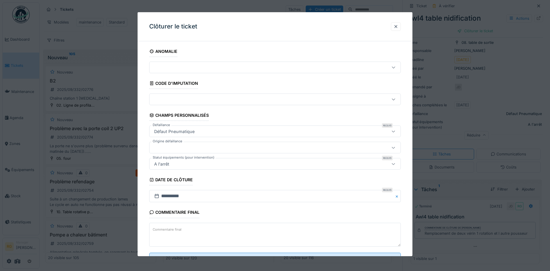
click at [283, 230] on textarea "Commentaire final" at bounding box center [275, 235] width 252 height 24
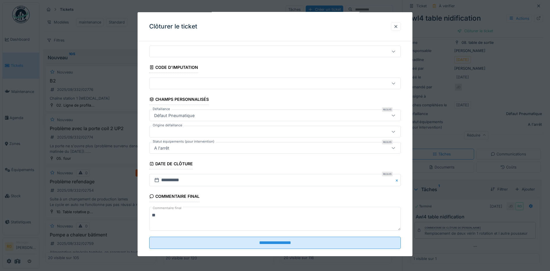
scroll to position [25, 0]
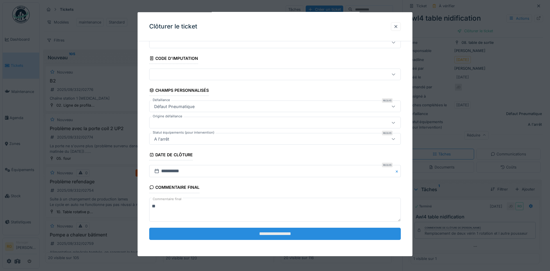
type textarea "**"
click at [290, 235] on input "**********" at bounding box center [275, 234] width 252 height 12
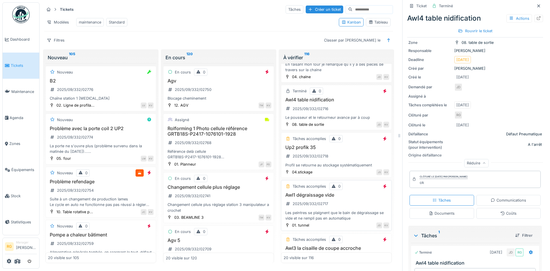
scroll to position [764, 0]
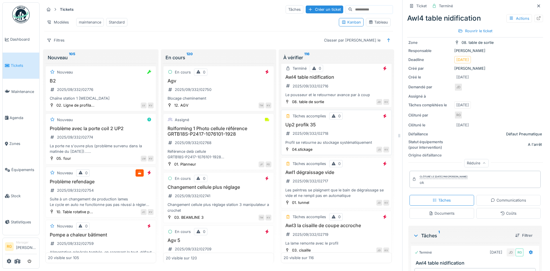
click at [334, 130] on div "Up2 profik 35 2025/09/332/02718 Profil se retourne au stockage systématiquement" at bounding box center [337, 137] width 106 height 23
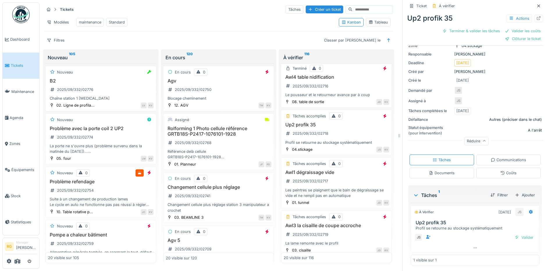
scroll to position [51, 0]
click at [437, 169] on div "Documents" at bounding box center [442, 172] width 26 height 6
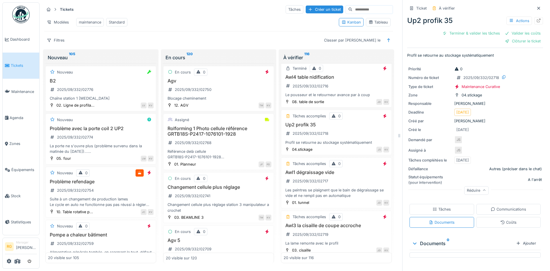
click at [433, 204] on div "Tâches" at bounding box center [442, 209] width 65 height 11
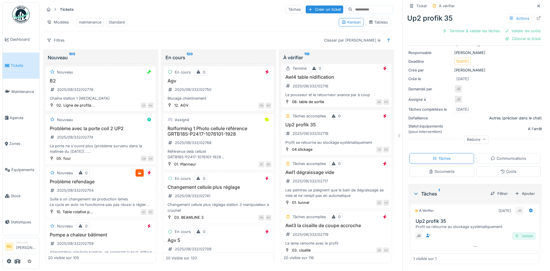
click at [520, 232] on div "Valider" at bounding box center [524, 236] width 24 height 8
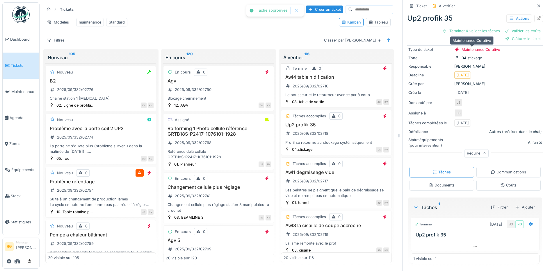
scroll to position [27, 0]
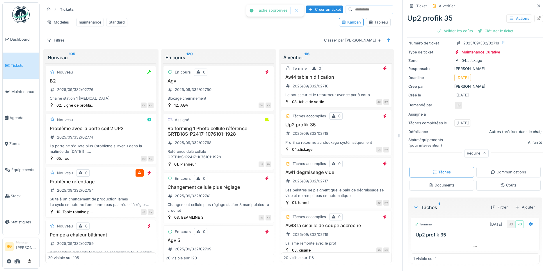
click at [507, 180] on div "Coûts" at bounding box center [508, 185] width 65 height 11
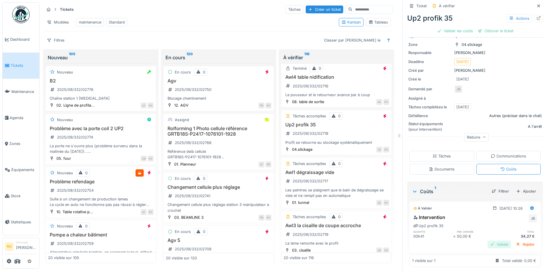
click at [490, 241] on div "Valider" at bounding box center [500, 245] width 24 height 8
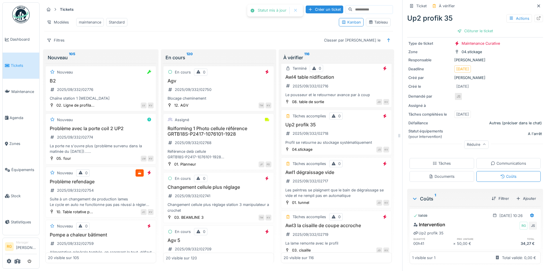
scroll to position [35, 0]
click at [467, 27] on div "Clôturer le ticket" at bounding box center [475, 31] width 40 height 8
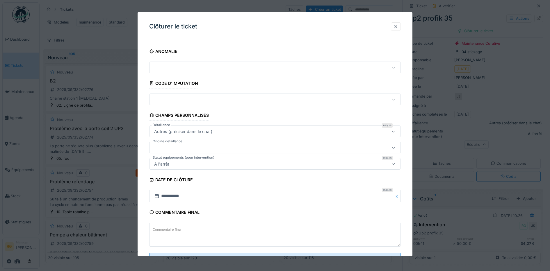
click at [294, 229] on textarea "Commentaire final" at bounding box center [275, 235] width 252 height 24
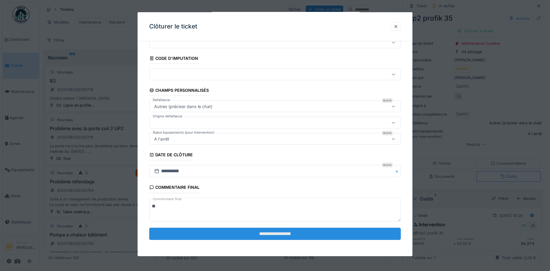
type textarea "**"
click at [287, 235] on input "**********" at bounding box center [275, 234] width 252 height 12
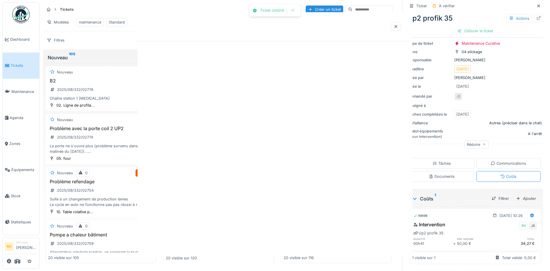
scroll to position [0, 0]
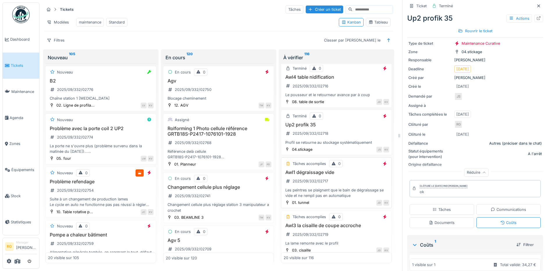
click at [346, 185] on div "Awl1 dégraissage vide 2025/09/332/02717 Les peintres se plaignent que le bain d…" at bounding box center [337, 188] width 106 height 29
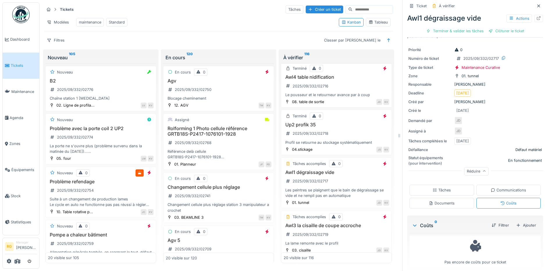
scroll to position [23, 0]
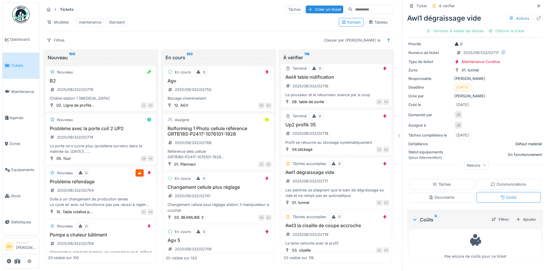
click at [433, 182] on div "Tâches" at bounding box center [442, 185] width 18 height 6
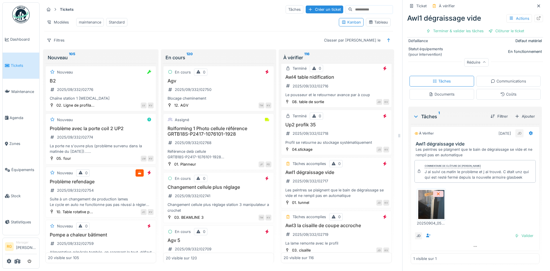
scroll to position [131, 0]
click at [515, 232] on div "Valider" at bounding box center [524, 236] width 24 height 8
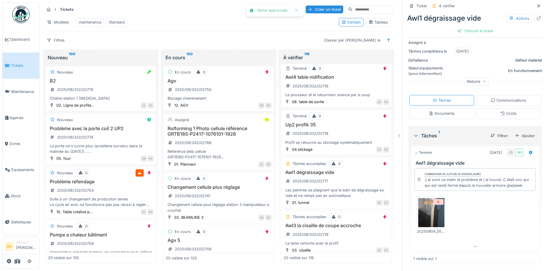
click at [500, 111] on div "Coûts" at bounding box center [508, 114] width 16 height 6
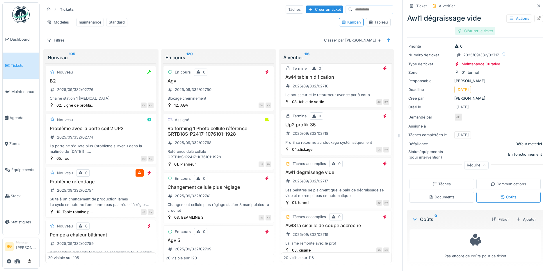
click at [467, 27] on div "Clôturer le ticket" at bounding box center [475, 31] width 40 height 8
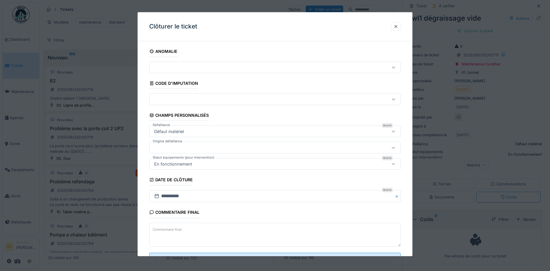
click at [222, 230] on textarea "Commentaire final" at bounding box center [275, 235] width 252 height 24
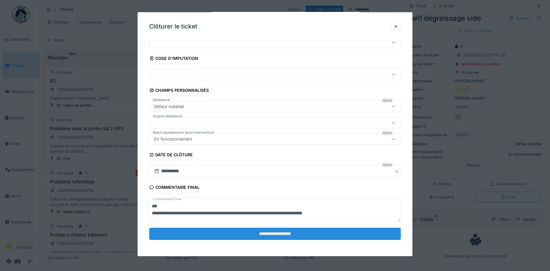
type textarea "**********"
click at [289, 234] on input "**********" at bounding box center [275, 234] width 252 height 12
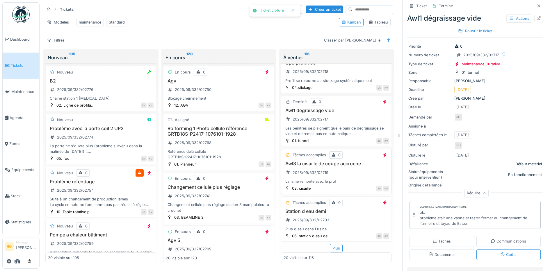
scroll to position [831, 0]
click at [340, 171] on div "Awl3 la cisaille de coupe accroche 2025/09/332/02719 La lame remonte avec le pr…" at bounding box center [337, 172] width 106 height 23
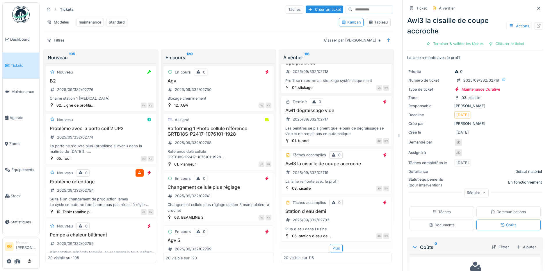
click at [431, 207] on div "Tâches" at bounding box center [442, 212] width 65 height 11
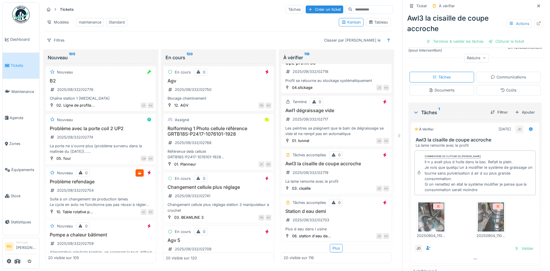
scroll to position [137, 0]
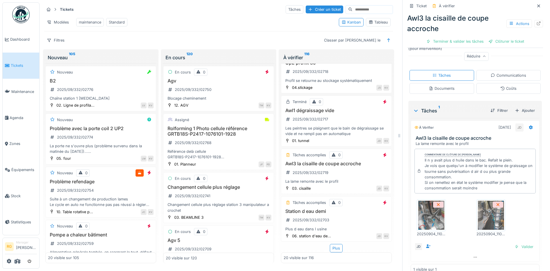
click at [426, 207] on img at bounding box center [431, 215] width 26 height 29
click at [486, 211] on img at bounding box center [491, 215] width 26 height 29
click at [345, 170] on div "Awl3 la cisaille de coupe accroche 2025/09/332/02719 La lame remonte avec le pr…" at bounding box center [337, 172] width 106 height 23
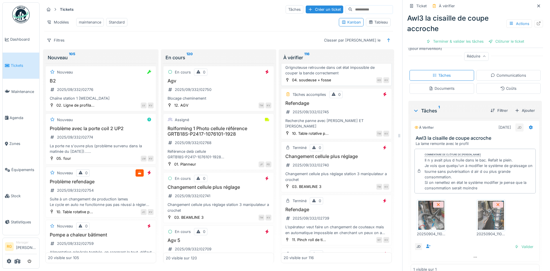
scroll to position [0, 0]
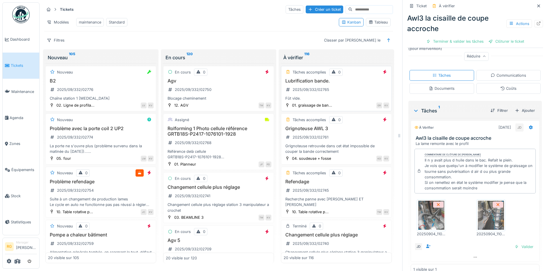
click at [347, 83] on h3 "Lubrification bande." at bounding box center [337, 81] width 106 height 6
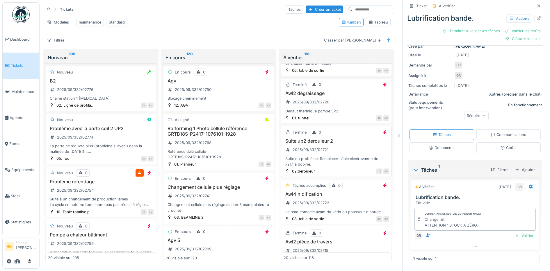
scroll to position [582, 0]
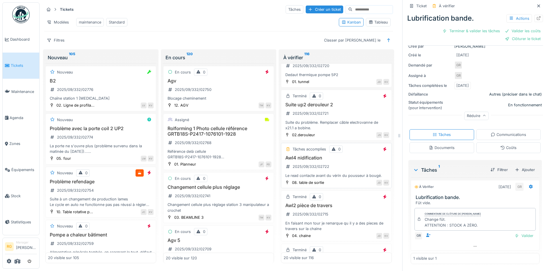
click at [344, 159] on div "Awl4 nidification 2025/09/332/02722 Le read contacte avant du vérin du pousseur…" at bounding box center [337, 170] width 106 height 23
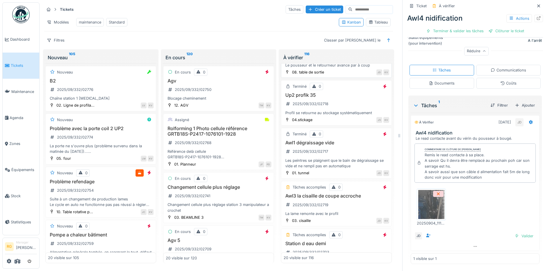
scroll to position [800, 0]
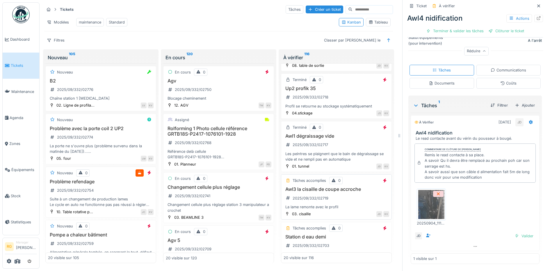
click at [346, 200] on div "Awl3 la cisaille de coupe accroche 2025/09/332/02719 La lame remonte avec le pr…" at bounding box center [337, 202] width 106 height 23
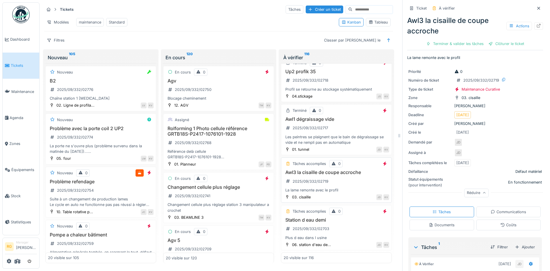
scroll to position [831, 0]
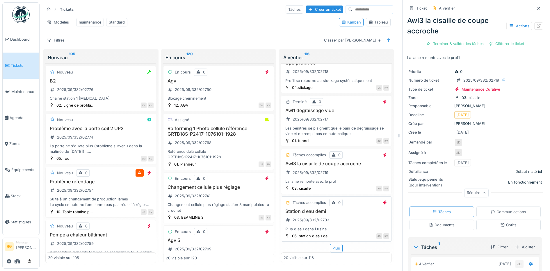
click at [339, 209] on h3 "Station d eau demi" at bounding box center [337, 212] width 106 height 6
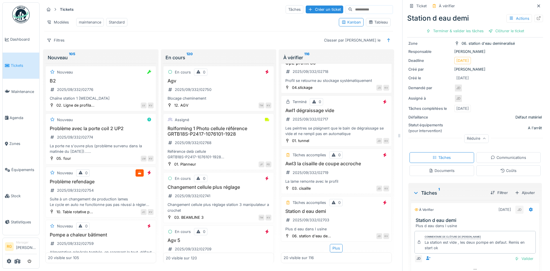
scroll to position [67, 0]
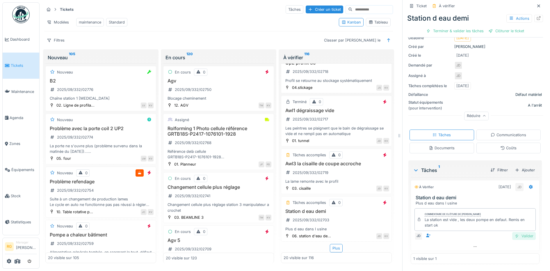
click at [515, 232] on div "Valider" at bounding box center [524, 236] width 24 height 8
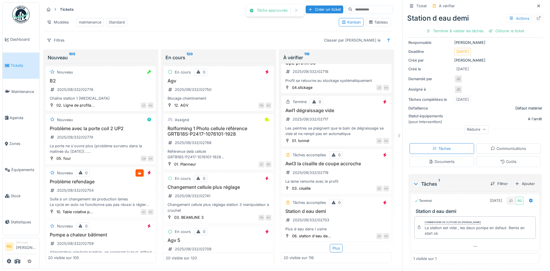
scroll to position [50, 0]
click at [470, 28] on div "Clôturer le ticket" at bounding box center [475, 31] width 40 height 8
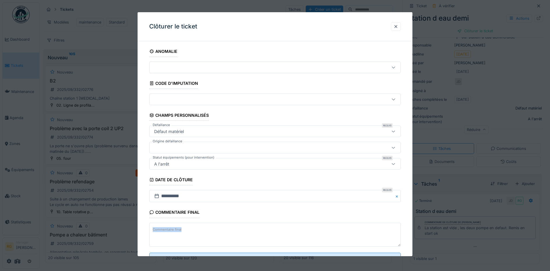
click at [184, 230] on div "Commentaire final" at bounding box center [275, 235] width 252 height 25
click at [183, 230] on textarea "Commentaire final" at bounding box center [275, 235] width 252 height 24
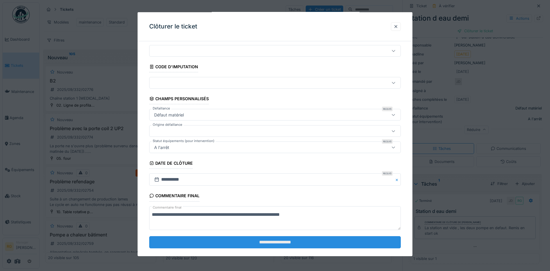
scroll to position [25, 0]
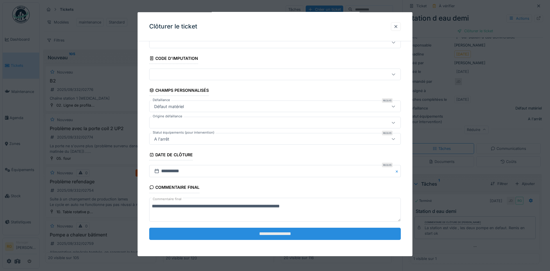
type textarea "**********"
click at [286, 237] on input "**********" at bounding box center [275, 234] width 252 height 12
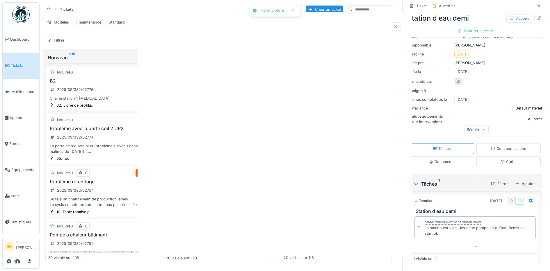
scroll to position [0, 0]
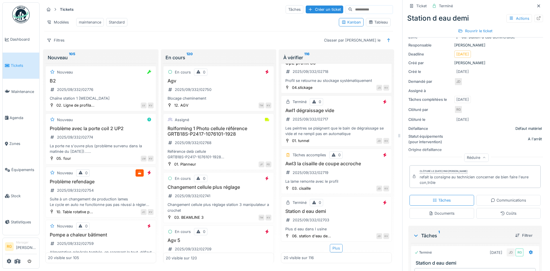
click at [330, 244] on div "Plus" at bounding box center [336, 248] width 13 height 8
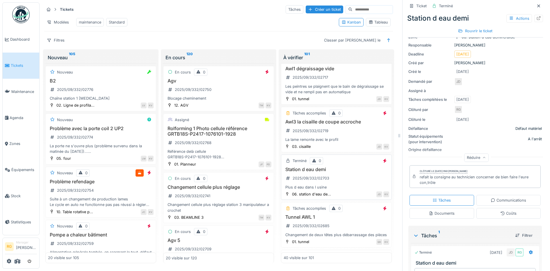
scroll to position [904, 0]
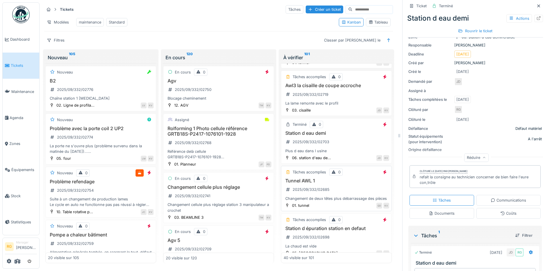
click at [335, 189] on div "Tunnel AWL 1 2025/09/332/02685 Changement de deux têtes plus débarrassage des p…" at bounding box center [337, 194] width 106 height 23
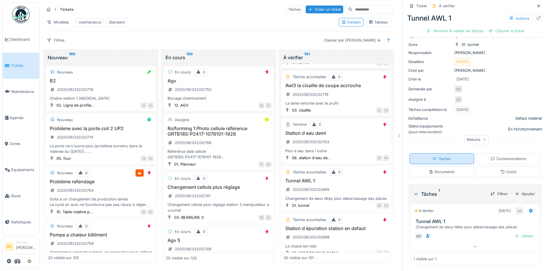
scroll to position [43, 0]
click at [443, 169] on div "Documents" at bounding box center [442, 172] width 26 height 6
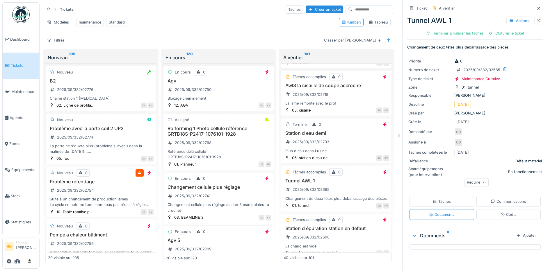
scroll to position [0, 0]
click at [433, 199] on div "Tâches" at bounding box center [442, 202] width 18 height 6
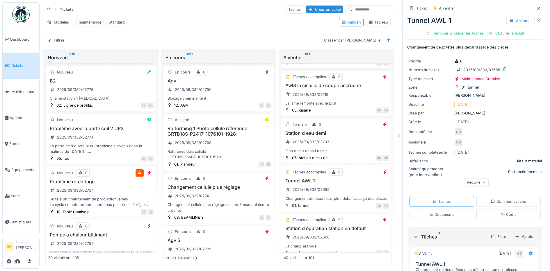
scroll to position [43, 0]
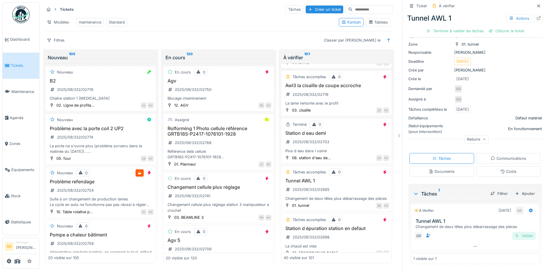
click at [516, 234] on div "Valider" at bounding box center [524, 236] width 24 height 8
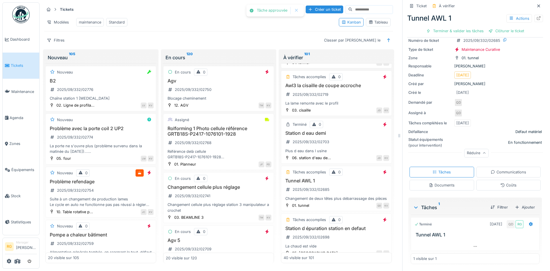
scroll to position [27, 0]
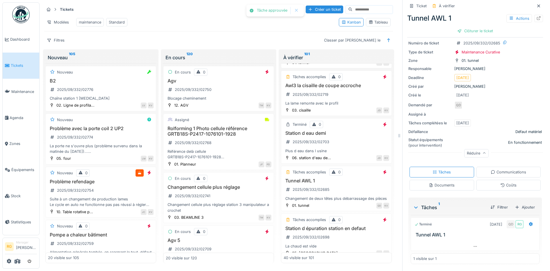
click at [468, 27] on div "Clôturer le ticket" at bounding box center [475, 31] width 40 height 8
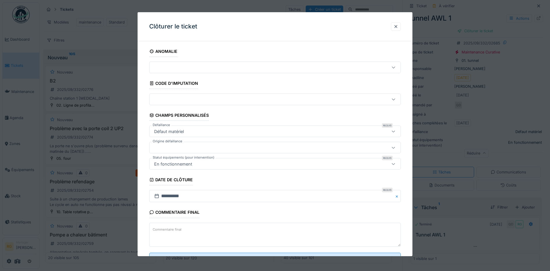
click at [258, 233] on textarea "Commentaire final" at bounding box center [275, 235] width 252 height 24
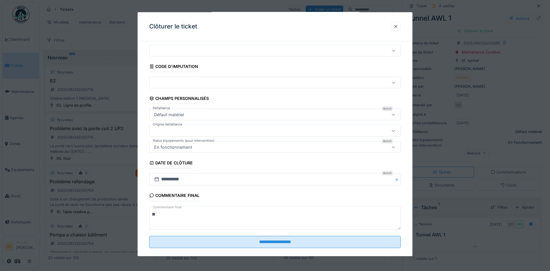
scroll to position [25, 0]
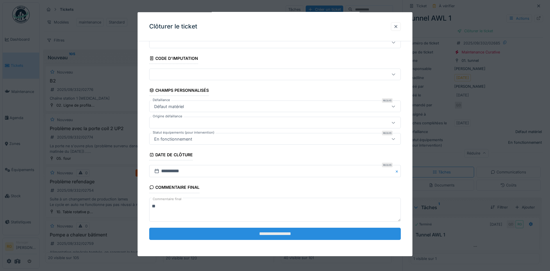
type textarea "**"
click at [278, 234] on input "**********" at bounding box center [275, 234] width 252 height 12
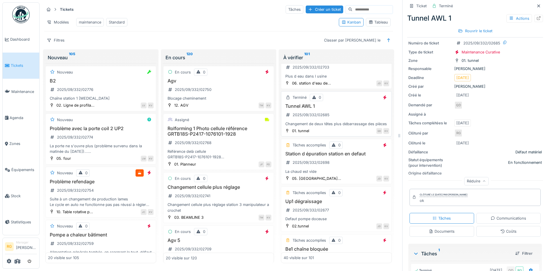
scroll to position [1013, 0]
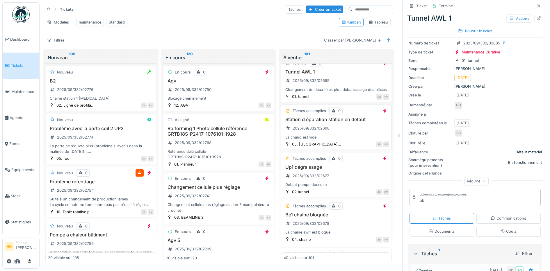
click at [341, 140] on div "La chaud est vide" at bounding box center [337, 143] width 106 height 6
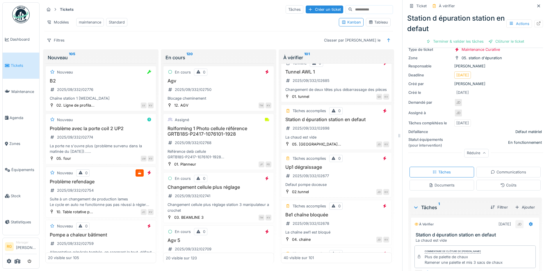
scroll to position [77, 0]
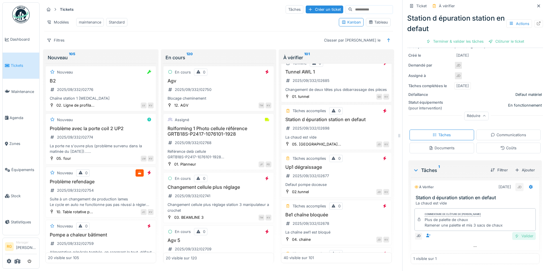
click at [517, 232] on div "Valider" at bounding box center [524, 236] width 24 height 8
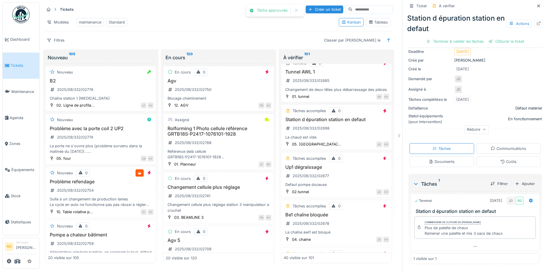
scroll to position [61, 0]
click at [467, 38] on div "Clôturer le ticket" at bounding box center [475, 42] width 40 height 8
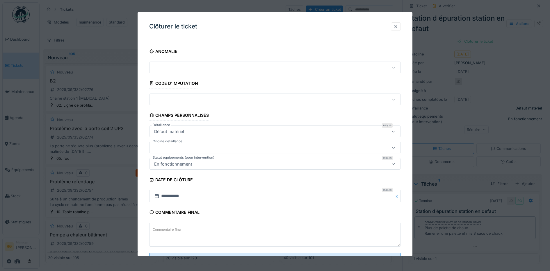
click at [234, 230] on textarea "Commentaire final" at bounding box center [275, 235] width 252 height 24
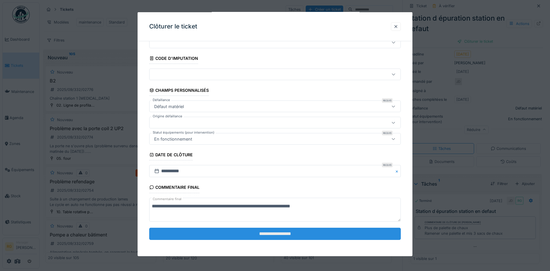
type textarea "**********"
click at [270, 233] on input "**********" at bounding box center [275, 234] width 252 height 12
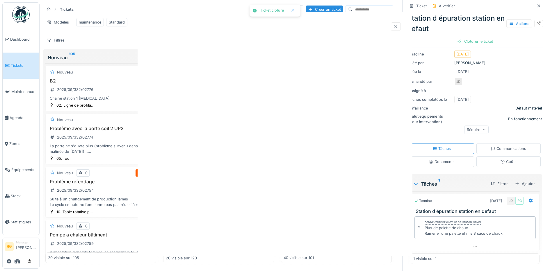
scroll to position [0, 0]
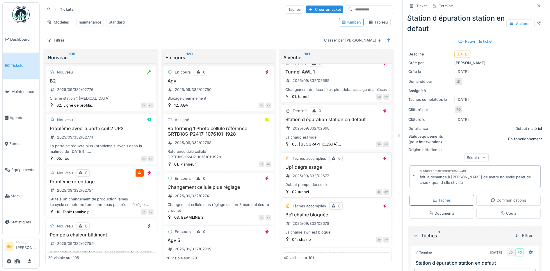
click at [343, 184] on div "Up1 dégraissage 2025/09/332/02677 Defaut pompe doceuse" at bounding box center [337, 181] width 106 height 23
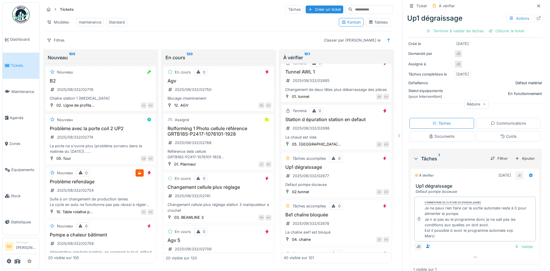
scroll to position [89, 0]
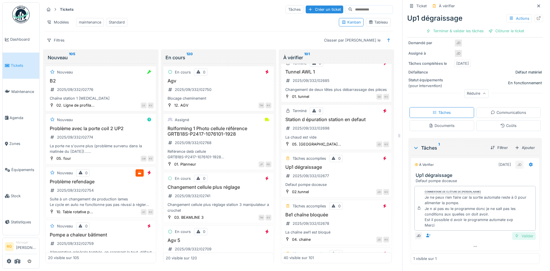
click at [518, 232] on div "Valider" at bounding box center [524, 236] width 24 height 8
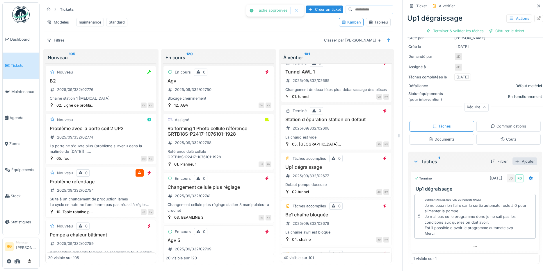
click at [517, 158] on div "Ajouter" at bounding box center [526, 162] width 24 height 8
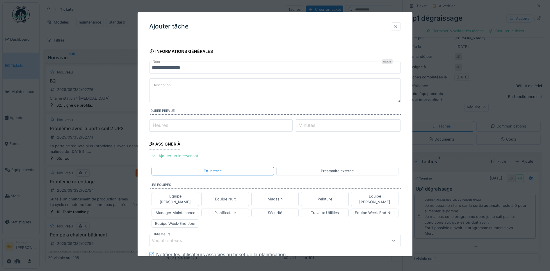
scroll to position [73, 0]
click at [175, 86] on textarea "Description" at bounding box center [275, 91] width 252 height 24
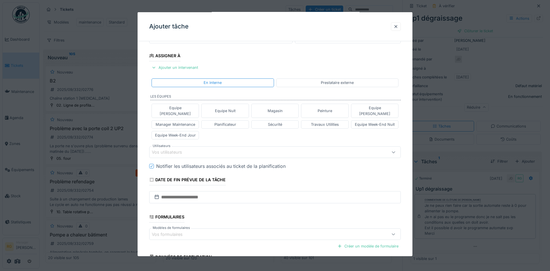
scroll to position [109, 0]
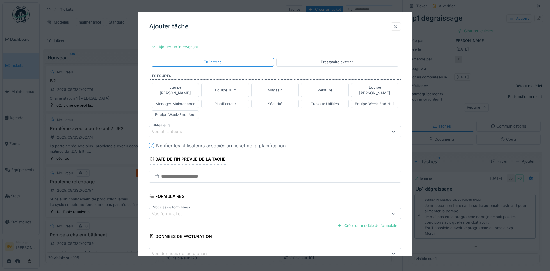
type textarea "**********"
click at [167, 129] on div "Vos utilisateurs" at bounding box center [171, 132] width 38 height 6
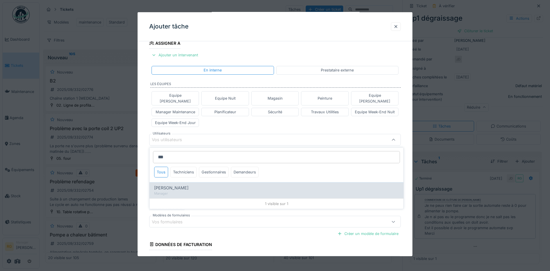
type input "***"
click at [170, 185] on span "[PERSON_NAME]" at bounding box center [171, 188] width 34 height 6
type input "*****"
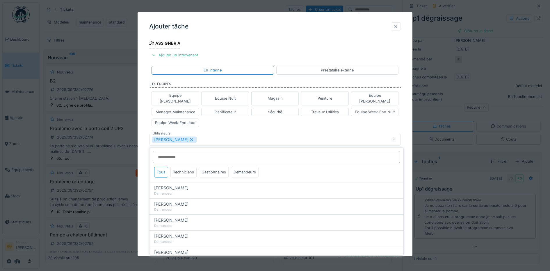
click at [145, 147] on div "**********" at bounding box center [275, 134] width 275 height 379
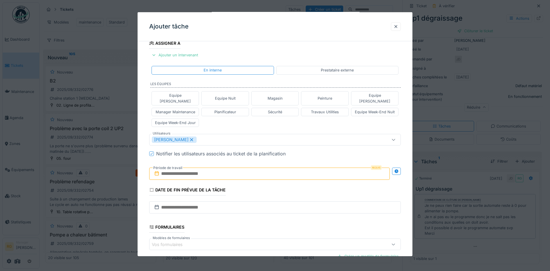
click at [173, 169] on input "text" at bounding box center [269, 174] width 241 height 12
click at [291, 183] on div "septembre 2025 septembre 2025 lu ma me je ve sa di" at bounding box center [271, 194] width 70 height 22
click at [252, 217] on div "9" at bounding box center [252, 221] width 8 height 8
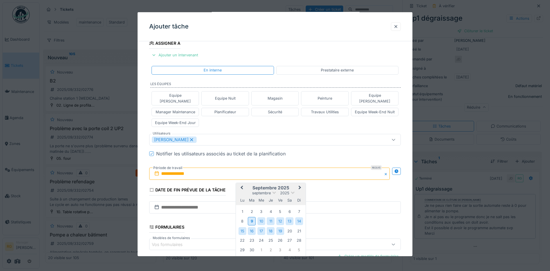
click at [279, 227] on div "19" at bounding box center [280, 231] width 8 height 8
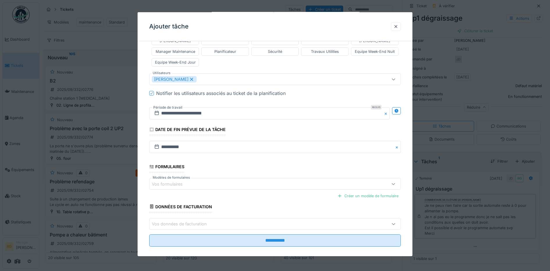
scroll to position [162, 0]
click at [396, 182] on icon at bounding box center [393, 184] width 5 height 4
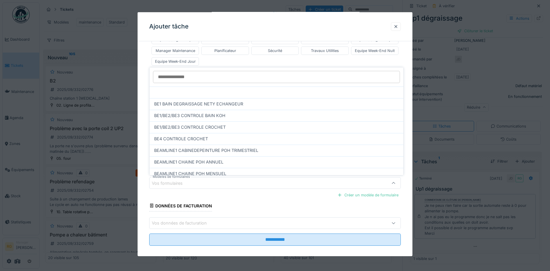
click at [260, 197] on fieldset "**********" at bounding box center [275, 67] width 252 height 367
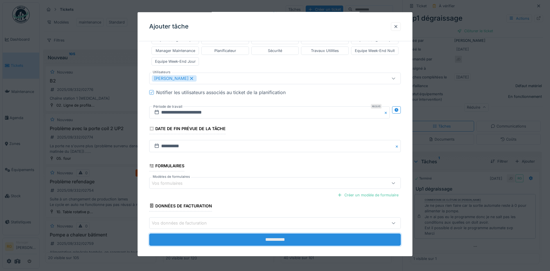
click at [243, 235] on input "**********" at bounding box center [275, 240] width 252 height 12
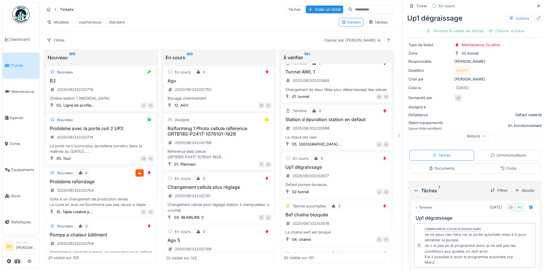
scroll to position [0, 0]
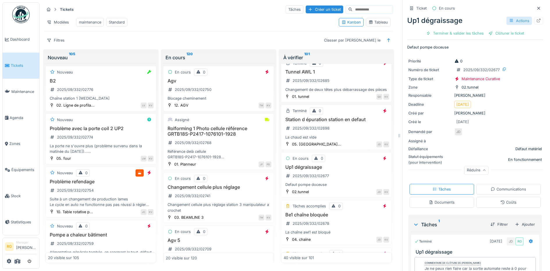
click at [508, 17] on div "Actions" at bounding box center [519, 21] width 26 height 8
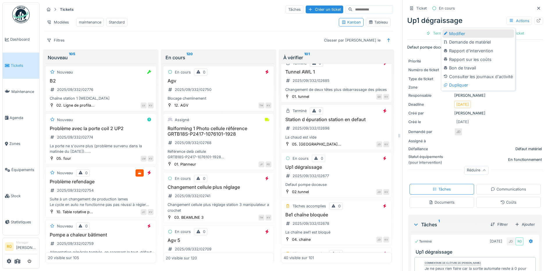
click at [453, 29] on div "Modifier" at bounding box center [478, 33] width 72 height 9
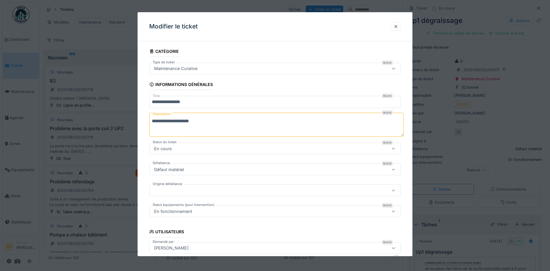
click at [396, 68] on icon at bounding box center [393, 69] width 5 height 4
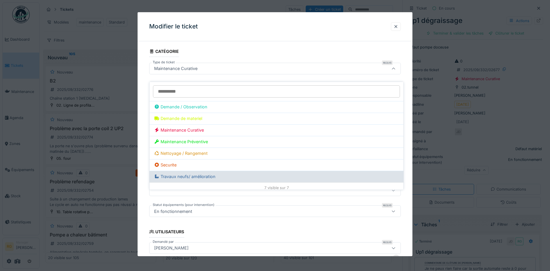
click at [180, 174] on div "Travaux neufs/ amélioration" at bounding box center [276, 177] width 245 height 6
type input "***"
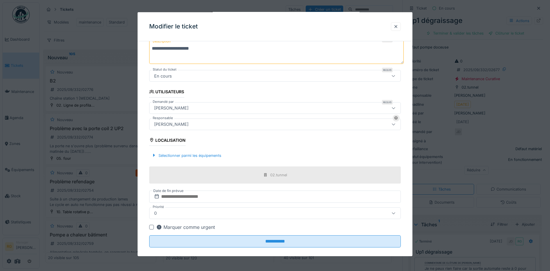
scroll to position [80, 0]
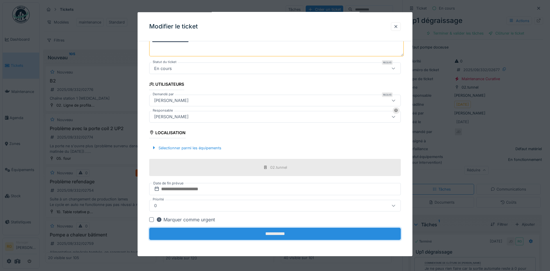
click at [273, 234] on input "**********" at bounding box center [275, 234] width 252 height 12
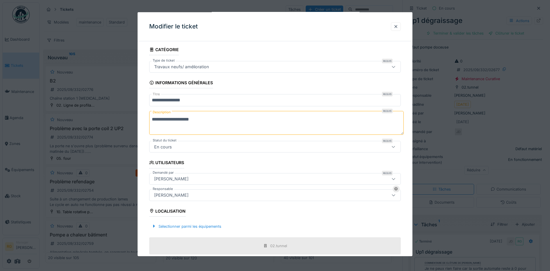
scroll to position [0, 0]
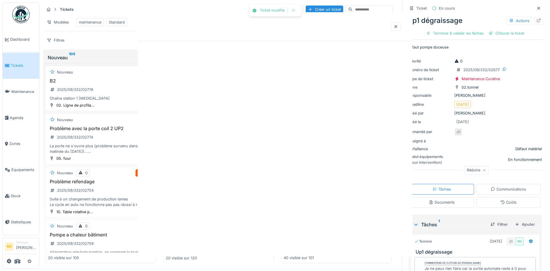
click at [216, 121] on div at bounding box center [275, 134] width 275 height 244
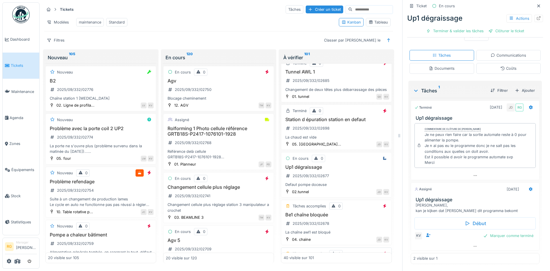
scroll to position [1086, 0]
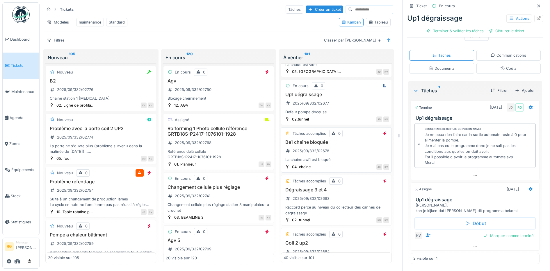
click at [338, 154] on div "Be1 chaîne bloquée 2025/09/332/02678 La chaîne awl1 est bloqué" at bounding box center [337, 156] width 106 height 23
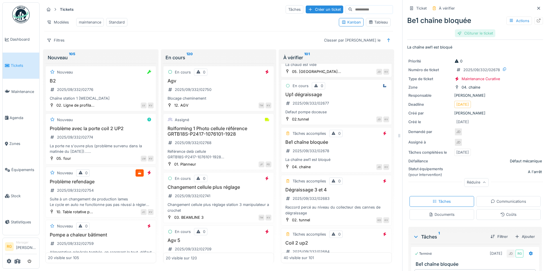
click at [469, 29] on div "Clôturer le ticket" at bounding box center [475, 33] width 40 height 8
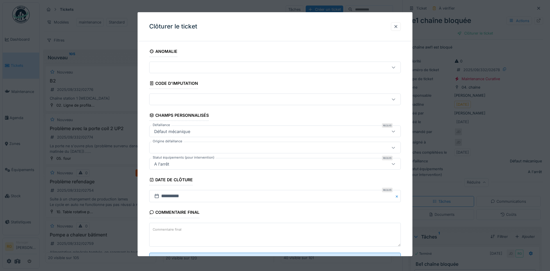
click at [187, 230] on textarea "Commentaire final" at bounding box center [275, 235] width 252 height 24
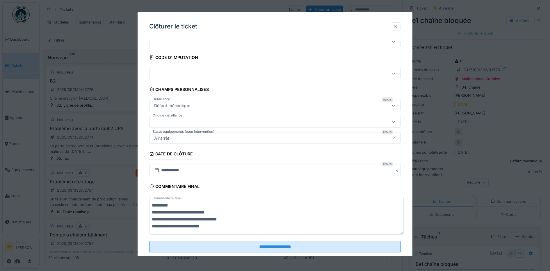
scroll to position [39, 0]
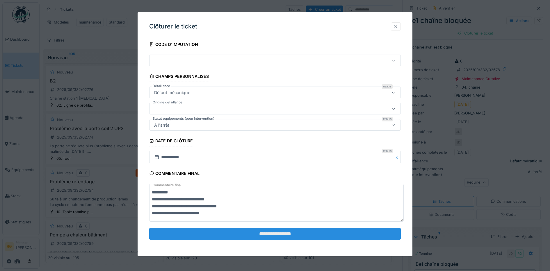
type textarea "**********"
click at [277, 235] on input "**********" at bounding box center [275, 234] width 252 height 12
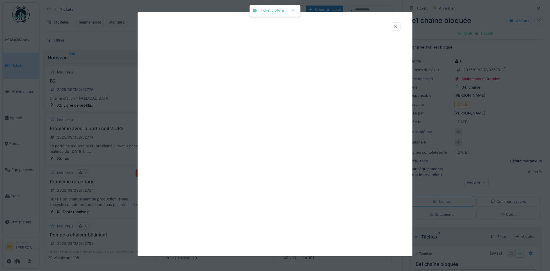
scroll to position [0, 0]
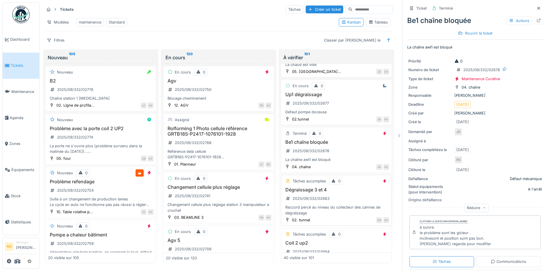
click at [337, 202] on div "Dégraissage 3 et 4 2025/09/332/02683 Raccord percé au niveau du collecteur des …" at bounding box center [337, 207] width 106 height 29
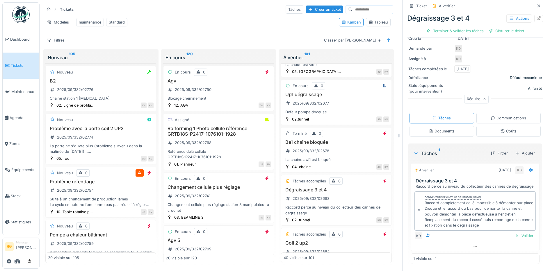
scroll to position [95, 0]
click at [500, 129] on div "Coûts" at bounding box center [508, 132] width 16 height 6
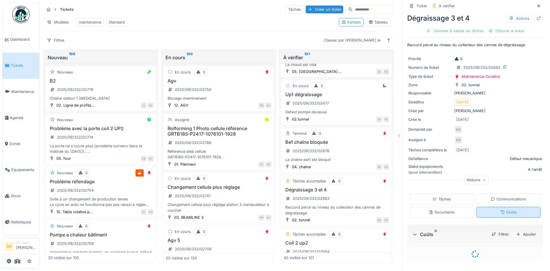
scroll to position [17, 0]
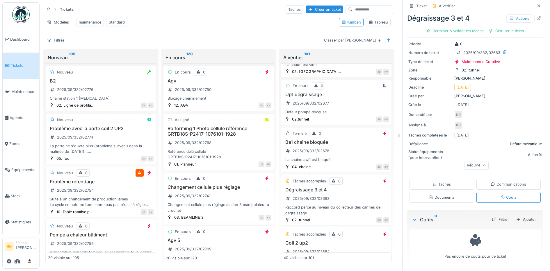
click at [448, 179] on div "Tâches" at bounding box center [442, 184] width 65 height 11
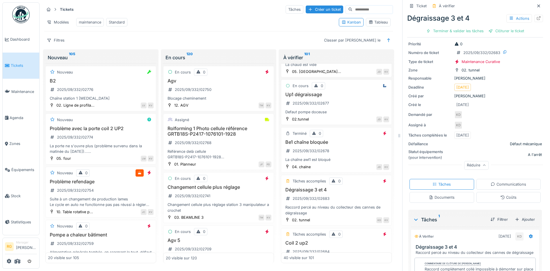
scroll to position [95, 0]
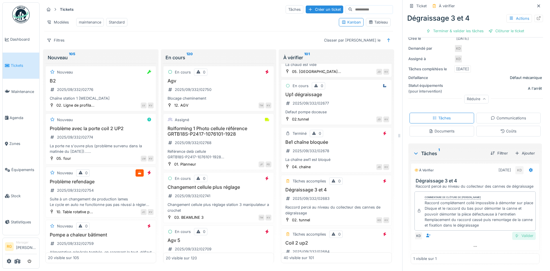
click at [517, 232] on div "Valider" at bounding box center [524, 236] width 24 height 8
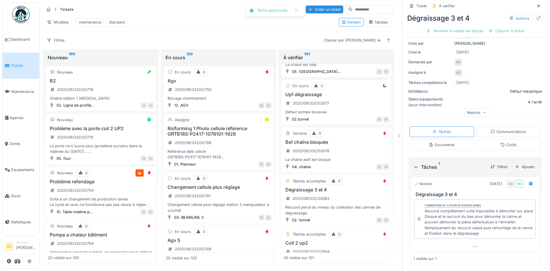
scroll to position [73, 0]
click at [473, 27] on div "Clôturer le ticket" at bounding box center [475, 31] width 40 height 8
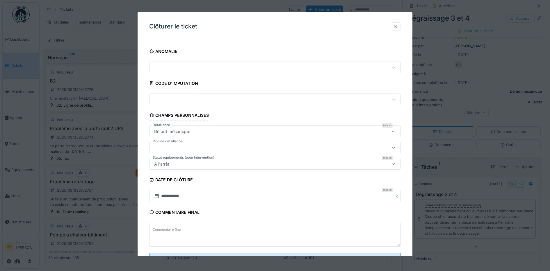
click at [186, 233] on textarea "Commentaire final" at bounding box center [275, 235] width 252 height 24
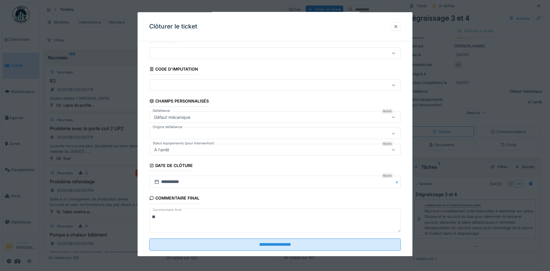
scroll to position [25, 0]
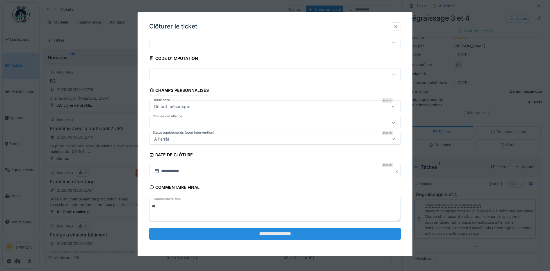
type textarea "**"
click at [270, 235] on input "**********" at bounding box center [275, 234] width 252 height 12
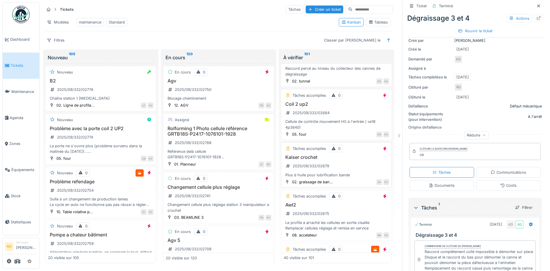
scroll to position [1231, 0]
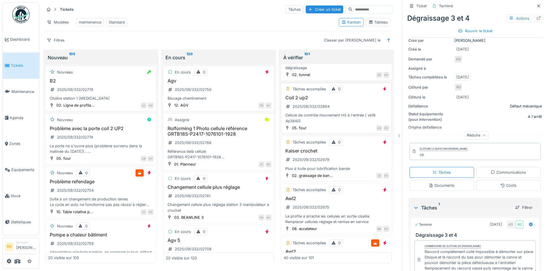
click at [348, 105] on h3 "Coil 2 up2" at bounding box center [337, 104] width 106 height 6
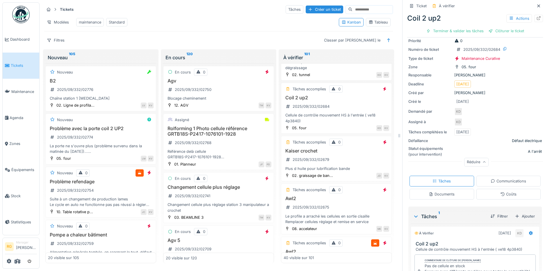
scroll to position [78, 0]
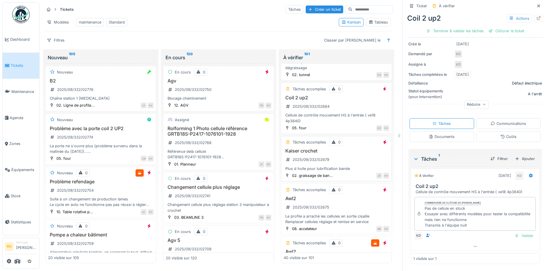
click at [345, 164] on div "Kaiser crochet 2025/09/332/02679 Plus d huile pour lubrification bande" at bounding box center [337, 165] width 106 height 23
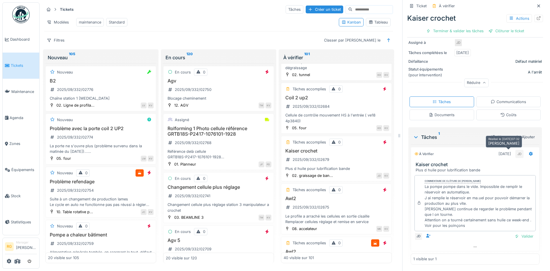
scroll to position [100, 0]
click at [515, 232] on div "Valider" at bounding box center [524, 236] width 24 height 8
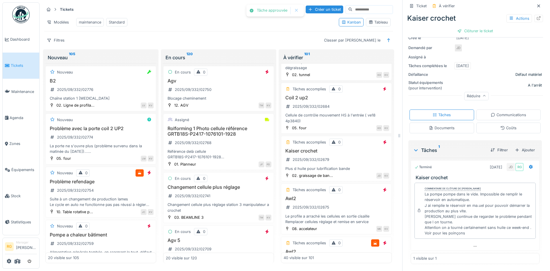
scroll to position [84, 0]
click at [471, 27] on div "Clôturer le ticket" at bounding box center [475, 31] width 40 height 8
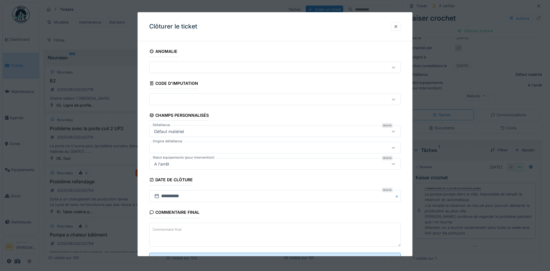
click at [206, 229] on textarea "Commentaire final" at bounding box center [275, 235] width 252 height 24
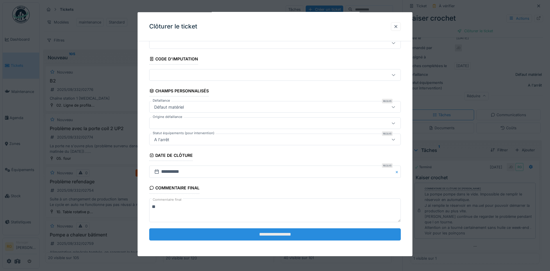
scroll to position [25, 0]
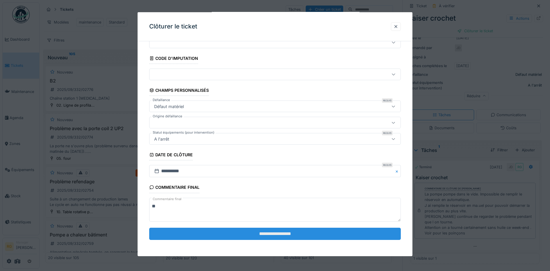
type textarea "**"
click at [282, 235] on input "**********" at bounding box center [275, 234] width 252 height 12
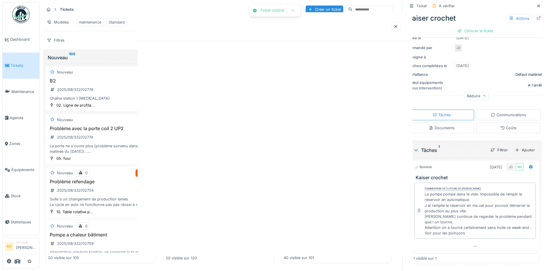
scroll to position [0, 0]
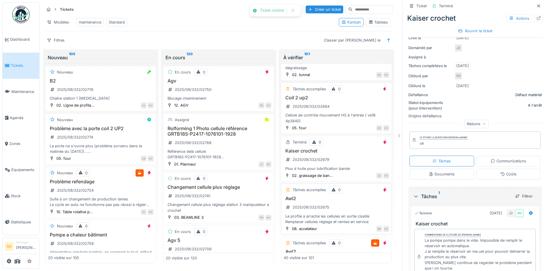
click at [346, 206] on h3 "Awl2" at bounding box center [337, 205] width 106 height 6
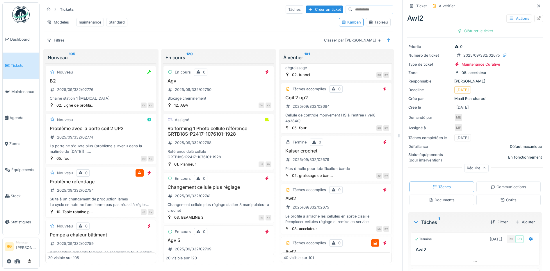
scroll to position [35, 0]
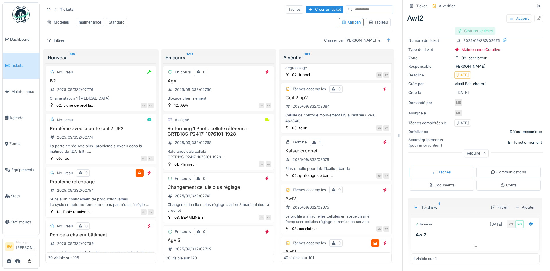
click at [471, 27] on div "Clôturer le ticket" at bounding box center [475, 31] width 40 height 8
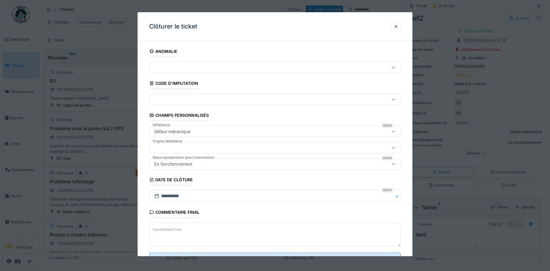
click at [250, 233] on textarea "Commentaire final" at bounding box center [275, 235] width 252 height 24
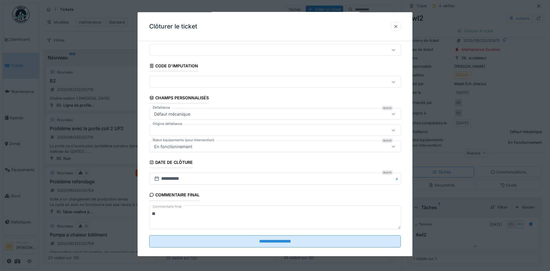
scroll to position [25, 0]
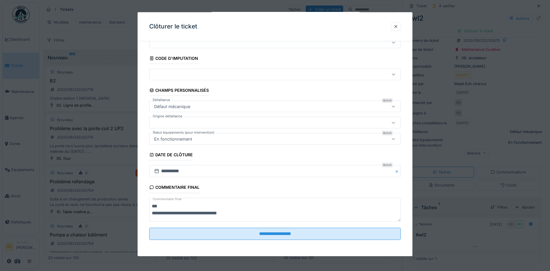
click at [212, 213] on textarea "**********" at bounding box center [275, 210] width 252 height 24
drag, startPoint x: 228, startPoint y: 215, endPoint x: 228, endPoint y: 211, distance: 3.8
click at [228, 215] on textarea "**********" at bounding box center [275, 210] width 252 height 24
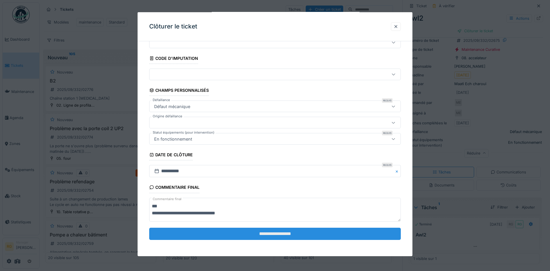
type textarea "**********"
click at [250, 231] on input "**********" at bounding box center [275, 234] width 252 height 12
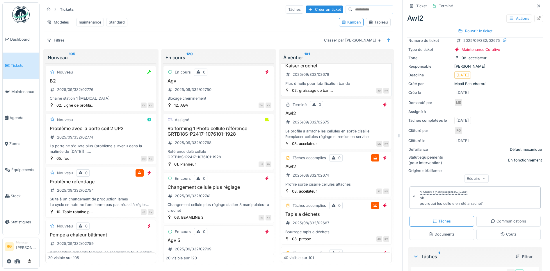
scroll to position [1340, 0]
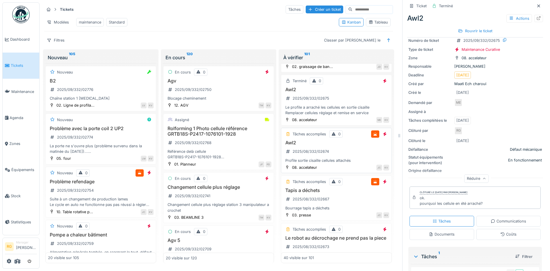
click at [339, 157] on div "Awl2 2025/08/332/02674 Profile sortie cisaille cellules attachés" at bounding box center [337, 158] width 106 height 23
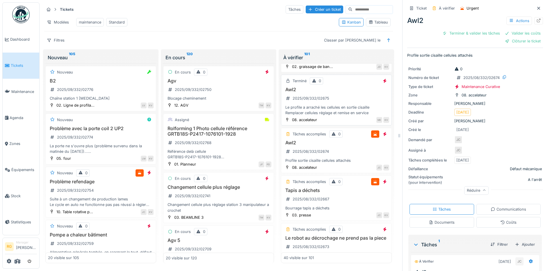
click at [344, 102] on div "Awl2 2025/09/332/02675 Le profile a arraché les cellules en sortie cisaille Rem…" at bounding box center [337, 107] width 106 height 29
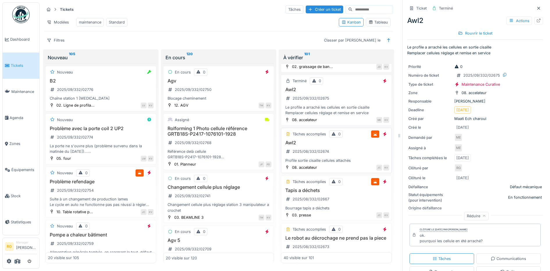
click at [341, 154] on div "Awl2 2025/08/332/02674 Profile sortie cisaille cellules attachés" at bounding box center [337, 158] width 106 height 23
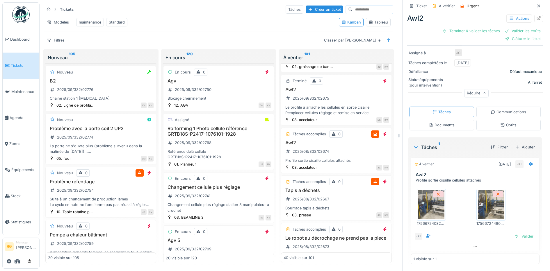
scroll to position [98, 0]
click at [427, 198] on img at bounding box center [431, 204] width 26 height 29
click at [482, 200] on img at bounding box center [491, 204] width 26 height 29
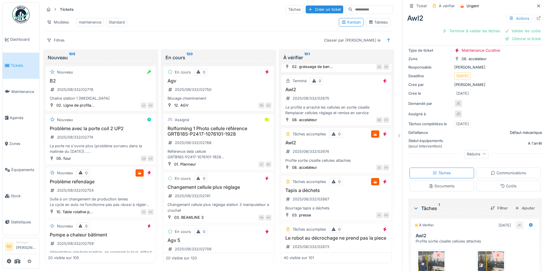
scroll to position [25, 0]
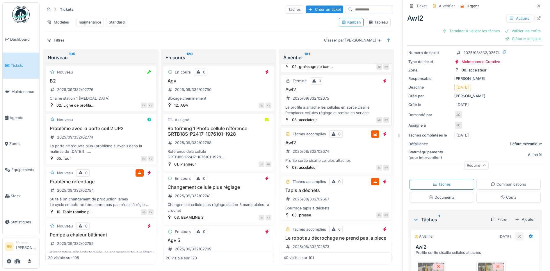
click at [350, 94] on h3 "Awl2" at bounding box center [337, 96] width 106 height 6
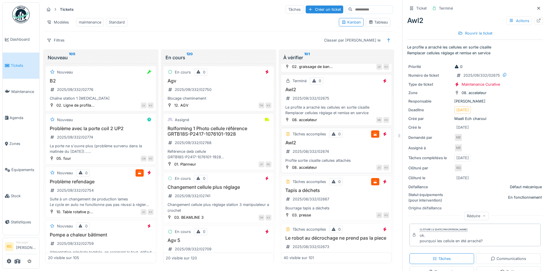
click at [343, 151] on h3 "Awl2" at bounding box center [337, 150] width 106 height 6
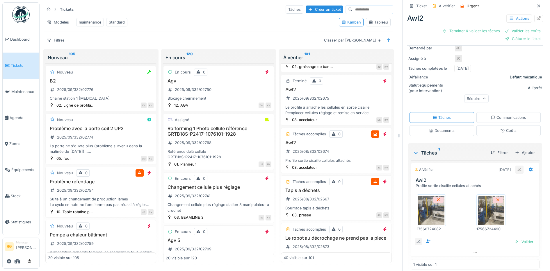
scroll to position [98, 0]
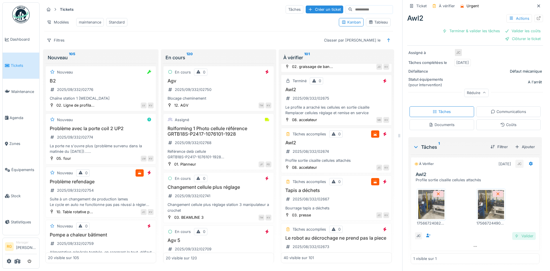
click at [515, 232] on div "Valider" at bounding box center [524, 236] width 24 height 8
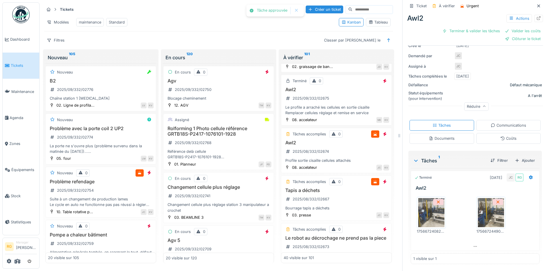
scroll to position [74, 0]
click at [500, 136] on div "Coûts" at bounding box center [508, 139] width 16 height 6
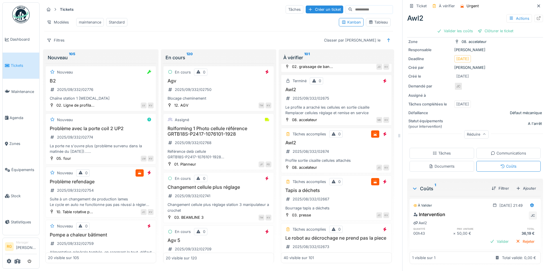
scroll to position [46, 0]
click at [495, 238] on div "Valider" at bounding box center [500, 242] width 24 height 8
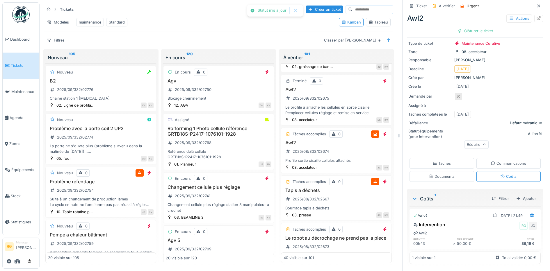
scroll to position [35, 0]
click at [466, 27] on div "Clôturer le ticket" at bounding box center [475, 31] width 40 height 8
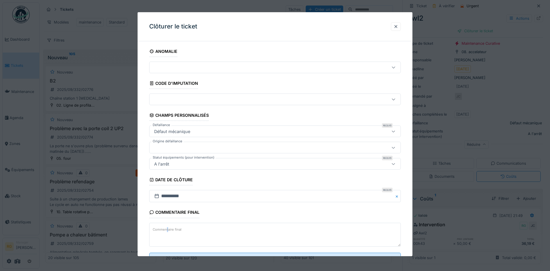
click at [167, 230] on label "Commentaire final" at bounding box center [167, 229] width 31 height 7
click at [167, 230] on textarea "Commentaire final" at bounding box center [275, 235] width 252 height 24
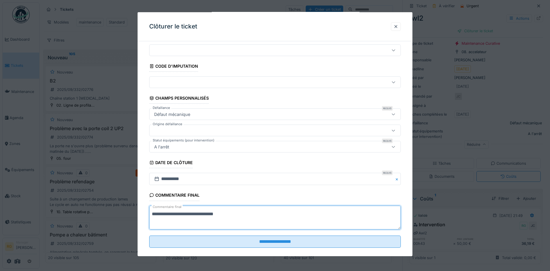
scroll to position [25, 0]
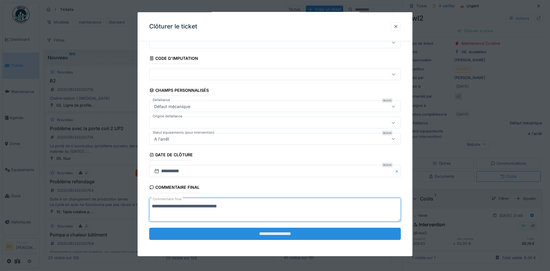
type textarea "**********"
click at [264, 232] on input "**********" at bounding box center [275, 234] width 252 height 12
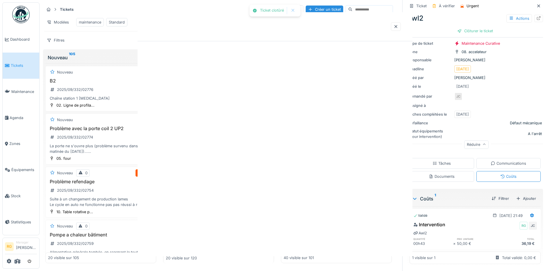
scroll to position [0, 0]
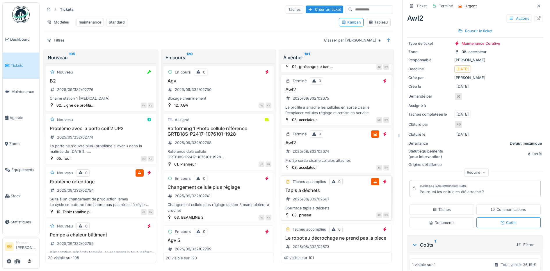
click at [349, 204] on div "Tapis a déchets 2025/08/332/02667 Bourrage tapis a déchets" at bounding box center [337, 206] width 106 height 23
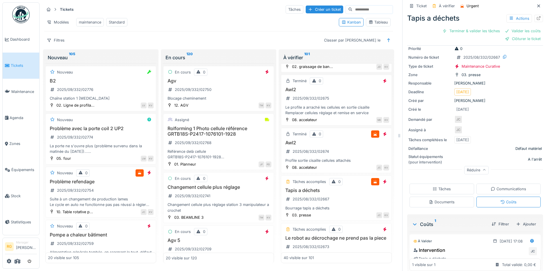
scroll to position [56, 0]
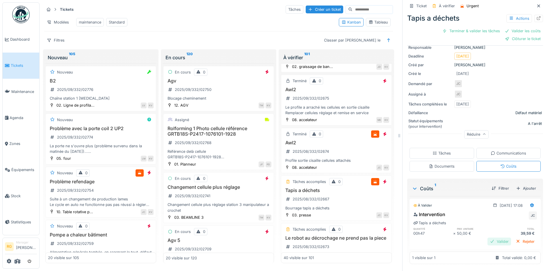
click at [489, 238] on div "Valider" at bounding box center [500, 242] width 24 height 8
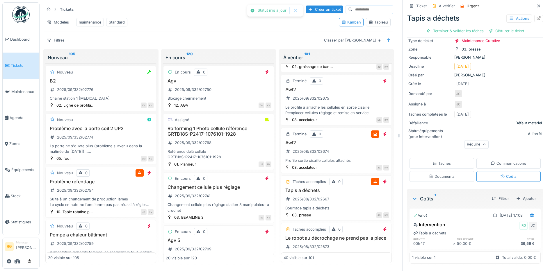
scroll to position [38, 0]
click at [437, 161] on div "Tâches" at bounding box center [442, 164] width 18 height 6
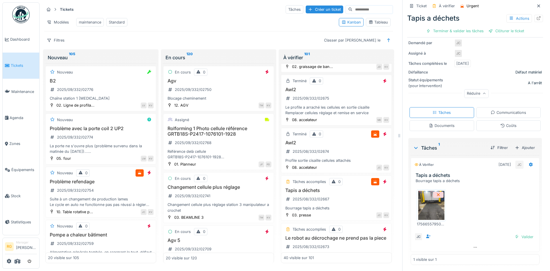
scroll to position [90, 0]
click at [426, 200] on img at bounding box center [431, 204] width 26 height 29
click at [514, 232] on div "Valider" at bounding box center [524, 236] width 24 height 8
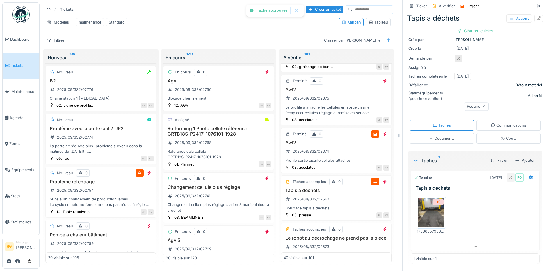
scroll to position [74, 0]
click at [469, 27] on div "Clôturer le ticket" at bounding box center [475, 31] width 40 height 8
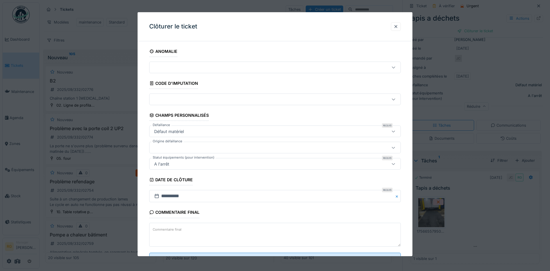
click at [185, 230] on textarea "Commentaire final" at bounding box center [275, 235] width 252 height 24
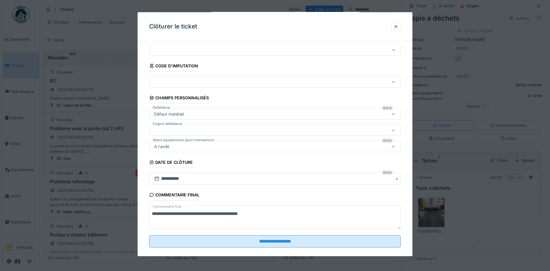
scroll to position [25, 0]
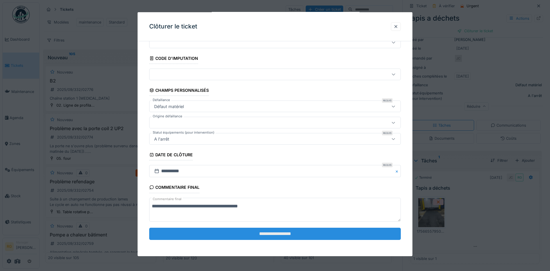
type textarea "**********"
click at [251, 235] on input "**********" at bounding box center [275, 234] width 252 height 12
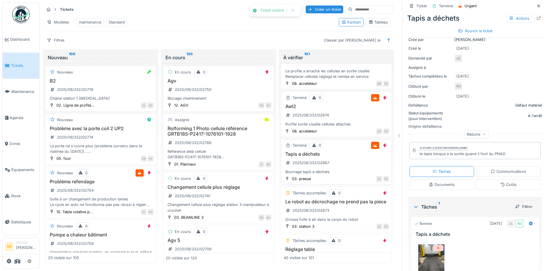
scroll to position [1413, 0]
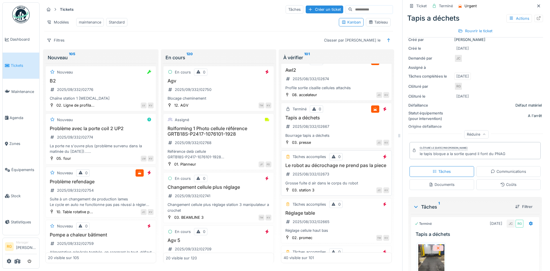
click at [338, 183] on div "Le robot au décrochage ne prend pas la piece 2025/08/332/02673 Grosse fuite d a…" at bounding box center [337, 181] width 106 height 23
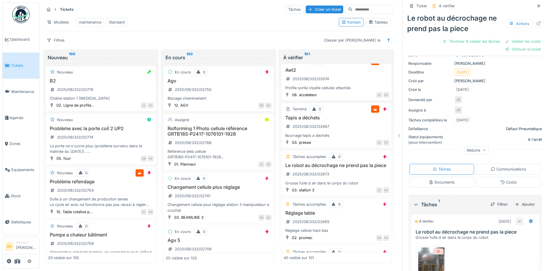
scroll to position [108, 0]
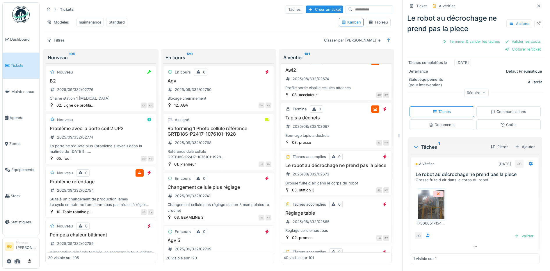
click at [427, 200] on img at bounding box center [431, 204] width 26 height 29
click at [501, 122] on div "Coûts" at bounding box center [508, 125] width 16 height 6
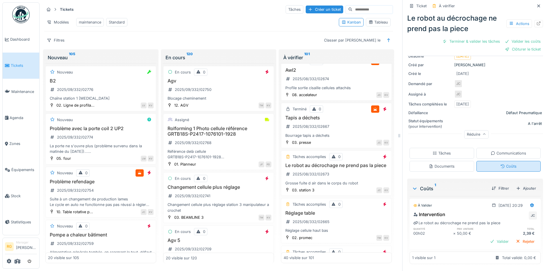
scroll to position [67, 0]
click at [491, 238] on div "Valider" at bounding box center [500, 242] width 24 height 8
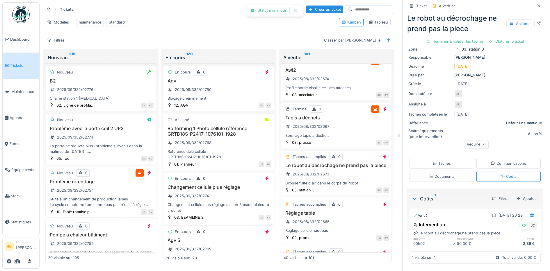
scroll to position [49, 0]
click at [451, 38] on div "Terminer & valider les tâches" at bounding box center [455, 42] width 62 height 8
click at [446, 158] on div "Tâches" at bounding box center [442, 163] width 65 height 11
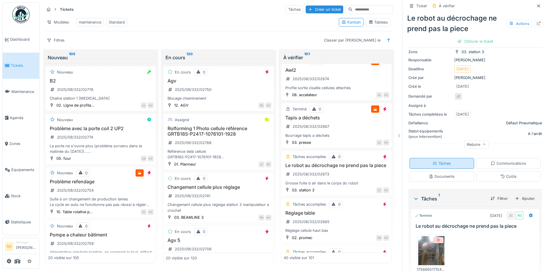
scroll to position [49, 0]
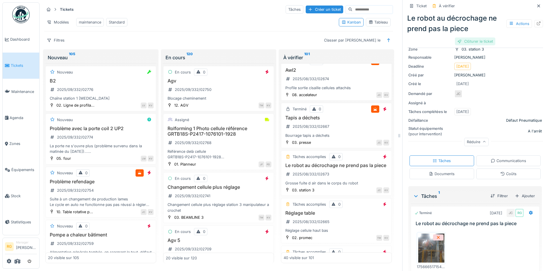
click at [471, 38] on div "Clôturer le ticket" at bounding box center [475, 42] width 40 height 8
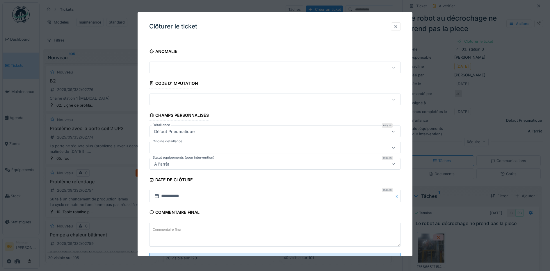
click at [205, 233] on textarea "Commentaire final" at bounding box center [275, 235] width 252 height 24
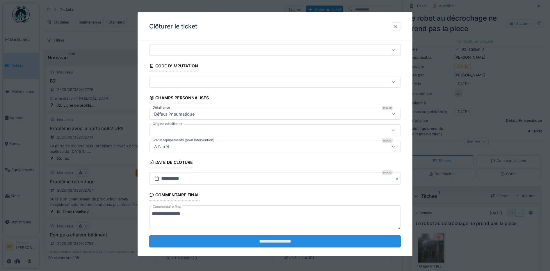
scroll to position [25, 0]
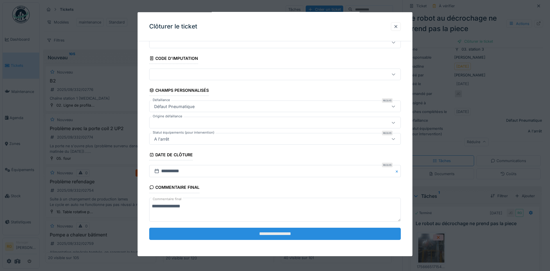
type textarea "**********"
click at [235, 234] on input "**********" at bounding box center [275, 234] width 252 height 12
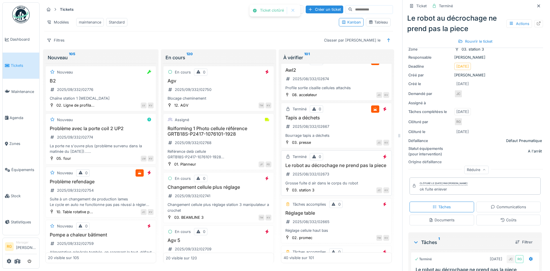
scroll to position [1486, 0]
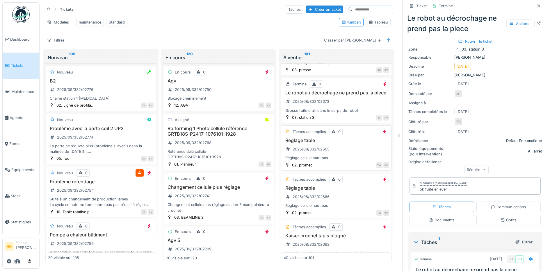
click at [339, 163] on div "Réglage table 2025/08/332/02665 Réglage cellule haut bas" at bounding box center [337, 156] width 106 height 23
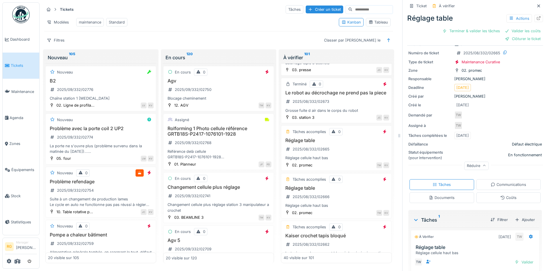
scroll to position [51, 0]
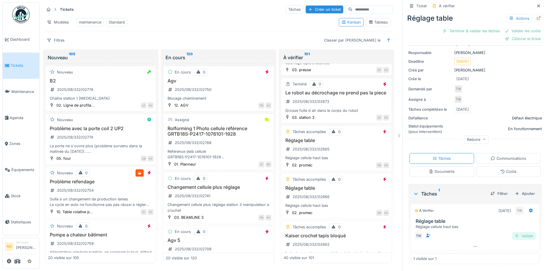
click at [514, 232] on div "Valider" at bounding box center [524, 236] width 24 height 8
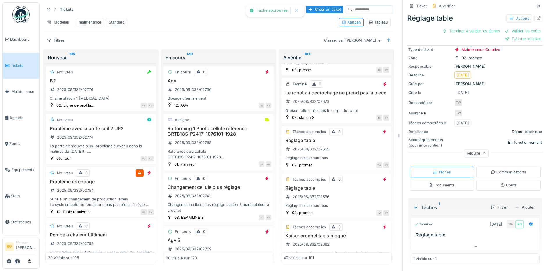
scroll to position [27, 0]
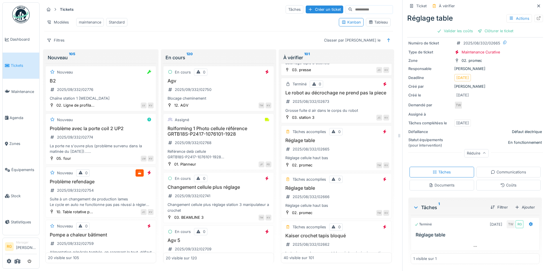
click at [500, 183] on div "Coûts" at bounding box center [508, 186] width 16 height 6
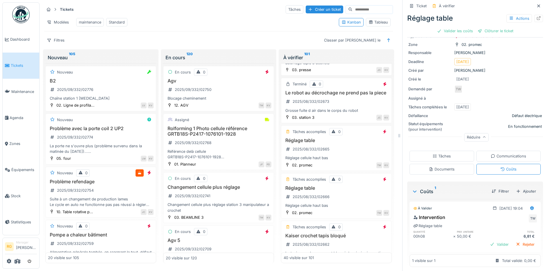
drag, startPoint x: 490, startPoint y: 239, endPoint x: 487, endPoint y: 235, distance: 5.6
click at [490, 241] on div "Valider" at bounding box center [500, 245] width 24 height 8
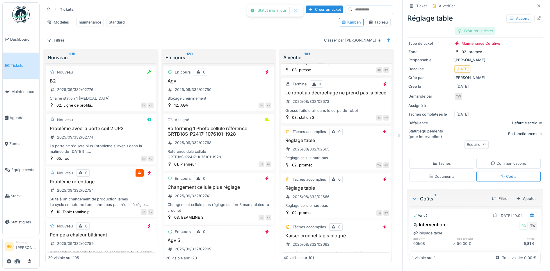
click at [469, 28] on div "Clôturer le ticket" at bounding box center [475, 31] width 40 height 8
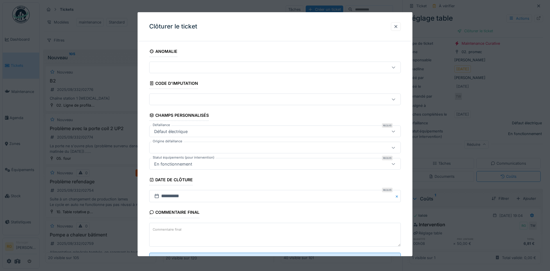
click at [216, 228] on textarea "Commentaire final" at bounding box center [275, 235] width 252 height 24
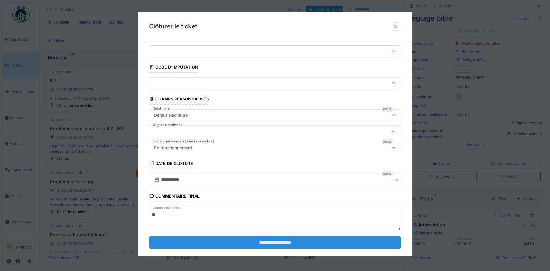
scroll to position [25, 0]
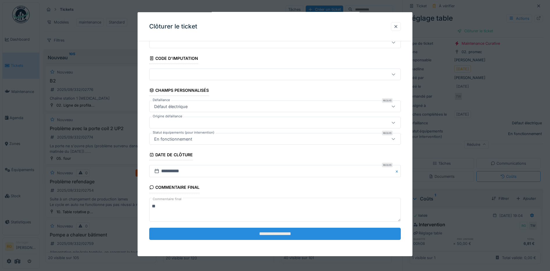
type textarea "**"
click at [281, 235] on input "**********" at bounding box center [275, 234] width 252 height 12
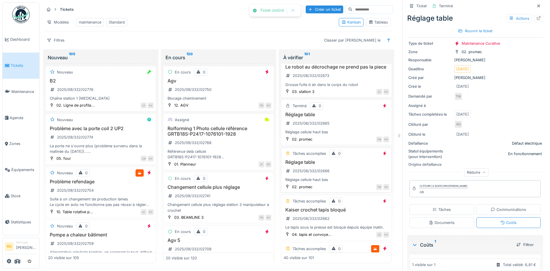
scroll to position [1522, 0]
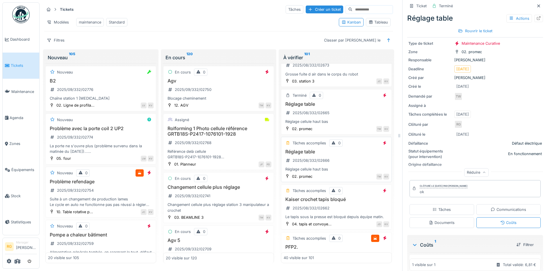
click at [341, 170] on div "Réglage table 2025/08/332/02666 Réglage cellule haut bas" at bounding box center [337, 168] width 106 height 23
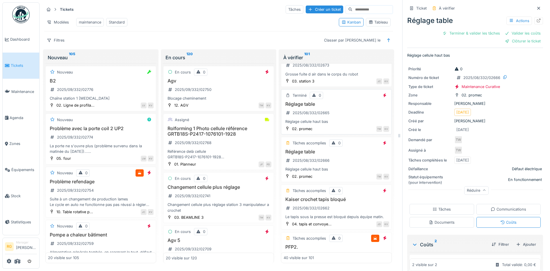
click at [344, 132] on div "Réglage cellule haut bas" at bounding box center [337, 130] width 106 height 6
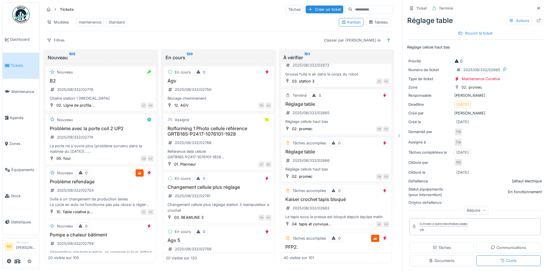
click at [347, 175] on div "Réglage table 2025/08/332/02666 Réglage cellule haut bas" at bounding box center [337, 168] width 106 height 23
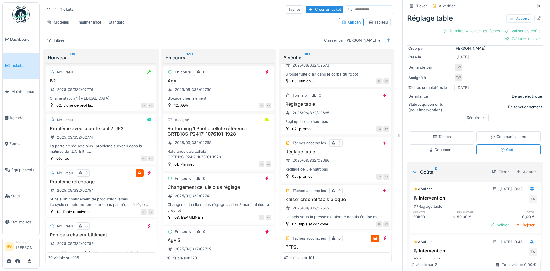
scroll to position [109, 0]
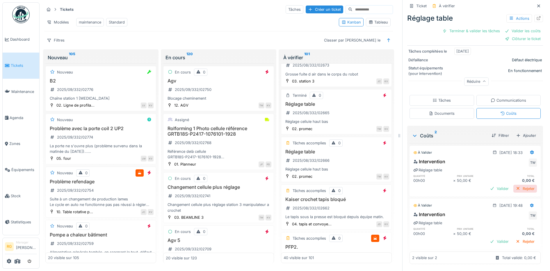
click at [518, 185] on div "Rejeter" at bounding box center [525, 189] width 24 height 8
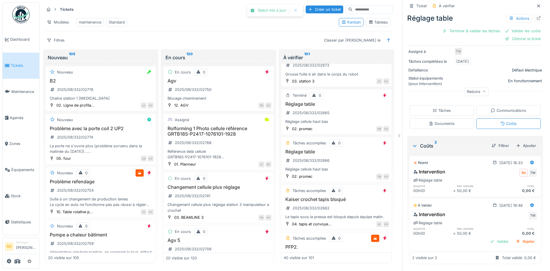
scroll to position [99, 0]
click at [515, 238] on div "Rejeter" at bounding box center [525, 242] width 24 height 8
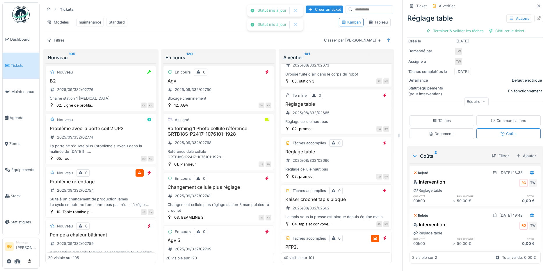
scroll to position [81, 0]
click at [435, 118] on div "Tâches" at bounding box center [442, 121] width 18 height 6
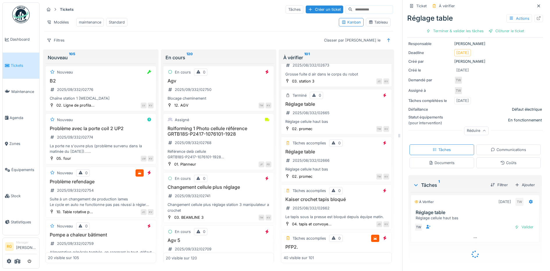
scroll to position [43, 0]
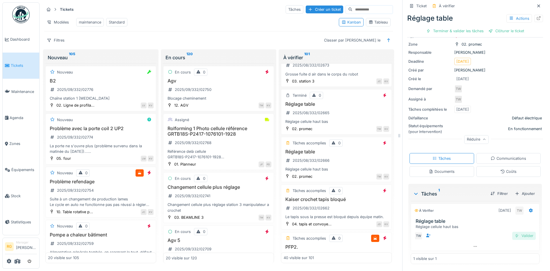
click at [515, 232] on div "Valider" at bounding box center [524, 236] width 24 height 8
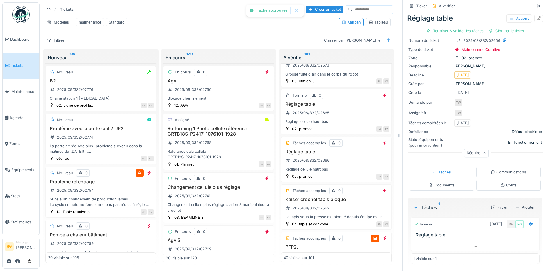
scroll to position [27, 0]
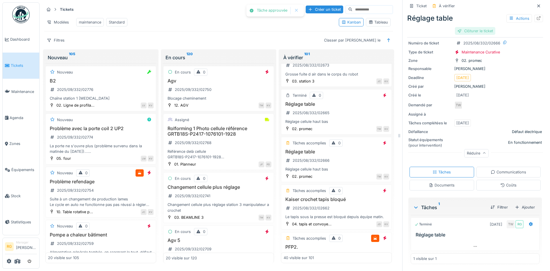
click at [472, 27] on div "Clôturer le ticket" at bounding box center [475, 31] width 40 height 8
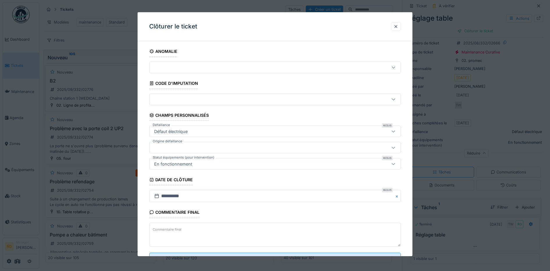
click at [226, 233] on textarea "Commentaire final" at bounding box center [275, 235] width 252 height 24
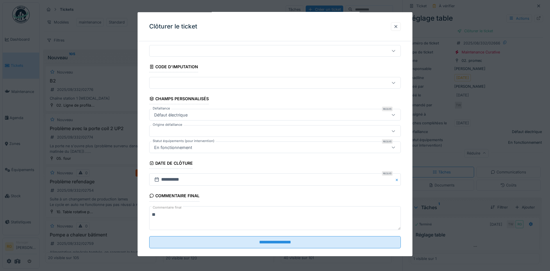
scroll to position [25, 0]
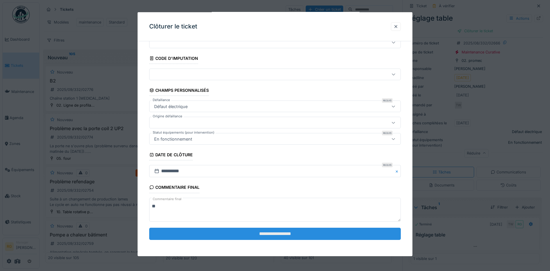
type textarea "**"
click at [278, 237] on input "**********" at bounding box center [275, 234] width 252 height 12
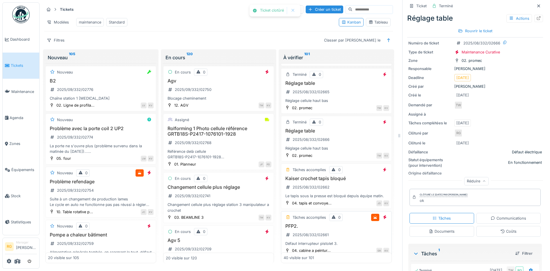
scroll to position [1558, 0]
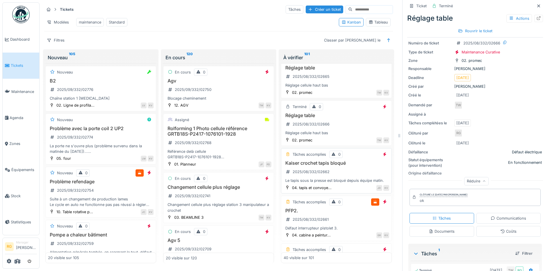
click at [348, 182] on div "Kaiser crochet tapis bloqué 2025/08/332/02662 Le tapis sous la presse est bloqu…" at bounding box center [337, 179] width 106 height 23
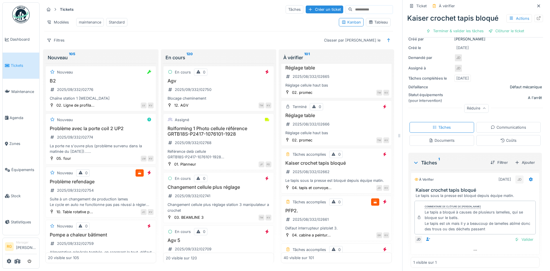
scroll to position [78, 0]
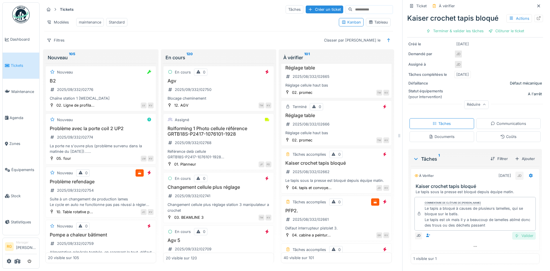
click at [515, 232] on div "Valider" at bounding box center [524, 236] width 24 height 8
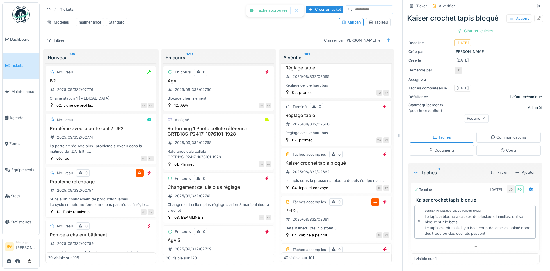
scroll to position [62, 0]
click at [470, 27] on div "Clôturer le ticket" at bounding box center [475, 31] width 40 height 8
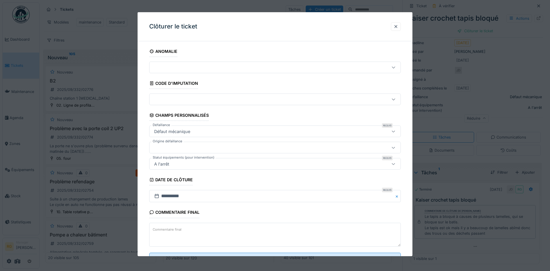
click at [177, 233] on label "Commentaire final" at bounding box center [167, 229] width 31 height 7
click at [177, 233] on textarea "Commentaire final" at bounding box center [275, 235] width 252 height 24
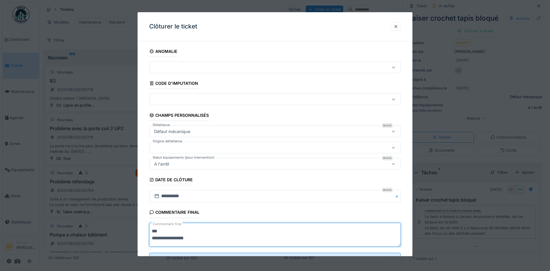
scroll to position [25, 0]
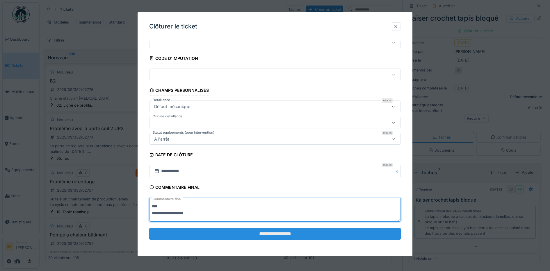
type textarea "**********"
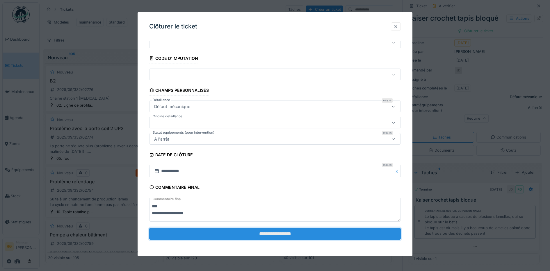
click at [238, 237] on input "**********" at bounding box center [275, 234] width 252 height 12
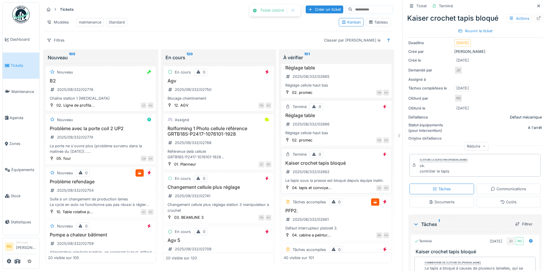
scroll to position [1667, 0]
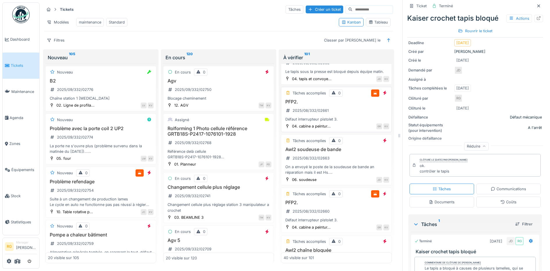
click at [345, 129] on div "PFP2. 2025/08/332/02661 Défaut interrupteur pistolet 3." at bounding box center [337, 118] width 106 height 23
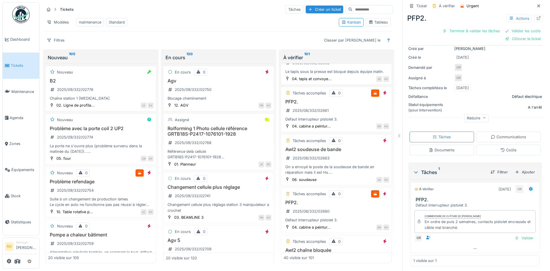
scroll to position [75, 0]
click at [517, 232] on div "Valider" at bounding box center [524, 236] width 24 height 8
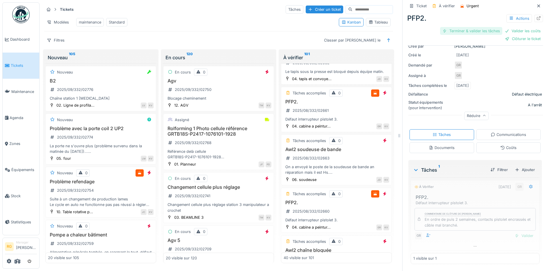
scroll to position [61, 0]
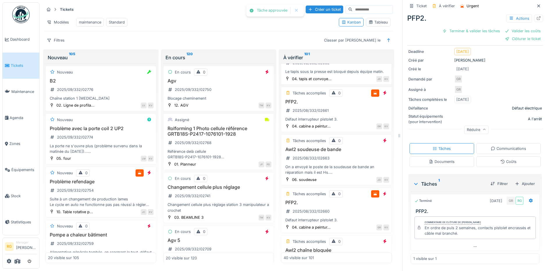
click at [504, 159] on div "Coûts" at bounding box center [508, 162] width 16 height 6
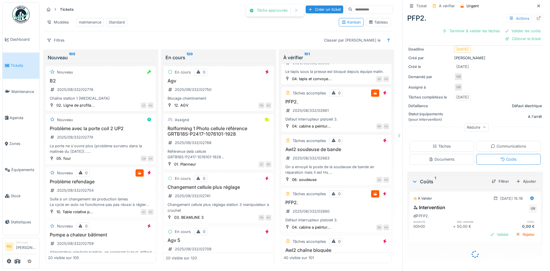
scroll to position [53, 0]
click at [515, 231] on div "Rejeter" at bounding box center [525, 235] width 24 height 8
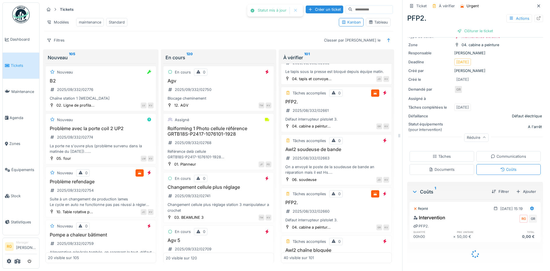
scroll to position [35, 0]
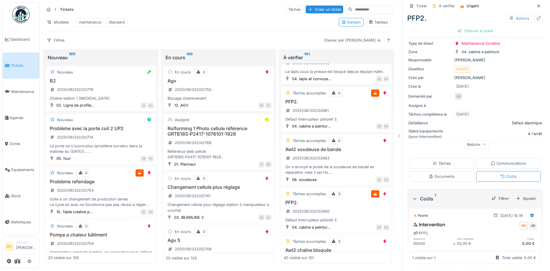
click at [441, 161] on div "Tâches" at bounding box center [442, 164] width 18 height 6
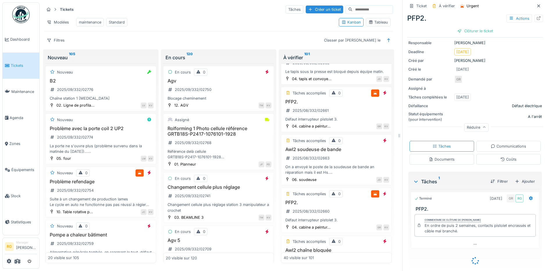
scroll to position [50, 0]
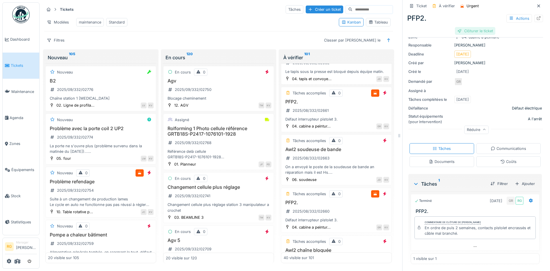
click at [469, 27] on div "Clôturer le ticket" at bounding box center [475, 31] width 40 height 8
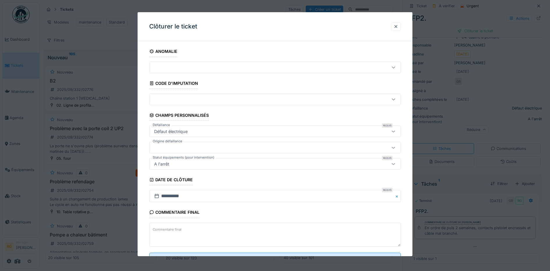
click at [180, 229] on label "Commentaire final" at bounding box center [167, 229] width 31 height 7
click at [180, 229] on textarea "Commentaire final" at bounding box center [275, 235] width 252 height 24
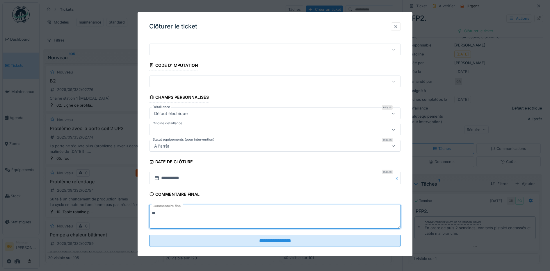
scroll to position [25, 0]
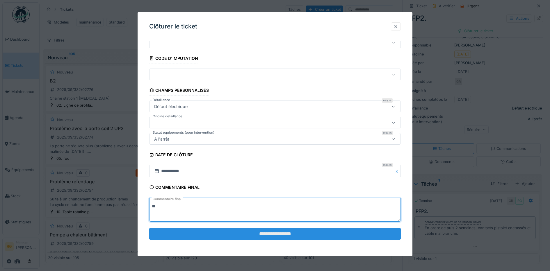
type textarea "**"
click at [252, 235] on input "**********" at bounding box center [275, 234] width 252 height 12
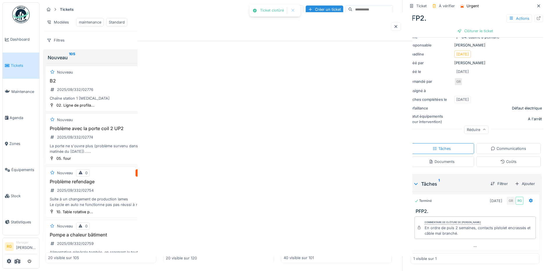
scroll to position [0, 0]
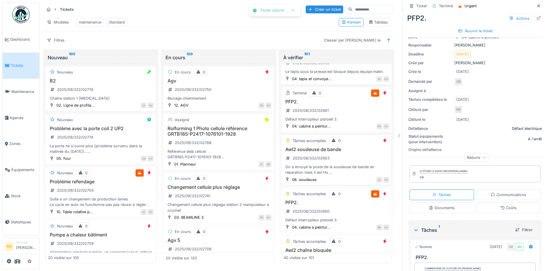
click at [346, 161] on h3 "Awl2 soudeuse de bande" at bounding box center [337, 158] width 106 height 6
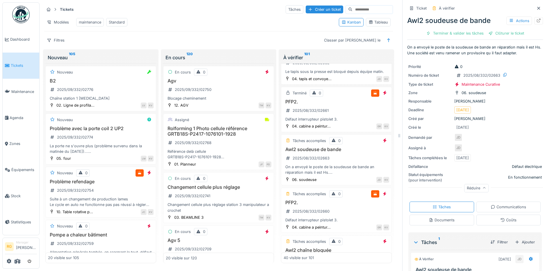
scroll to position [83, 0]
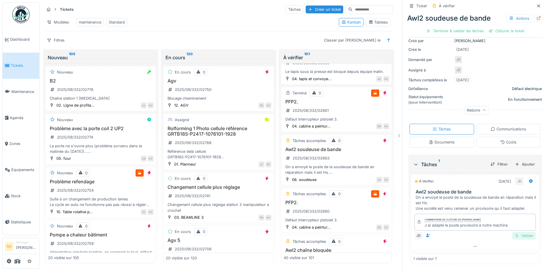
click at [514, 232] on div "Valider" at bounding box center [524, 236] width 24 height 8
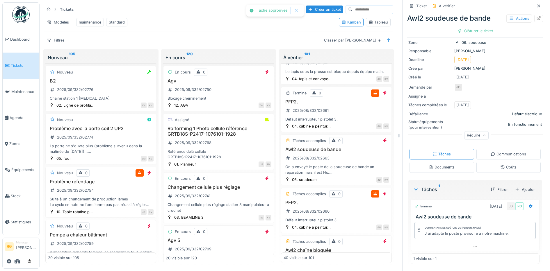
scroll to position [56, 0]
click at [469, 27] on div "Clôturer le ticket" at bounding box center [475, 31] width 40 height 8
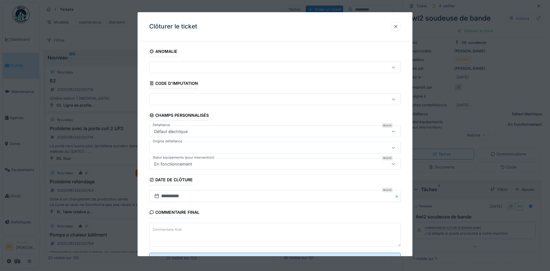
click at [200, 229] on textarea "Commentaire final" at bounding box center [275, 235] width 252 height 24
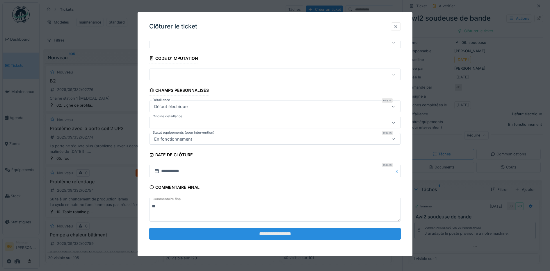
type textarea "**"
click at [227, 237] on input "**********" at bounding box center [275, 234] width 252 height 12
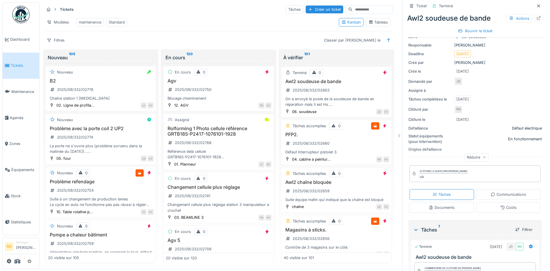
scroll to position [1740, 0]
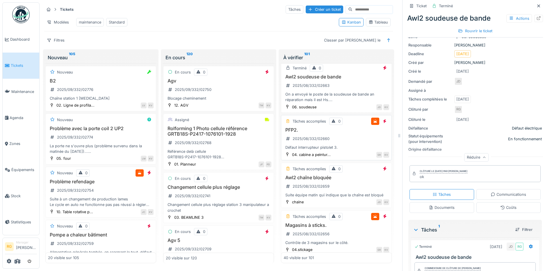
click at [342, 152] on div "PFP2. 2025/08/332/02660 Défaut interrupteur pistolet 3." at bounding box center [337, 147] width 106 height 23
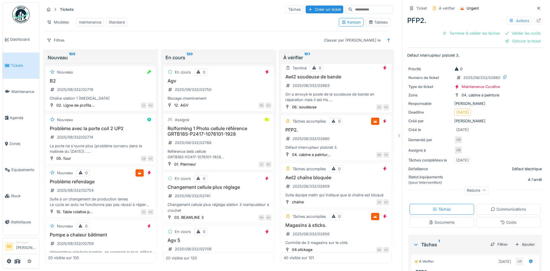
scroll to position [108, 0]
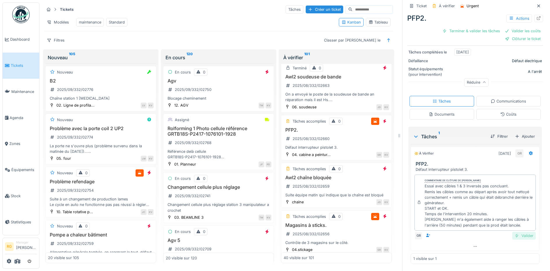
click at [515, 232] on div "Valider" at bounding box center [524, 236] width 24 height 8
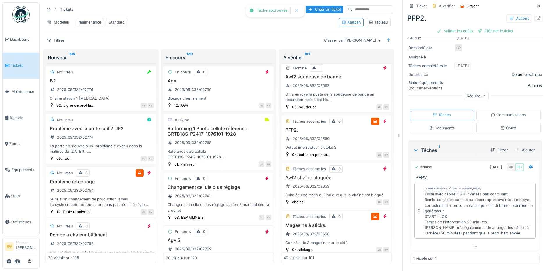
click at [502, 125] on div "Coûts" at bounding box center [508, 128] width 16 height 6
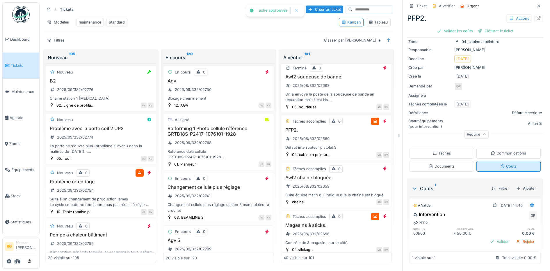
scroll to position [46, 0]
click at [530, 204] on icon at bounding box center [532, 206] width 4 height 4
click at [505, 214] on div "Modifier" at bounding box center [504, 218] width 28 height 9
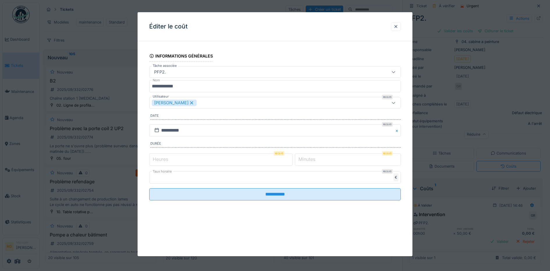
click at [171, 159] on input "*" at bounding box center [220, 160] width 143 height 12
type input "*"
click at [307, 158] on label "Minutes" at bounding box center [306, 159] width 19 height 7
click at [307, 158] on input "*" at bounding box center [348, 160] width 106 height 12
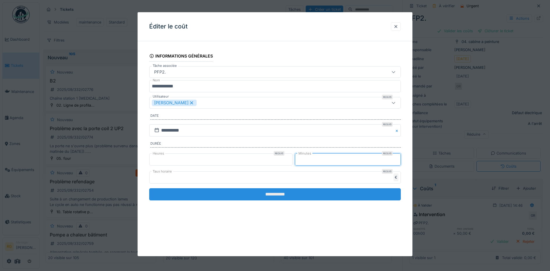
type input "**"
click at [285, 197] on input "**********" at bounding box center [275, 194] width 252 height 12
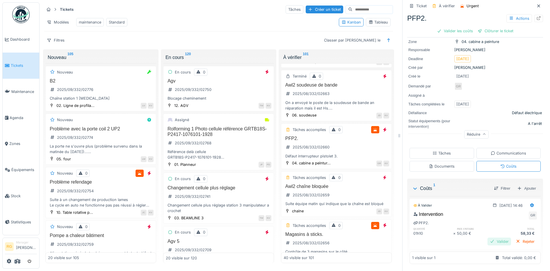
click at [489, 238] on div "Valider" at bounding box center [500, 242] width 24 height 8
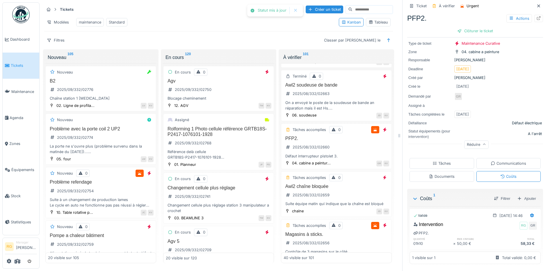
scroll to position [35, 0]
drag, startPoint x: 470, startPoint y: 24, endPoint x: 458, endPoint y: 33, distance: 15.2
click at [470, 27] on div "Clôturer le ticket" at bounding box center [475, 31] width 40 height 8
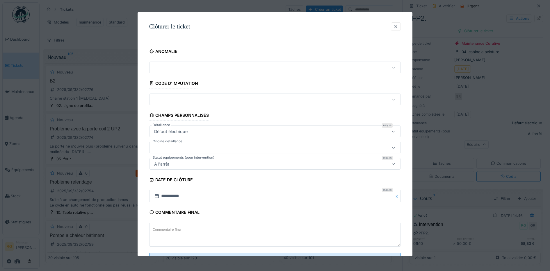
click at [179, 225] on textarea "Commentaire final" at bounding box center [275, 235] width 252 height 24
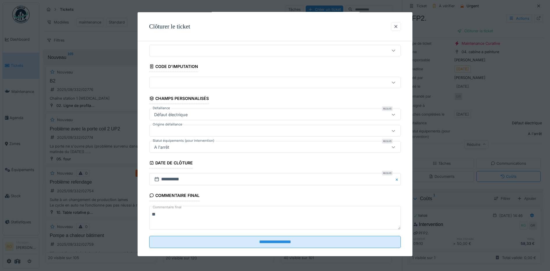
scroll to position [25, 0]
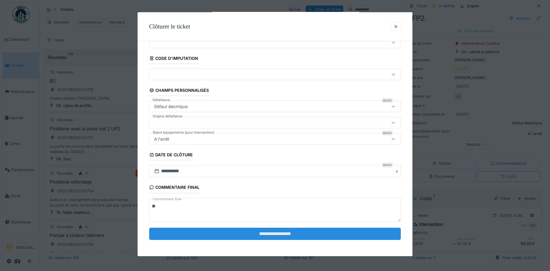
type textarea "**"
click at [260, 234] on input "**********" at bounding box center [275, 234] width 252 height 12
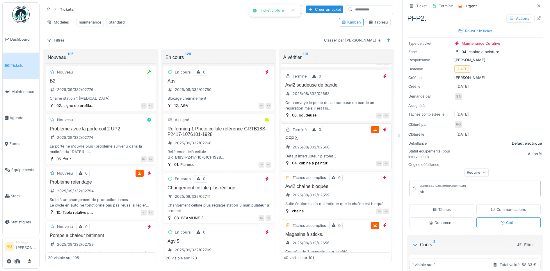
scroll to position [1776, 0]
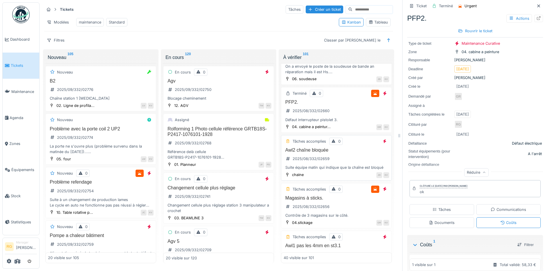
click at [340, 162] on div "Awl2 chaîne bloquée 2025/08/332/02659 Suite équipe matin qui indique que la cha…" at bounding box center [337, 158] width 106 height 23
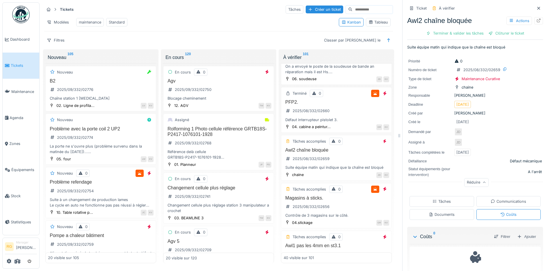
click at [435, 199] on div "Tâches" at bounding box center [442, 202] width 18 height 6
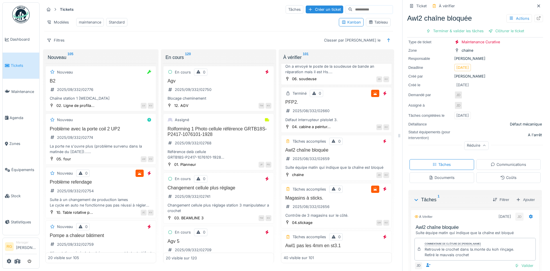
scroll to position [67, 0]
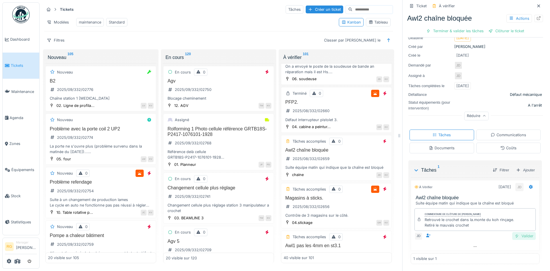
click at [517, 232] on div "Valider" at bounding box center [524, 236] width 24 height 8
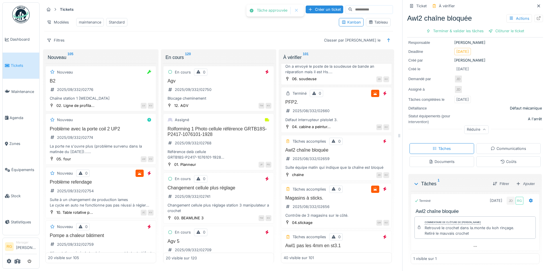
scroll to position [50, 0]
click at [472, 27] on div "Clôturer le ticket" at bounding box center [475, 31] width 40 height 8
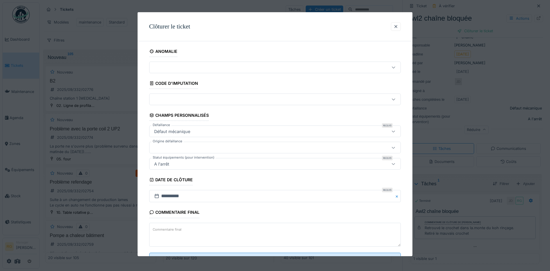
click at [178, 228] on label "Commentaire final" at bounding box center [167, 229] width 31 height 7
click at [178, 228] on textarea "Commentaire final" at bounding box center [275, 235] width 252 height 24
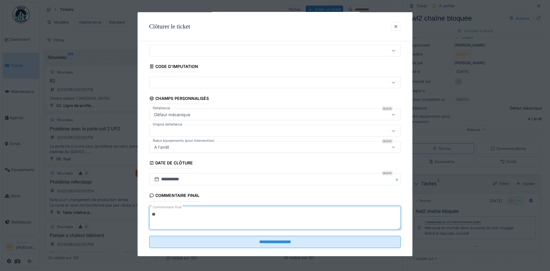
scroll to position [25, 0]
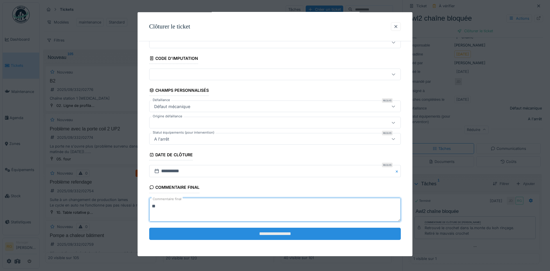
type textarea "**"
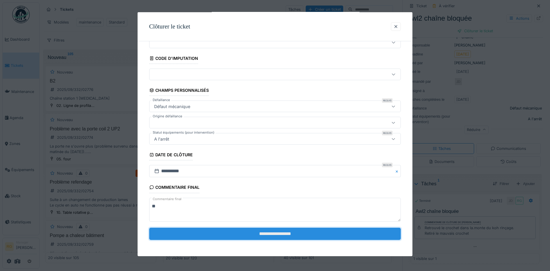
click at [266, 233] on input "**********" at bounding box center [275, 234] width 252 height 12
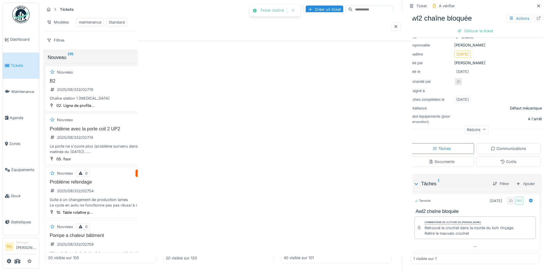
scroll to position [0, 0]
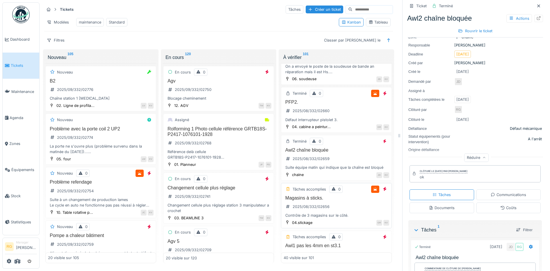
click at [335, 217] on div "Magasins à sticks. 2025/08/332/02656 Contrôle de 3 magasins sur le côté." at bounding box center [337, 206] width 106 height 23
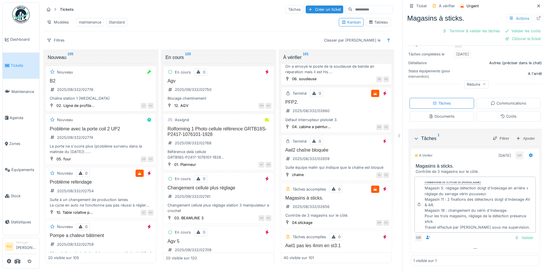
scroll to position [108, 0]
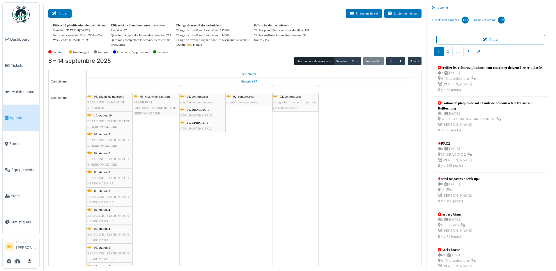
click at [59, 14] on button "Filtrer" at bounding box center [59, 14] width 23 height 10
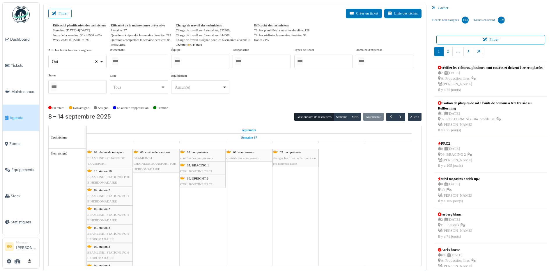
select select
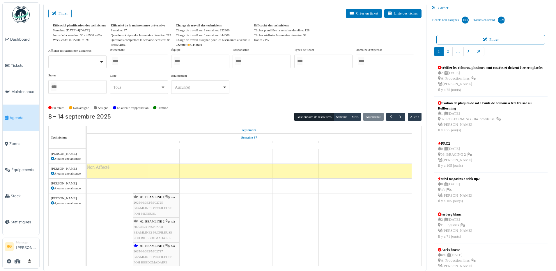
click at [152, 204] on span "2025/09/332/M/02725" at bounding box center [148, 202] width 29 height 3
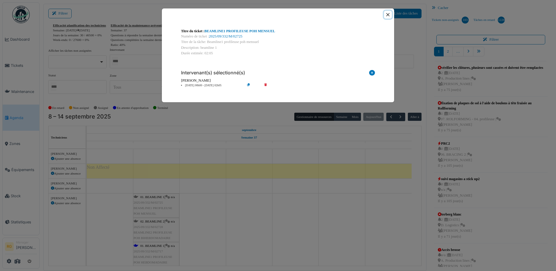
click at [389, 15] on button "Close" at bounding box center [388, 15] width 8 height 8
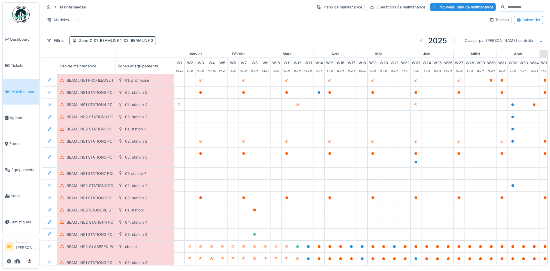
scroll to position [0, 197]
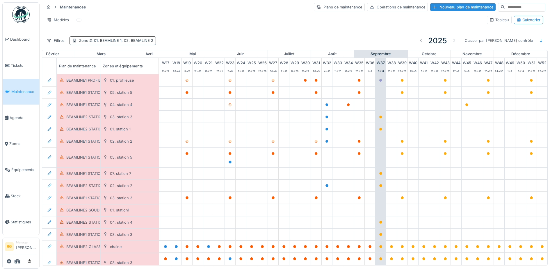
click at [123, 42] on span "01. BEAMLINE 1, 02. BEAMLINE 2" at bounding box center [120, 40] width 65 height 4
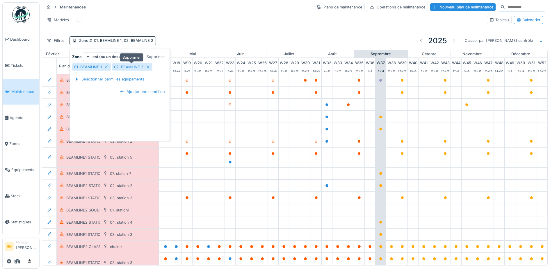
click at [148, 66] on icon at bounding box center [148, 67] width 5 height 4
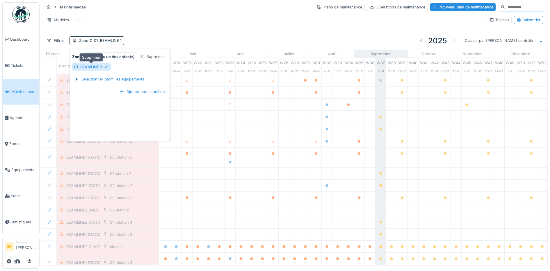
click at [106, 68] on icon at bounding box center [106, 67] width 5 height 4
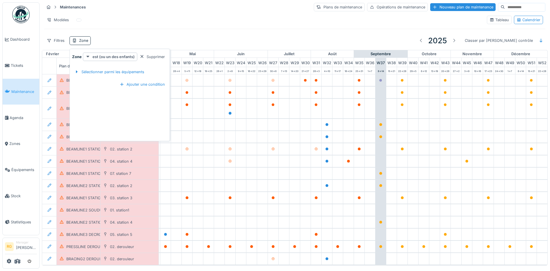
click at [117, 56] on strong "est (ou un des enfants)" at bounding box center [114, 57] width 42 height 6
click at [98, 70] on div "est" at bounding box center [108, 69] width 49 height 9
click at [105, 73] on div "Sélectionner parmi les équipements" at bounding box center [109, 72] width 74 height 8
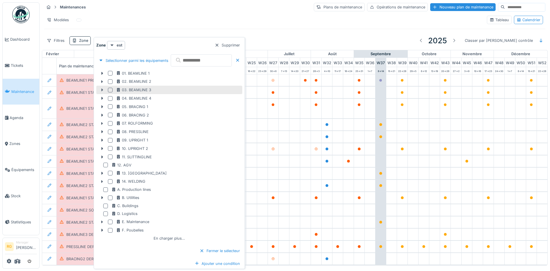
click at [102, 91] on icon at bounding box center [102, 90] width 2 height 3
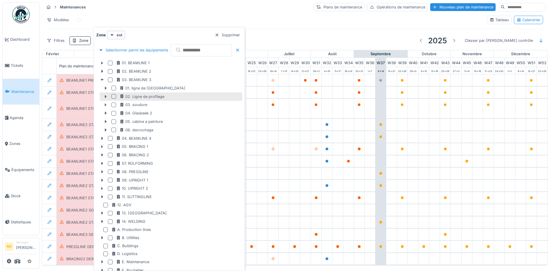
click at [114, 97] on div at bounding box center [113, 96] width 5 height 5
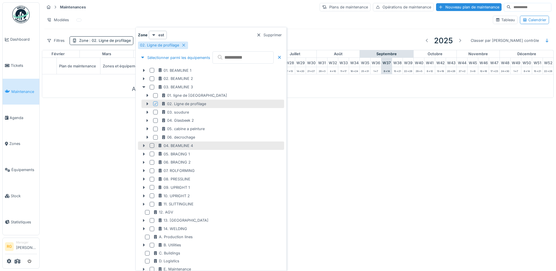
click at [145, 145] on icon at bounding box center [143, 146] width 5 height 4
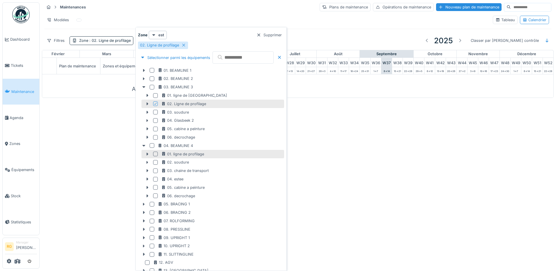
click at [154, 154] on div at bounding box center [155, 154] width 5 height 5
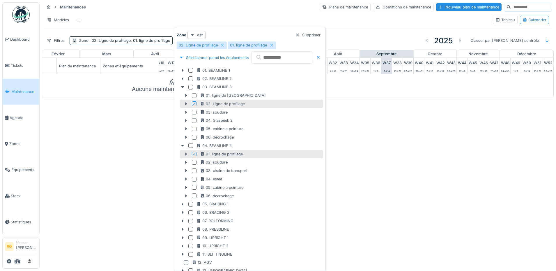
click at [200, 35] on strong "est" at bounding box center [200, 35] width 6 height 6
click at [204, 56] on div "est (ou un des enfants)" at bounding box center [212, 56] width 49 height 9
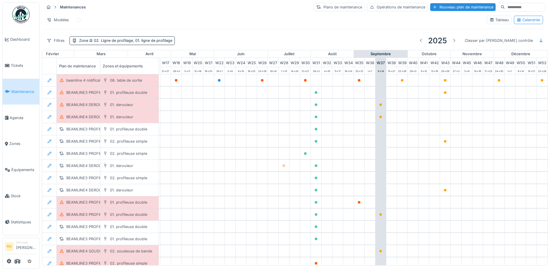
click at [169, 13] on hr at bounding box center [294, 13] width 501 height 0
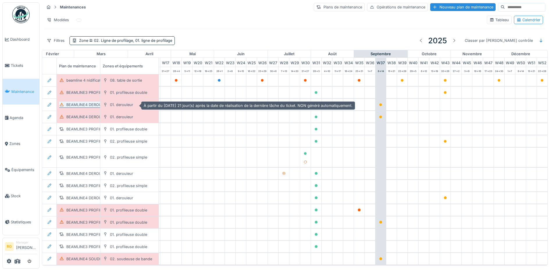
click at [91, 107] on div "BEAMLINE4 DEROULEUR POH MENSUEL" at bounding box center [103, 105] width 74 height 6
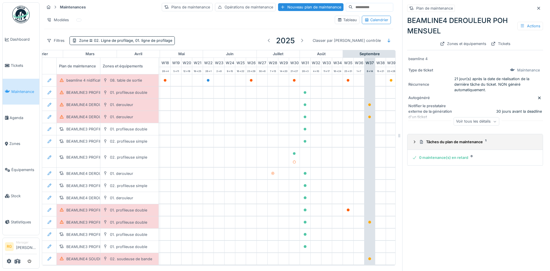
click at [410, 147] on summary "Tâches du plan de maintenance 1" at bounding box center [475, 142] width 131 height 11
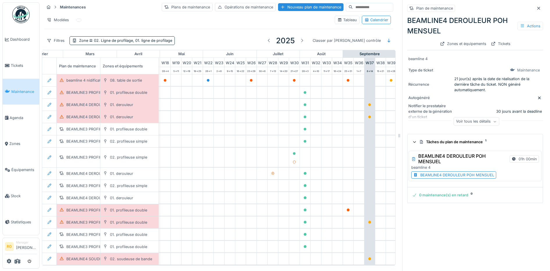
click at [430, 175] on div "BEAMLINE4 DEROULEUR POH MENSUEL" at bounding box center [457, 175] width 74 height 6
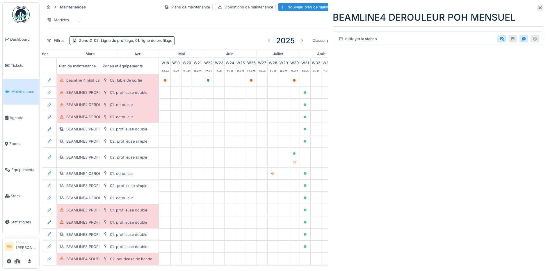
click at [539, 7] on icon at bounding box center [540, 7] width 3 height 3
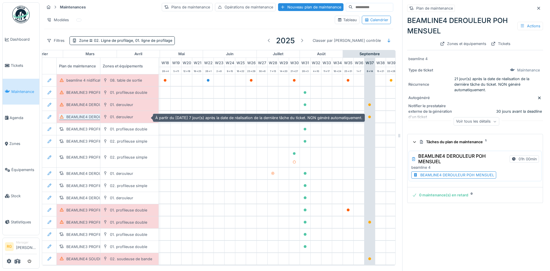
click at [79, 118] on div "BEAMLINE4 DEROULEUR POH HEBDOMADAIRE" at bounding box center [109, 117] width 86 height 6
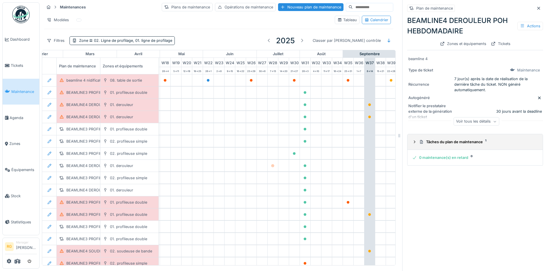
click at [412, 142] on icon at bounding box center [414, 142] width 5 height 4
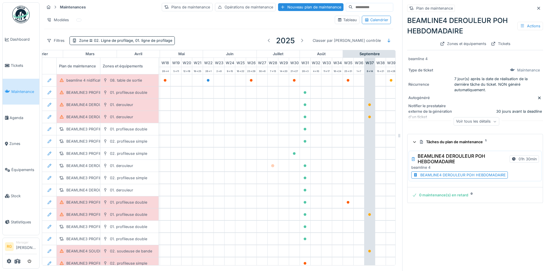
click at [453, 176] on div "BEAMLINE4 DEROULEUR POH HEBDOMADAIRE" at bounding box center [463, 175] width 86 height 6
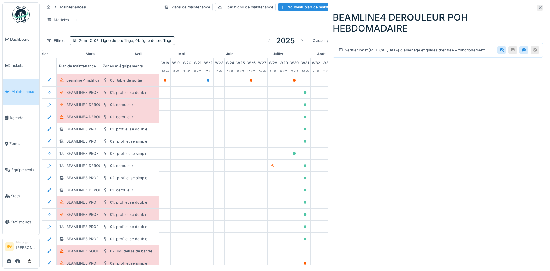
click at [538, 9] on icon at bounding box center [540, 8] width 5 height 4
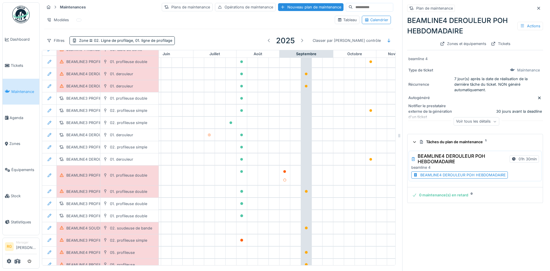
scroll to position [0, 260]
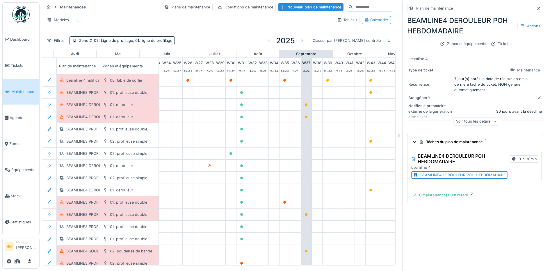
click at [447, 177] on div "BEAMLINE4 DEROULEUR POH HEBDOMADAIRE" at bounding box center [463, 175] width 86 height 6
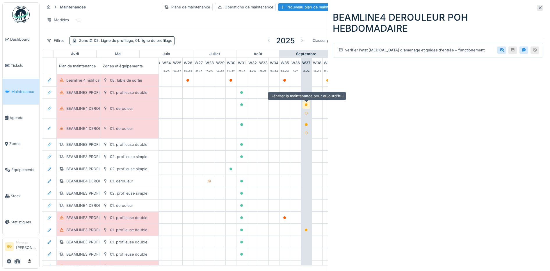
click at [307, 106] on icon at bounding box center [306, 105] width 3 height 3
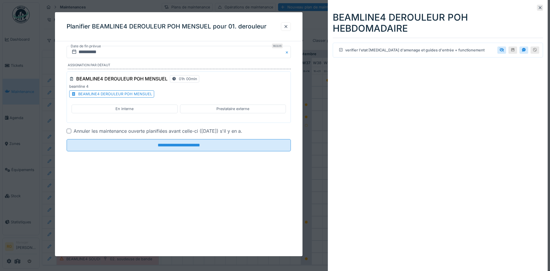
click at [122, 109] on div "En interne" at bounding box center [124, 109] width 18 height 6
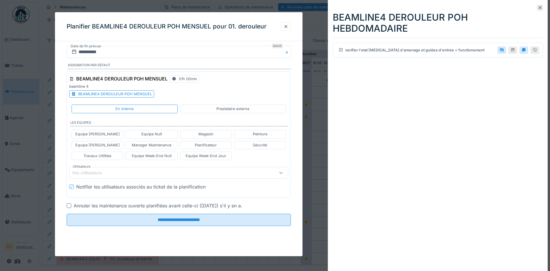
click at [109, 171] on div "Vos utilisateurs" at bounding box center [91, 173] width 38 height 6
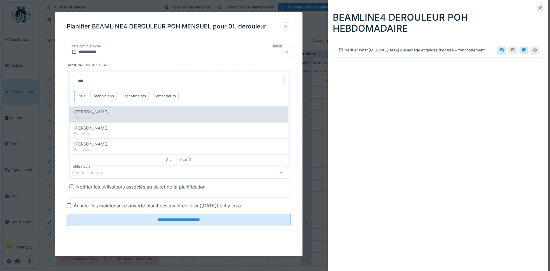
type input "***"
click at [97, 112] on span "[PERSON_NAME]" at bounding box center [91, 112] width 34 height 6
type input "****"
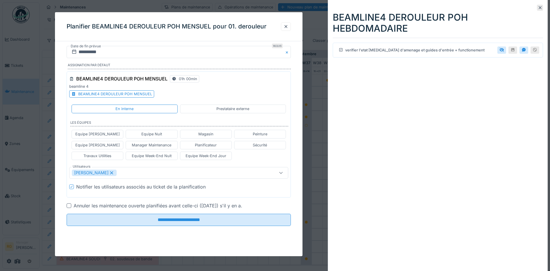
click at [110, 234] on div "**********" at bounding box center [179, 144] width 248 height 197
click at [86, 52] on input "**********" at bounding box center [179, 52] width 224 height 12
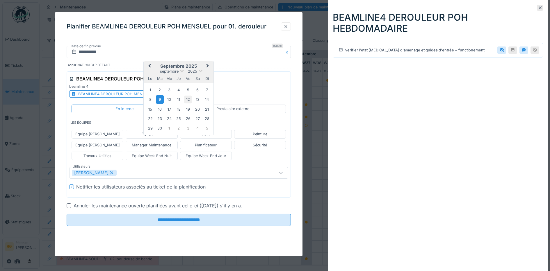
click at [187, 99] on div "12" at bounding box center [188, 100] width 8 height 8
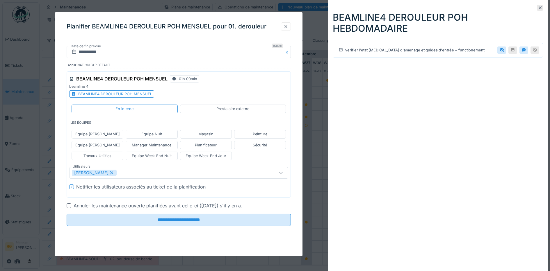
click at [70, 206] on div at bounding box center [69, 206] width 5 height 5
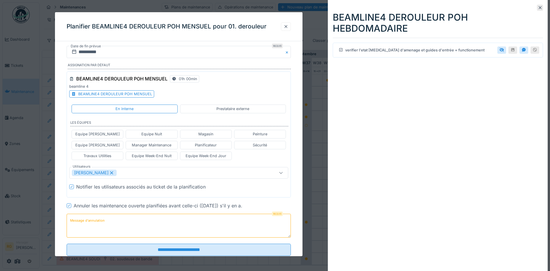
click at [288, 25] on div at bounding box center [286, 27] width 5 height 6
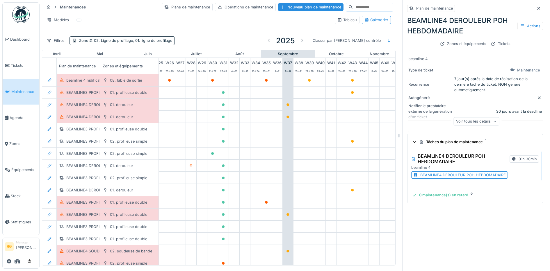
scroll to position [0, 286]
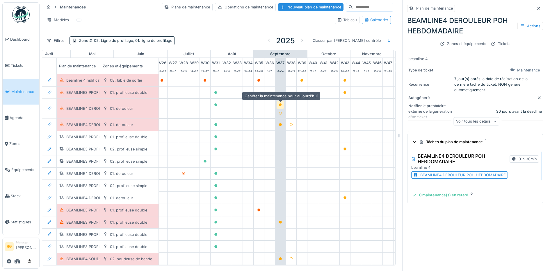
click at [282, 106] on icon at bounding box center [280, 105] width 3 height 3
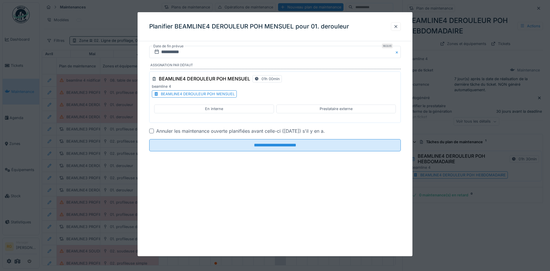
click at [213, 108] on div "En interne" at bounding box center [214, 109] width 18 height 6
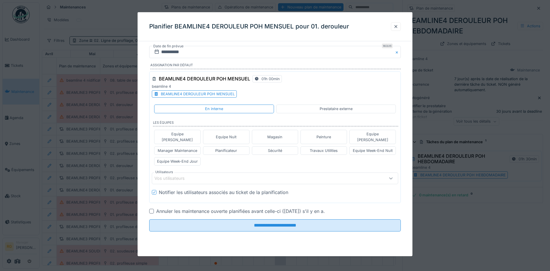
click at [176, 175] on div "Vos utilisateurs" at bounding box center [173, 178] width 38 height 6
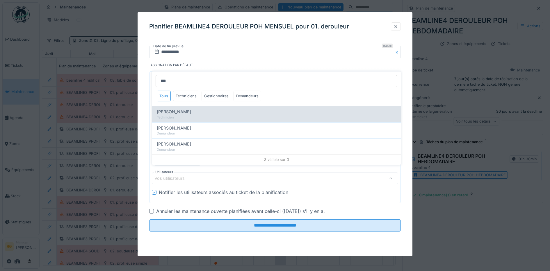
type input "***"
click at [174, 113] on span "[PERSON_NAME]" at bounding box center [174, 112] width 34 height 6
type input "****"
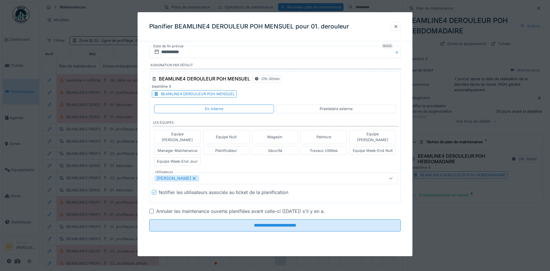
click at [152, 209] on div at bounding box center [151, 211] width 5 height 5
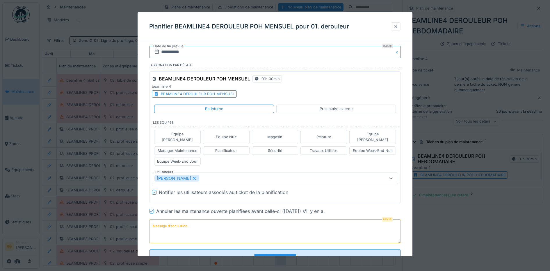
click at [175, 51] on input "**********" at bounding box center [275, 52] width 252 height 12
click at [287, 98] on div "12" at bounding box center [286, 100] width 8 height 8
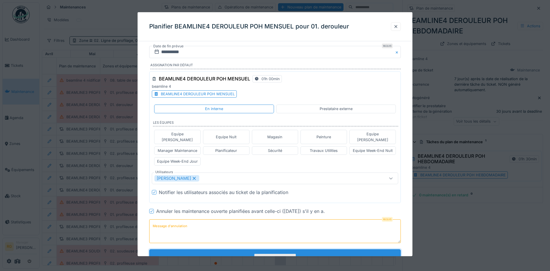
click at [254, 250] on input "**********" at bounding box center [275, 256] width 252 height 12
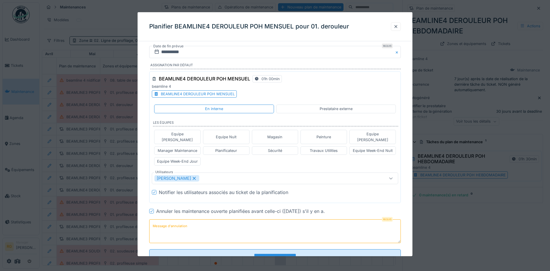
click at [224, 223] on textarea "Message d'annulation" at bounding box center [275, 232] width 252 height 24
click at [152, 210] on icon at bounding box center [151, 211] width 3 height 3
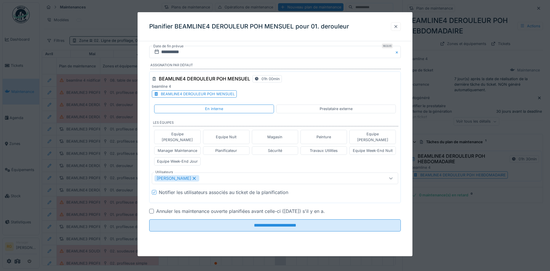
click at [398, 28] on div at bounding box center [396, 27] width 5 height 6
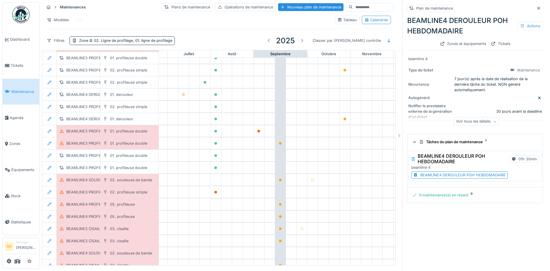
scroll to position [89, 286]
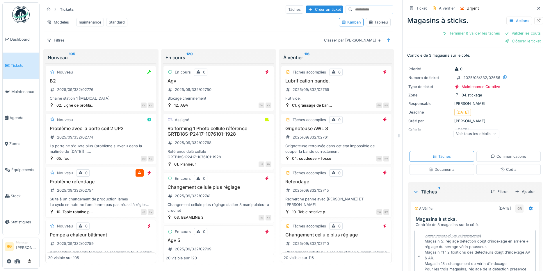
scroll to position [6, 0]
click at [347, 91] on div "Lubrification bande. 2025/09/332/02765 Fût vide." at bounding box center [337, 89] width 106 height 23
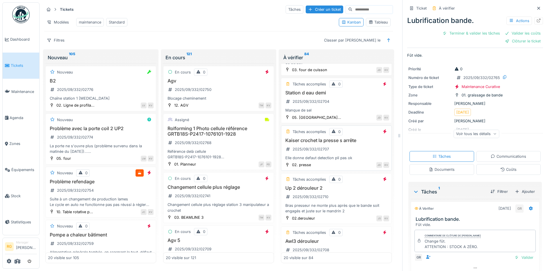
scroll to position [327, 0]
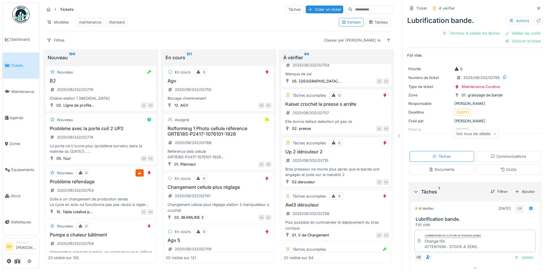
click at [343, 161] on div "Up 2 dérouleur 2 2025/09/332/02710 Bras presseur ne monte plus après que le ban…" at bounding box center [337, 163] width 106 height 29
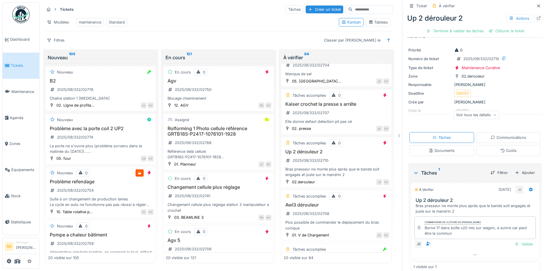
scroll to position [26, 0]
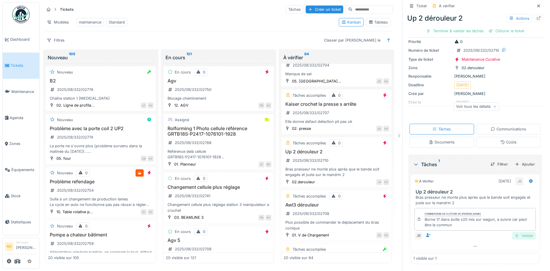
click at [515, 232] on div "Valider" at bounding box center [524, 236] width 24 height 8
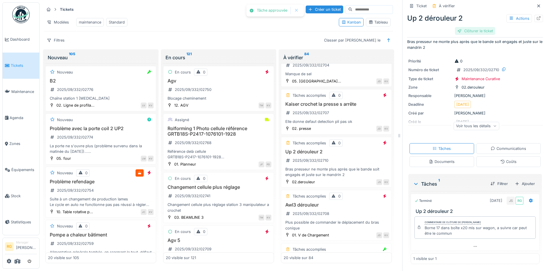
click at [466, 27] on div "Clôturer le ticket" at bounding box center [475, 31] width 40 height 8
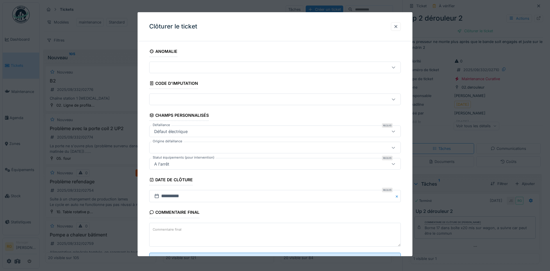
click at [187, 232] on textarea "Commentaire final" at bounding box center [275, 235] width 252 height 24
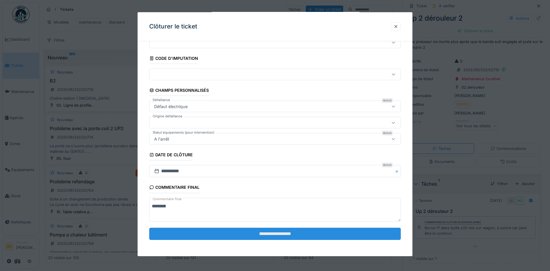
type textarea "********"
click at [235, 235] on input "**********" at bounding box center [275, 234] width 252 height 12
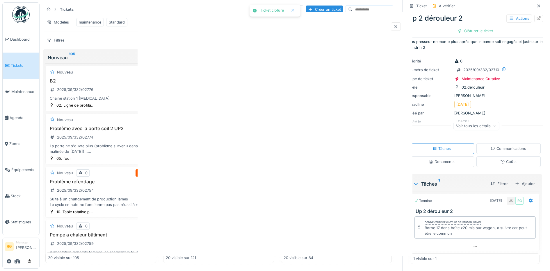
scroll to position [0, 0]
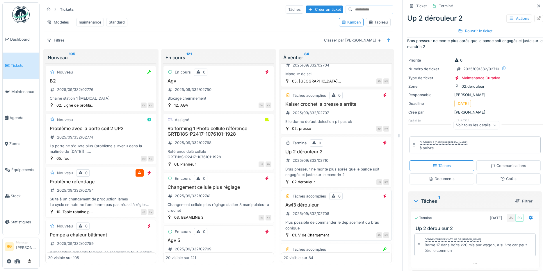
click at [337, 210] on div "Awl3 dérouleur 2025/09/332/02708 Plus possible de commander le déplacement du b…" at bounding box center [337, 216] width 106 height 29
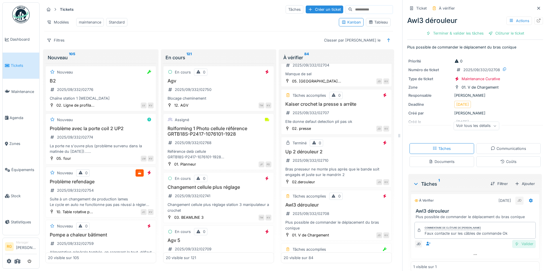
click at [514, 241] on div "Valider" at bounding box center [524, 244] width 24 height 8
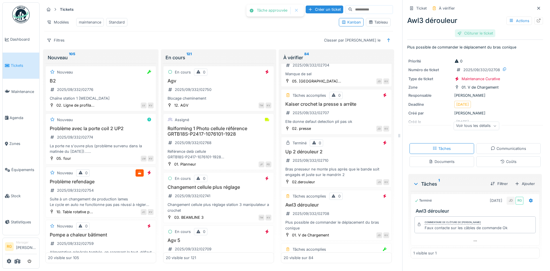
click at [467, 29] on div "Clôturer le ticket" at bounding box center [475, 33] width 40 height 8
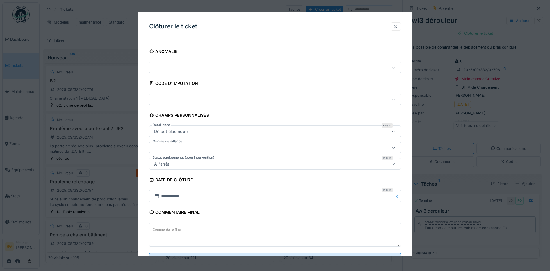
click at [180, 230] on label "Commentaire final" at bounding box center [167, 229] width 31 height 7
click at [180, 230] on textarea "Commentaire final" at bounding box center [275, 235] width 252 height 24
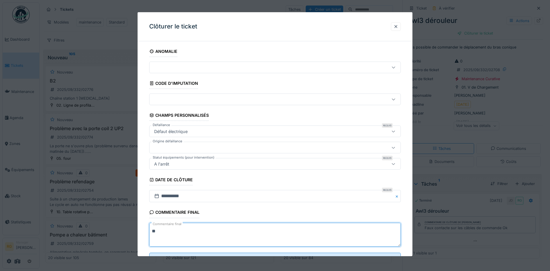
scroll to position [25, 0]
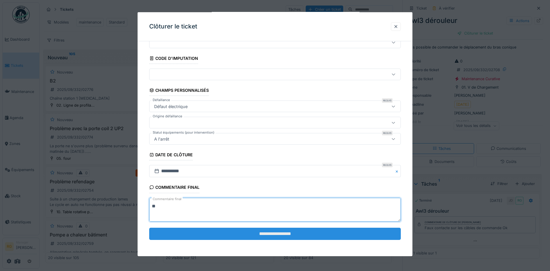
type textarea "**"
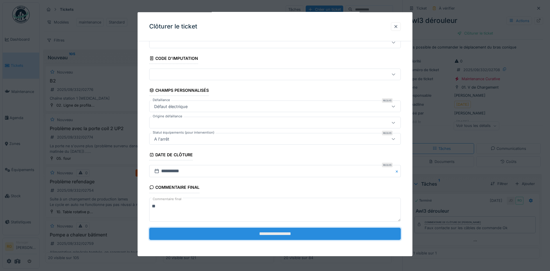
click at [297, 237] on input "**********" at bounding box center [275, 234] width 252 height 12
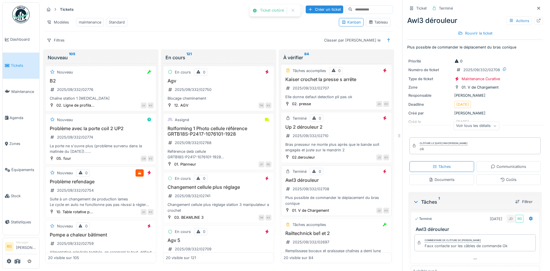
scroll to position [400, 0]
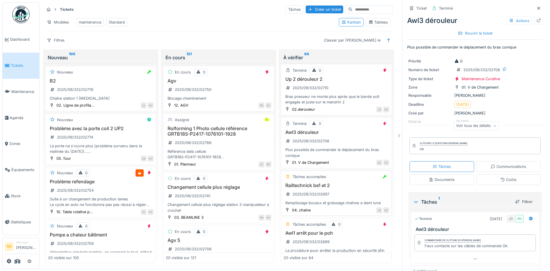
click at [338, 186] on h3 "Railtechnick be1 et 2" at bounding box center [337, 186] width 106 height 6
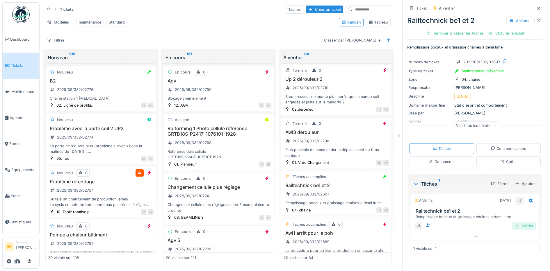
click at [520, 223] on div "Valider" at bounding box center [524, 226] width 24 height 8
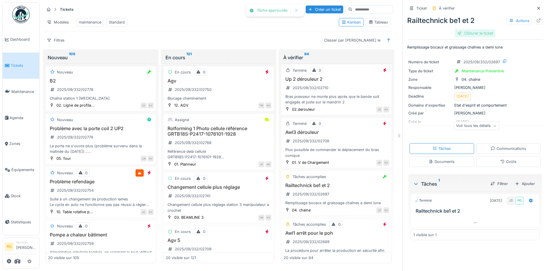
click at [469, 29] on div "Clôturer le ticket" at bounding box center [475, 33] width 40 height 8
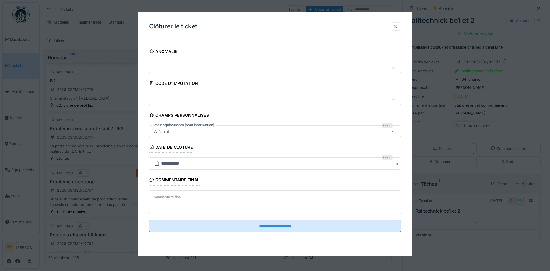
click at [282, 199] on textarea "Commentaire final" at bounding box center [275, 203] width 252 height 24
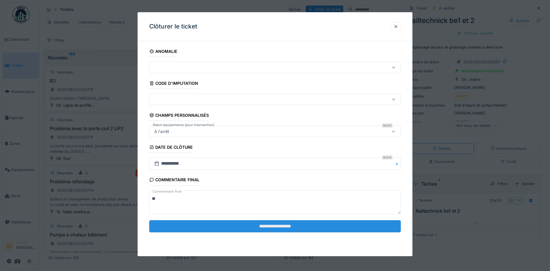
type textarea "**"
click at [288, 228] on input "**********" at bounding box center [275, 226] width 252 height 12
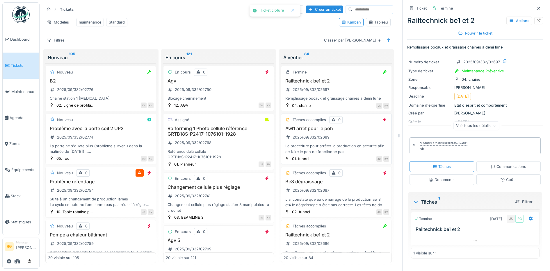
scroll to position [545, 0]
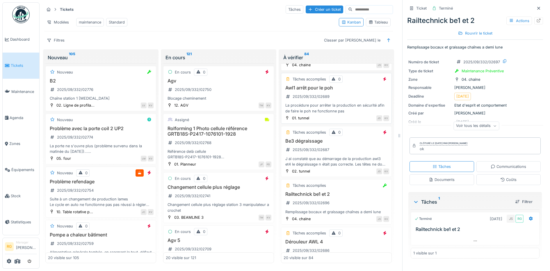
click at [335, 97] on div "Awl1 arrêt pour le poh 2025/09/332/02689 La procédure pour arrêter la productio…" at bounding box center [337, 99] width 106 height 29
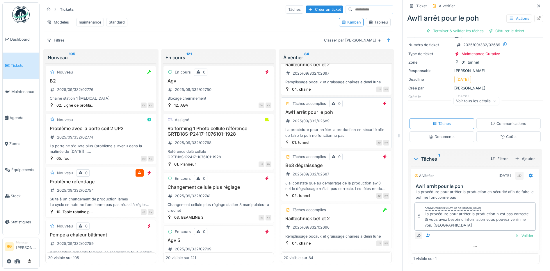
scroll to position [509, 0]
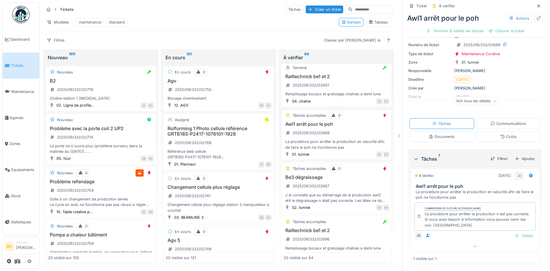
click at [343, 135] on div "Awl1 arrêt pour le poh 2025/09/332/02689 La procédure pour arrêter la productio…" at bounding box center [337, 136] width 106 height 29
click at [355, 189] on div "Be3 dégraissage 2025/09/332/02687 J ai constaté que au démarrage de la producti…" at bounding box center [337, 189] width 106 height 29
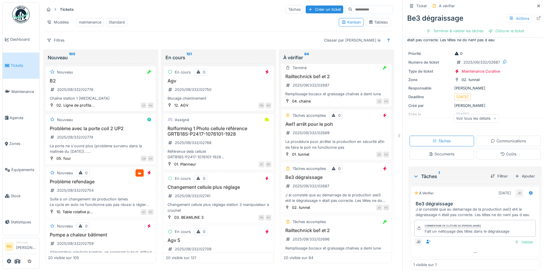
scroll to position [20, 0]
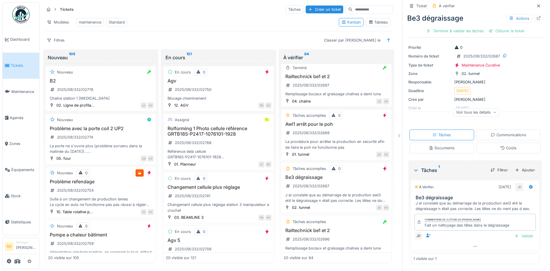
click at [356, 6] on input at bounding box center [373, 10] width 40 height 8
click at [56, 39] on div "Filtres" at bounding box center [55, 40] width 23 height 8
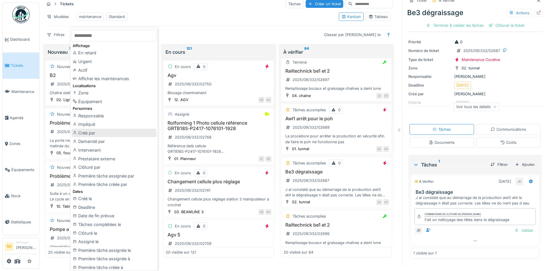
click at [90, 134] on div "Créé par" at bounding box center [114, 133] width 85 height 9
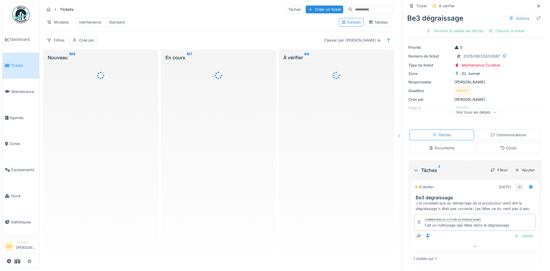
scroll to position [0, 0]
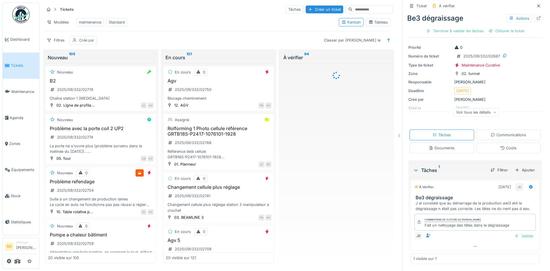
click at [89, 40] on div "Créé par" at bounding box center [86, 41] width 15 height 6
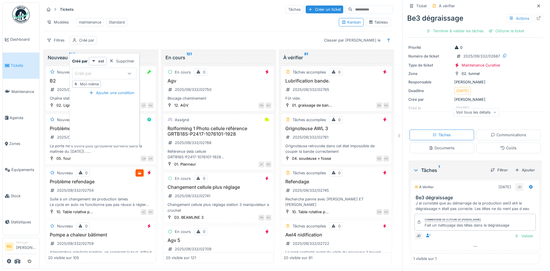
click at [105, 70] on div "Créé par" at bounding box center [99, 73] width 49 height 6
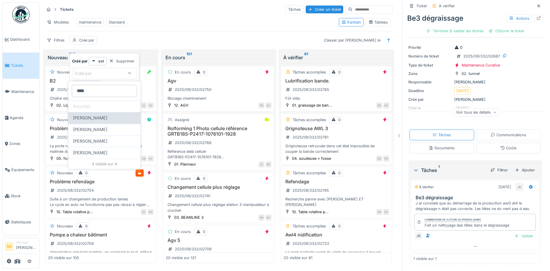
type par_k4MzQ "****"
click at [97, 118] on span "[PERSON_NAME]" at bounding box center [90, 118] width 34 height 6
type input "****"
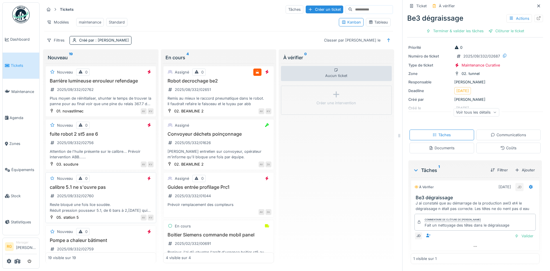
click at [108, 203] on div "calibre 5.1 ne s'ouvre pas 2025/09/332/02760 Reste bloqué une fois lice soudée.…" at bounding box center [101, 199] width 106 height 29
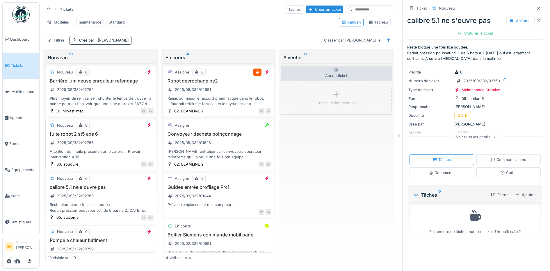
click at [107, 143] on div "fuite robot 2 st5 axe 6 2025/09/332/02756 Attention de l'huile présente sur le …" at bounding box center [101, 145] width 106 height 29
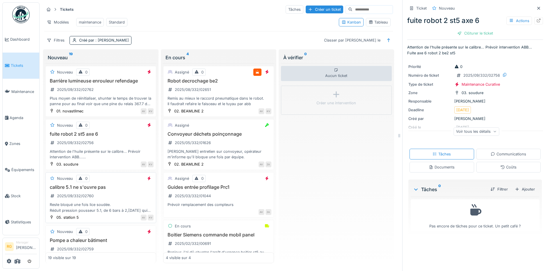
click at [111, 203] on div "calibre 5.1 ne s'ouvre pas 2025/09/332/02760 Reste bloqué une fois lice soudée.…" at bounding box center [101, 199] width 106 height 29
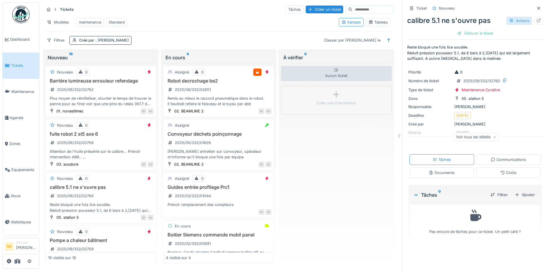
click at [509, 22] on div "Actions" at bounding box center [519, 21] width 26 height 8
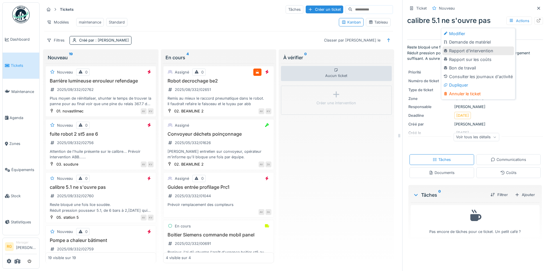
click at [461, 51] on div "Rapport d'intervention" at bounding box center [478, 51] width 72 height 9
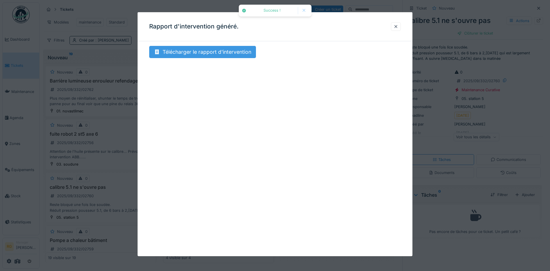
click at [196, 54] on div "Télécharger le rapport d'intervention" at bounding box center [202, 52] width 107 height 12
